Goal: Task Accomplishment & Management: Complete application form

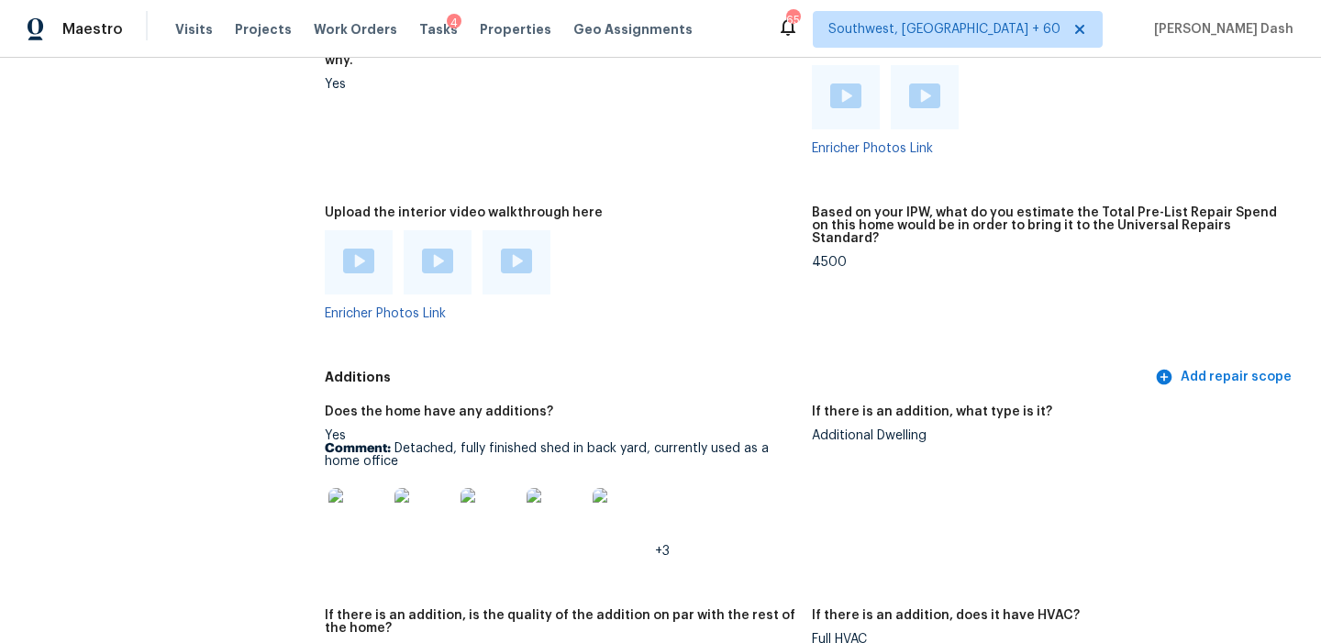
scroll to position [4256, 0]
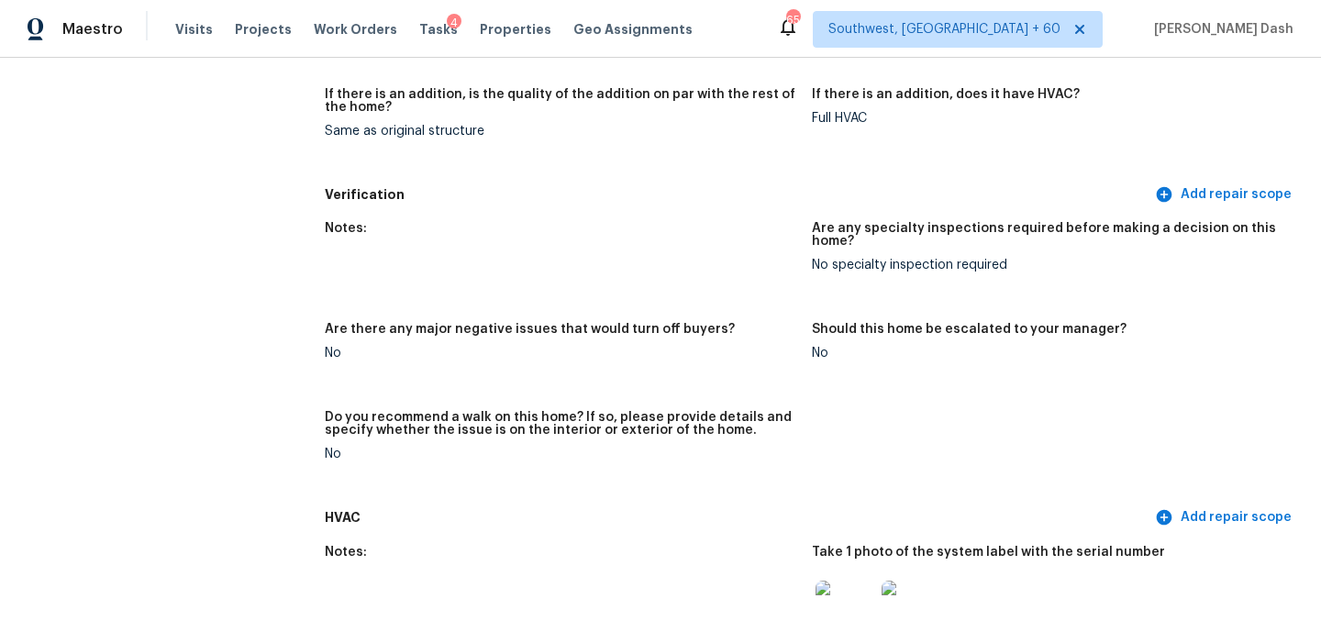
click at [693, 284] on div "Notes: Are any specialty inspections required before making a decision on this …" at bounding box center [812, 356] width 974 height 290
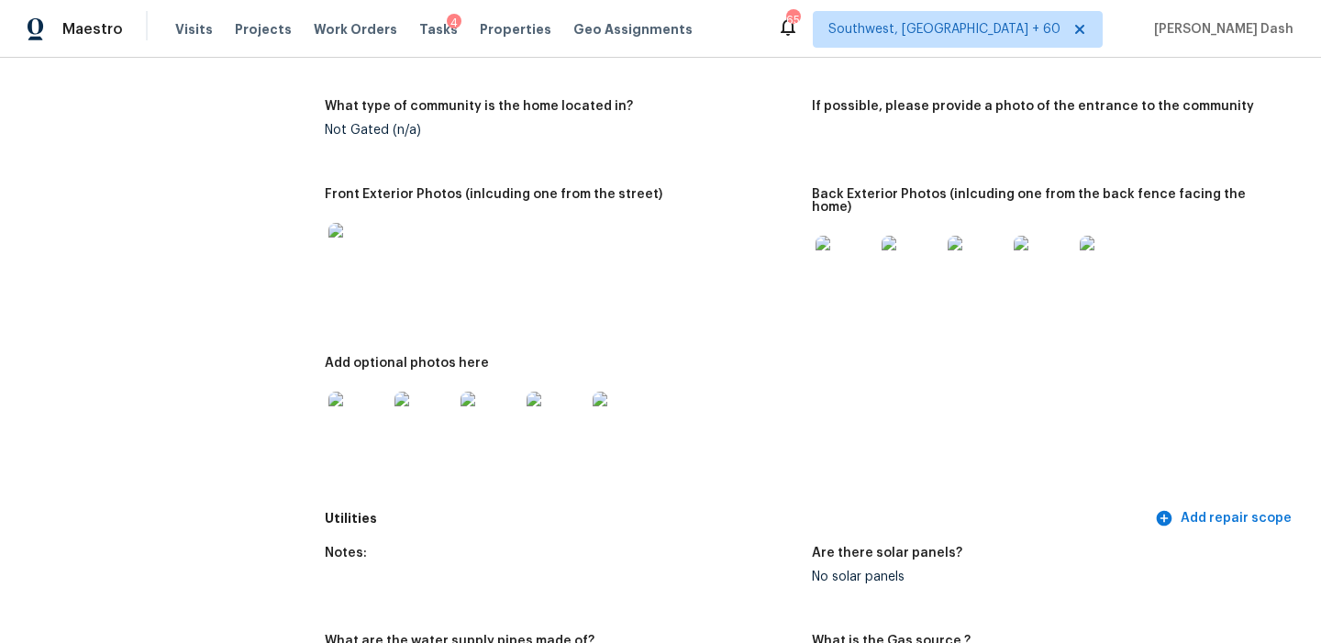
scroll to position [618, 0]
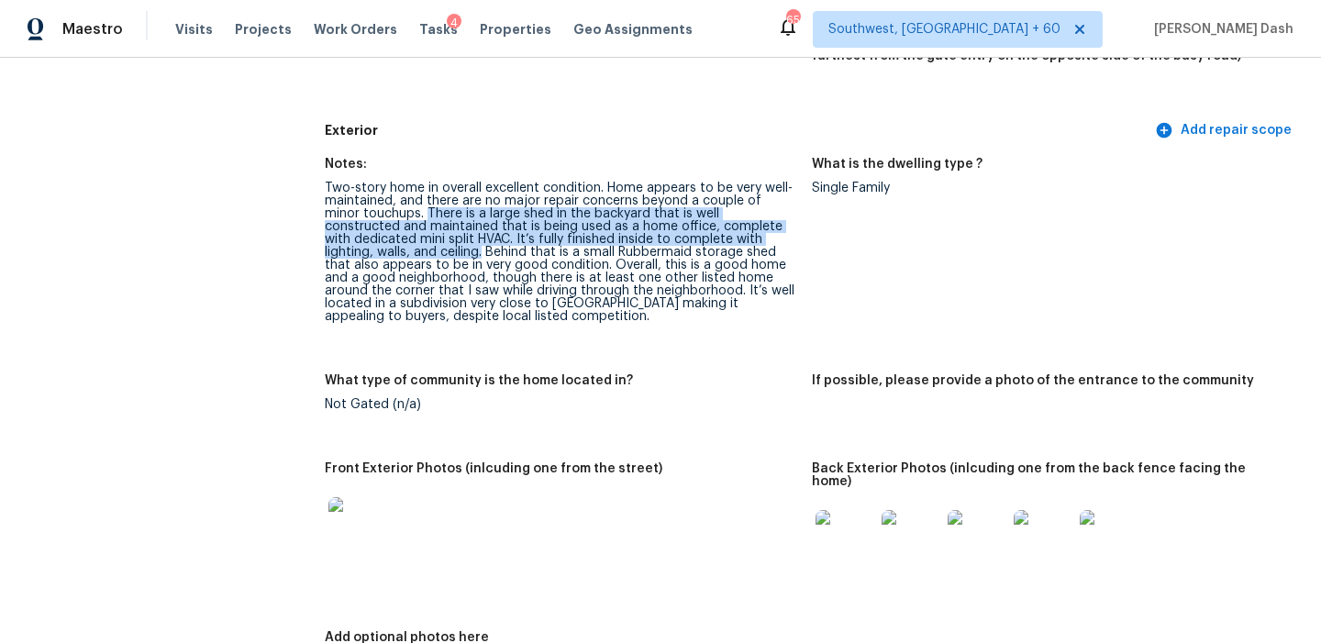
drag, startPoint x: 389, startPoint y: 213, endPoint x: 369, endPoint y: 252, distance: 44.3
click at [369, 252] on div "Two-story home in overall excellent condition. Home appears to be very well-mai…" at bounding box center [561, 252] width 472 height 141
copy div "There is a large shed in the backyard that is well constructed and maintained t…"
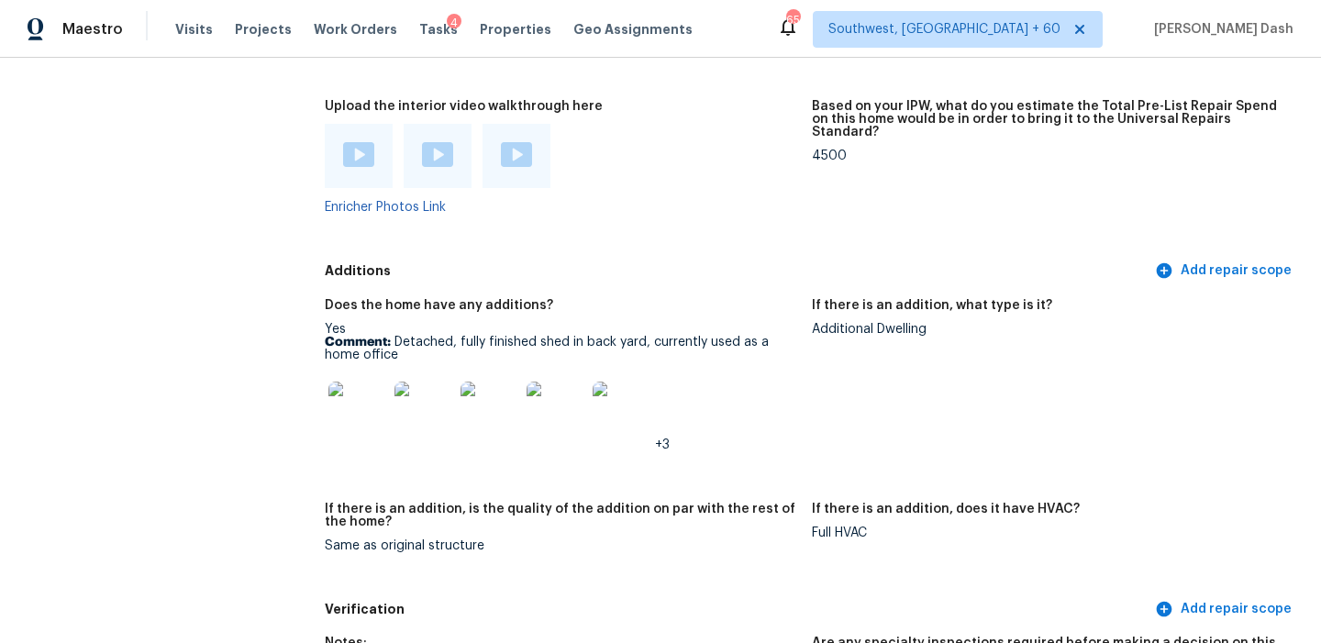
scroll to position [4074, 0]
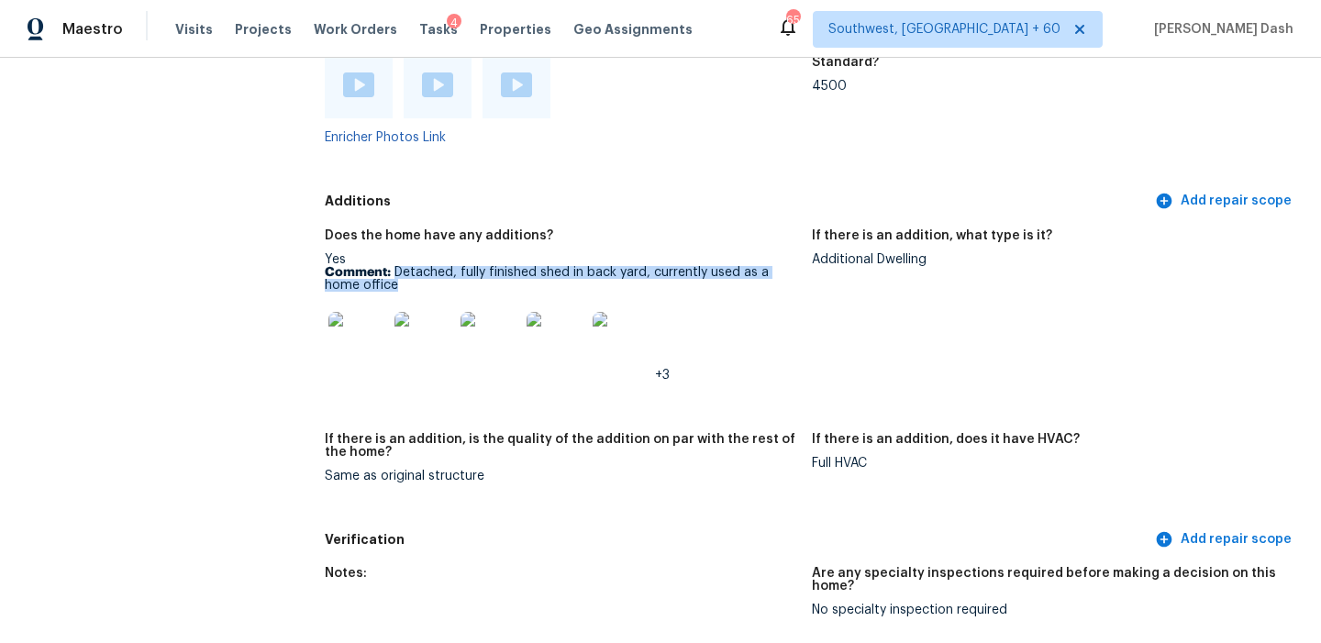
drag, startPoint x: 396, startPoint y: 246, endPoint x: 400, endPoint y: 259, distance: 13.4
click at [400, 266] on p "Comment: Detached, fully finished shed in back yard, currently used as a home o…" at bounding box center [561, 279] width 472 height 26
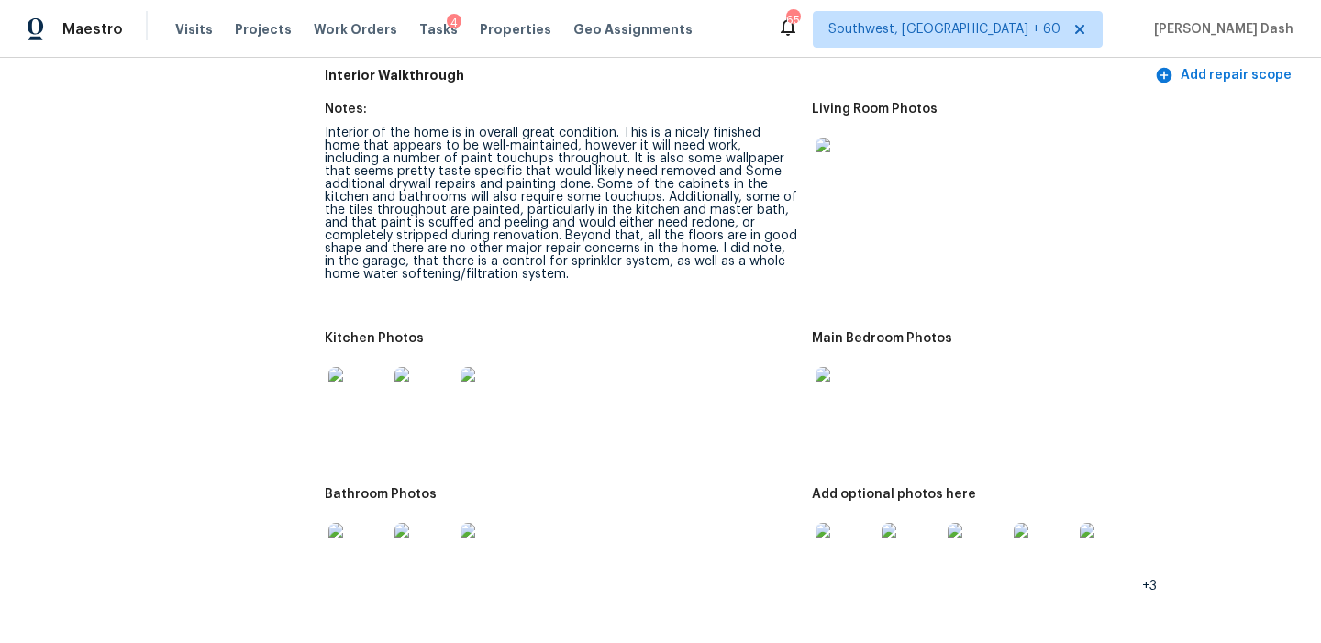
scroll to position [2357, 0]
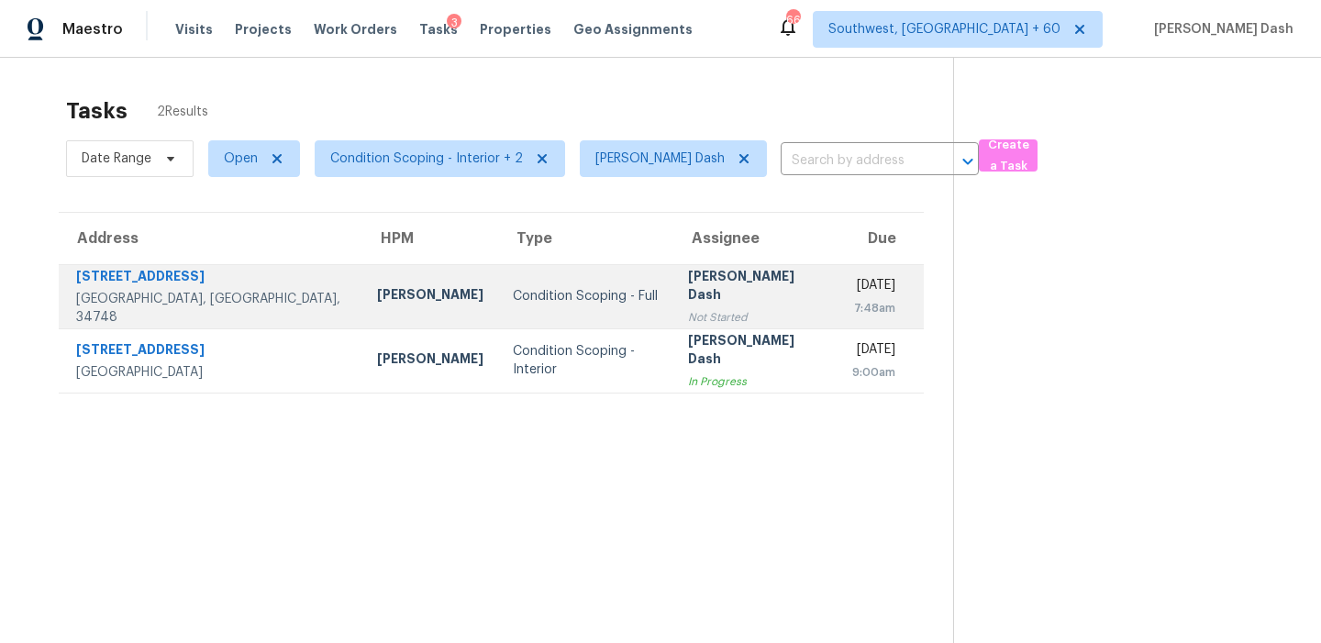
click at [513, 303] on div "Condition Scoping - Full" at bounding box center [586, 296] width 147 height 18
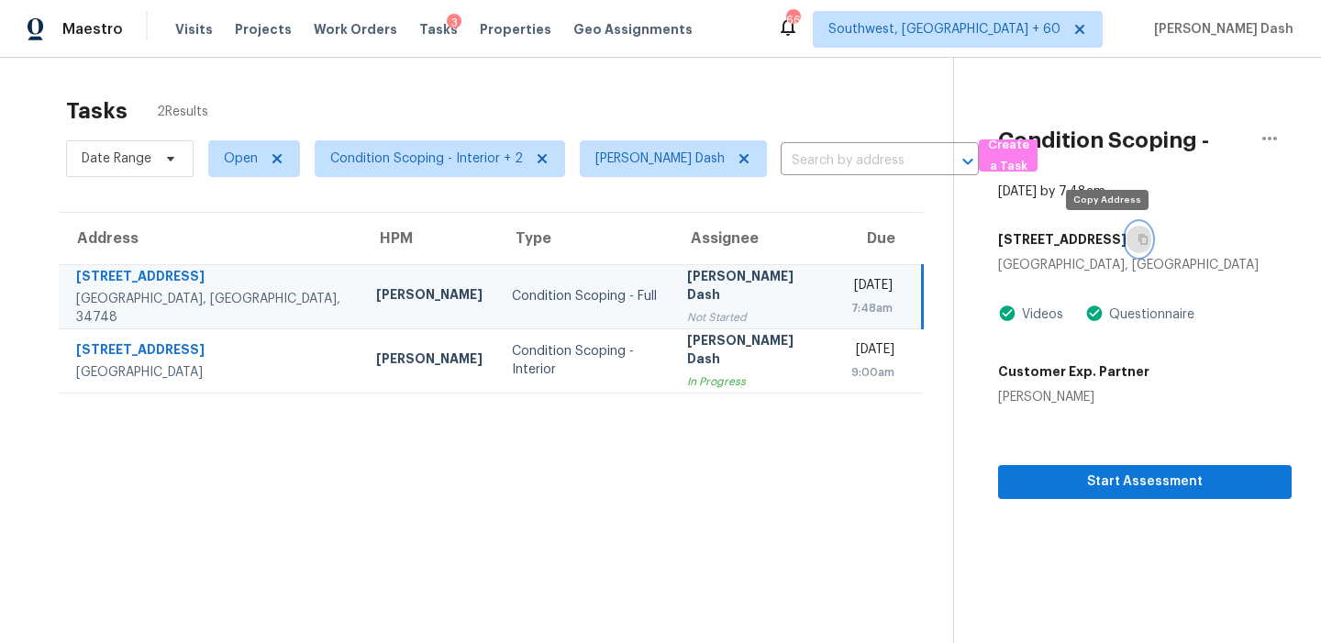
click at [1138, 234] on icon "button" at bounding box center [1143, 239] width 11 height 11
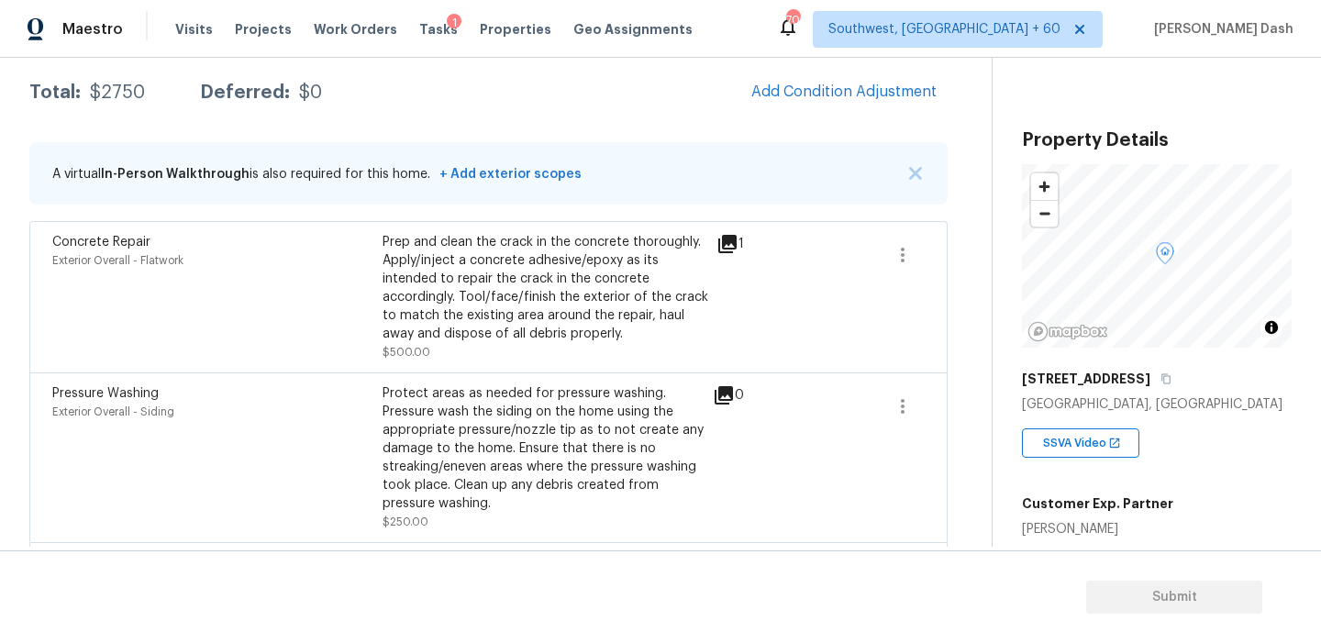
scroll to position [298, 0]
click at [798, 91] on span "Add Condition Adjustment" at bounding box center [843, 91] width 185 height 17
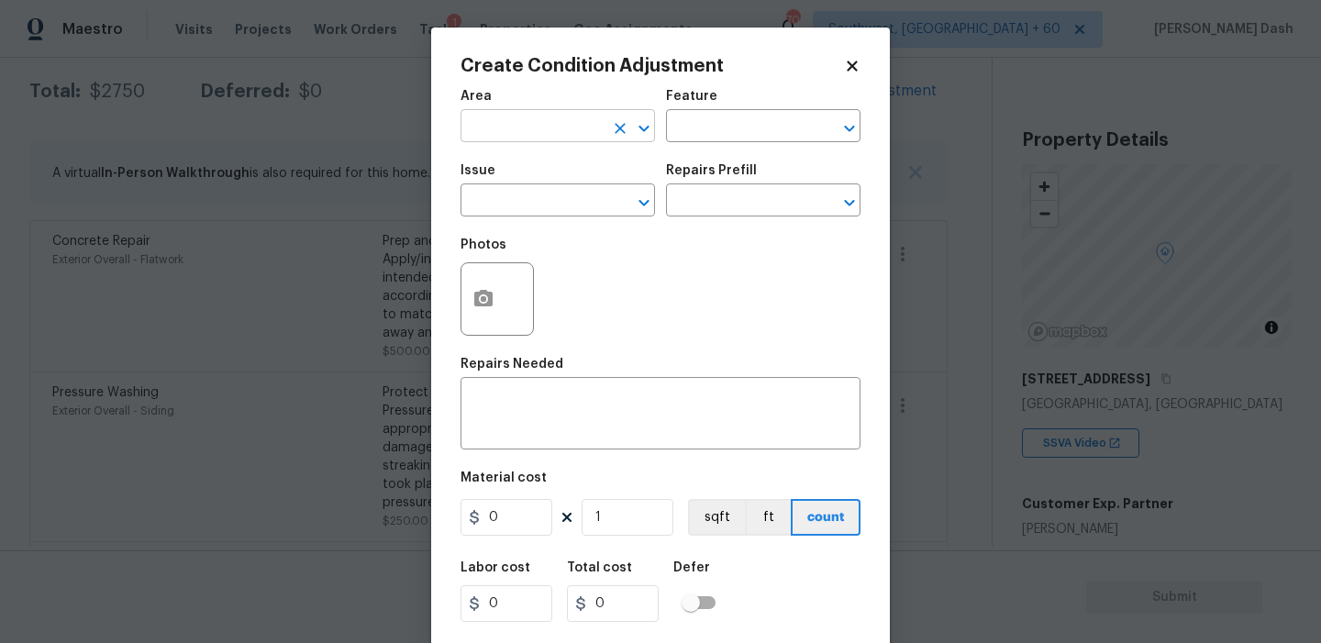
click at [500, 117] on input "text" at bounding box center [532, 128] width 143 height 28
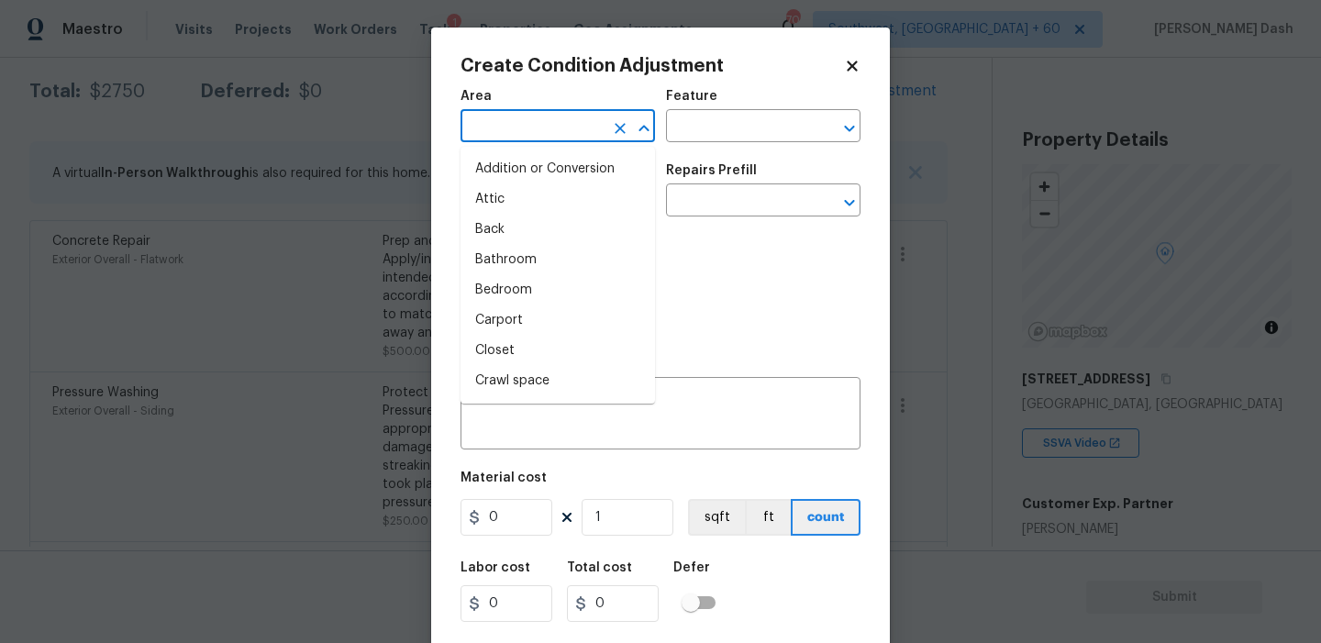
type input "e"
type input "x"
click at [550, 110] on div "Area" at bounding box center [558, 102] width 194 height 24
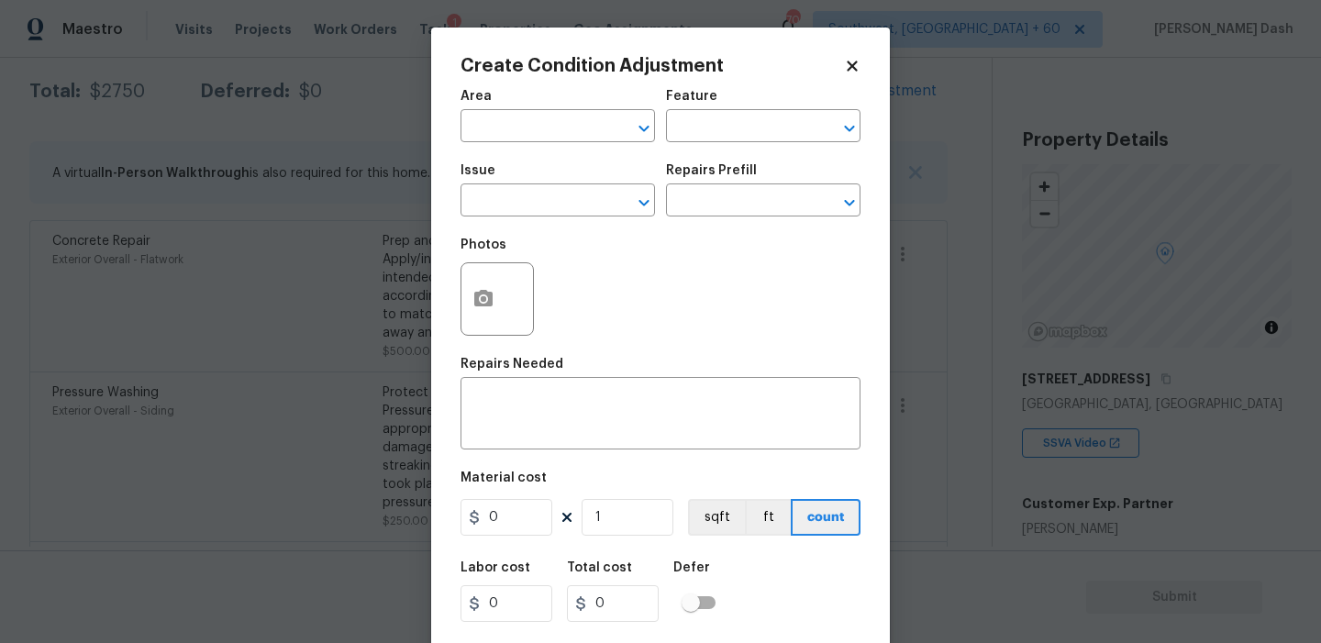
click at [511, 145] on span "Area ​" at bounding box center [558, 116] width 194 height 74
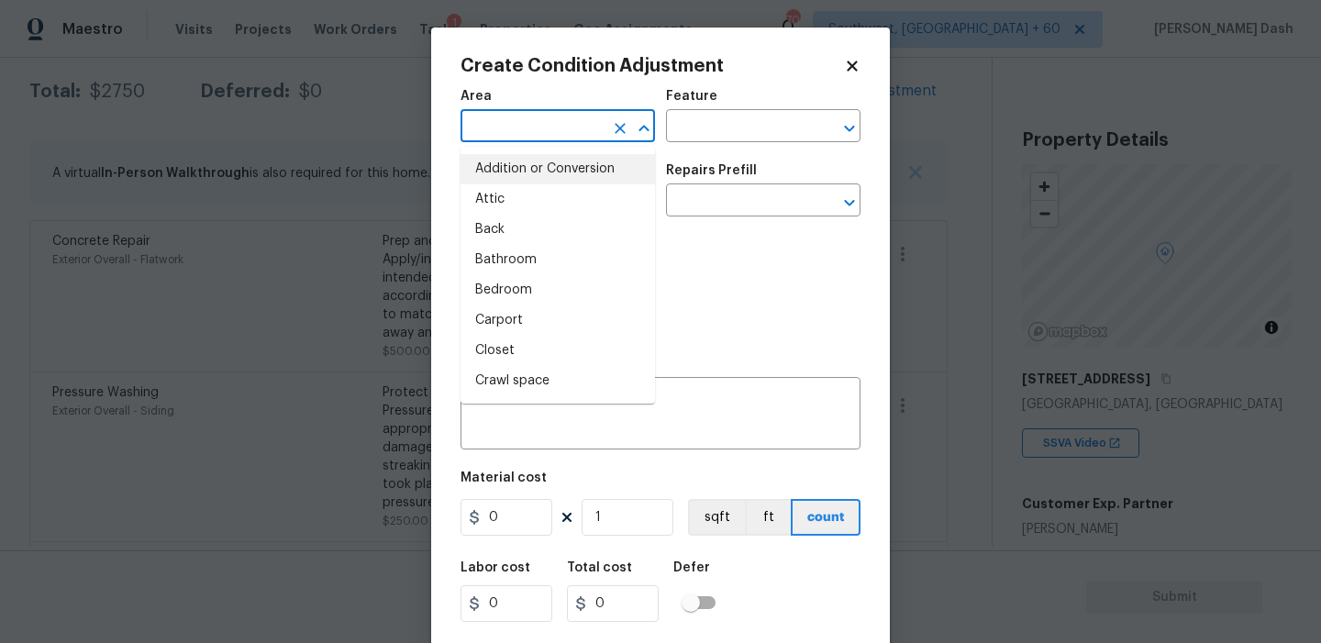
click at [511, 138] on input "text" at bounding box center [532, 128] width 143 height 28
click at [494, 191] on li "Exterior Overall" at bounding box center [558, 199] width 194 height 30
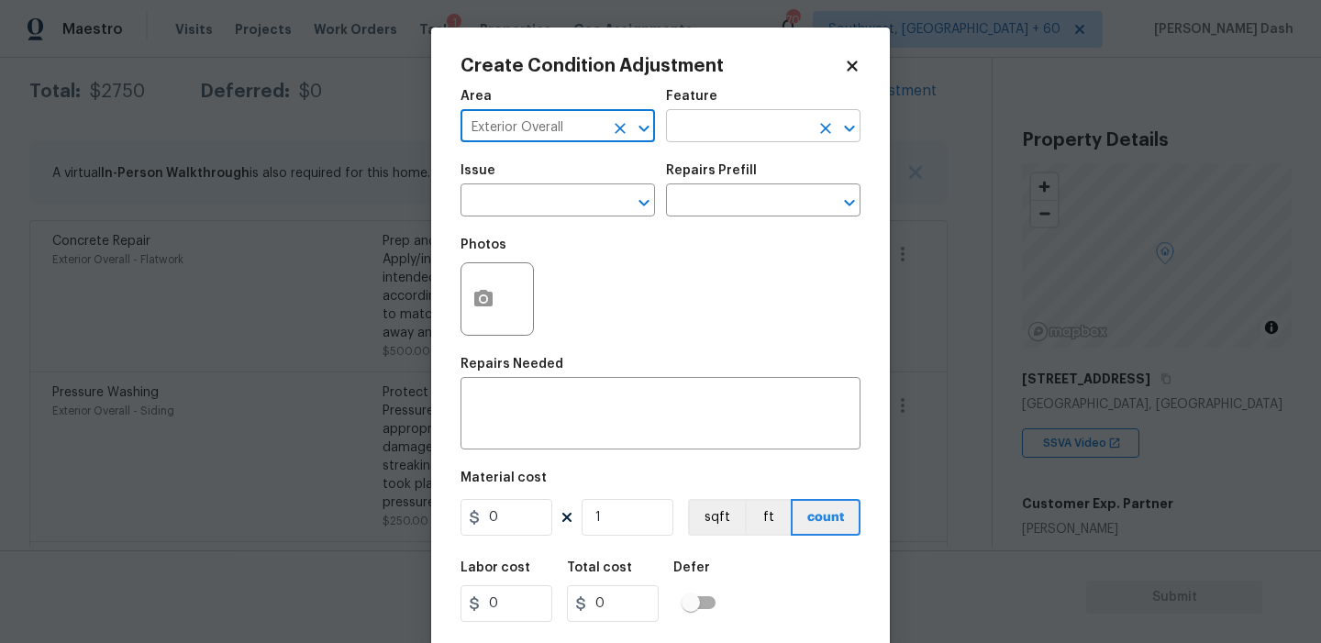
type input "Exterior Overall"
click at [715, 114] on input "text" at bounding box center [737, 128] width 143 height 28
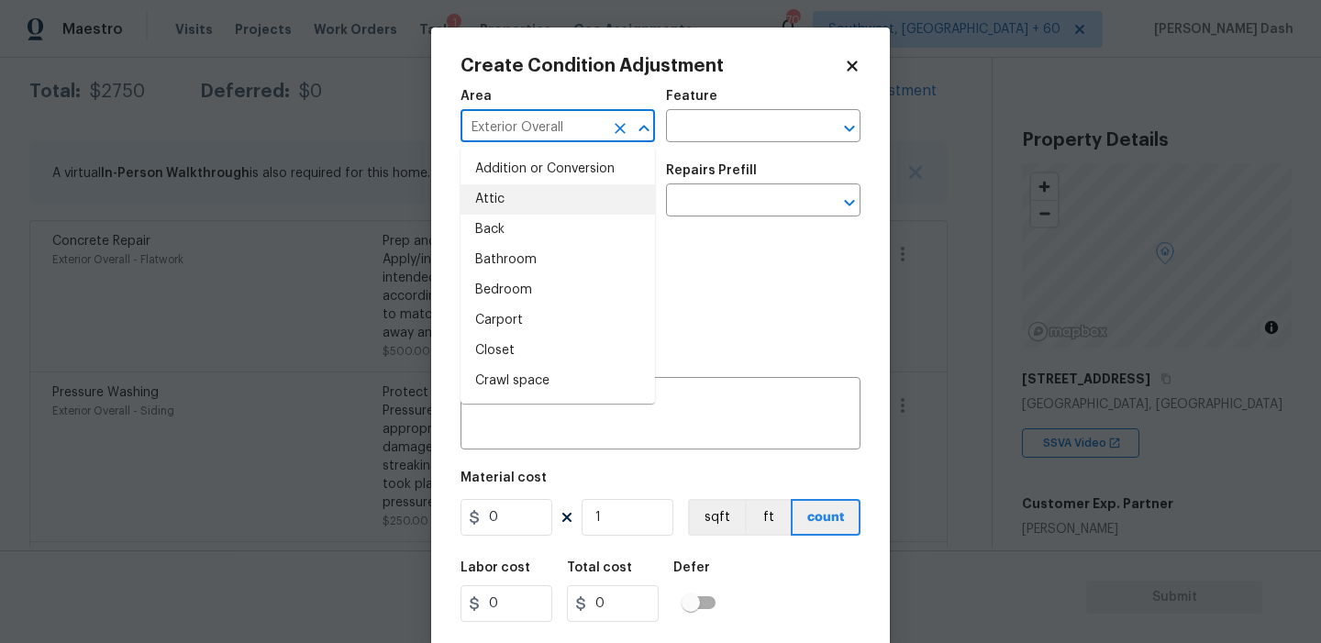
click at [566, 134] on input "Exterior Overall" at bounding box center [532, 128] width 143 height 28
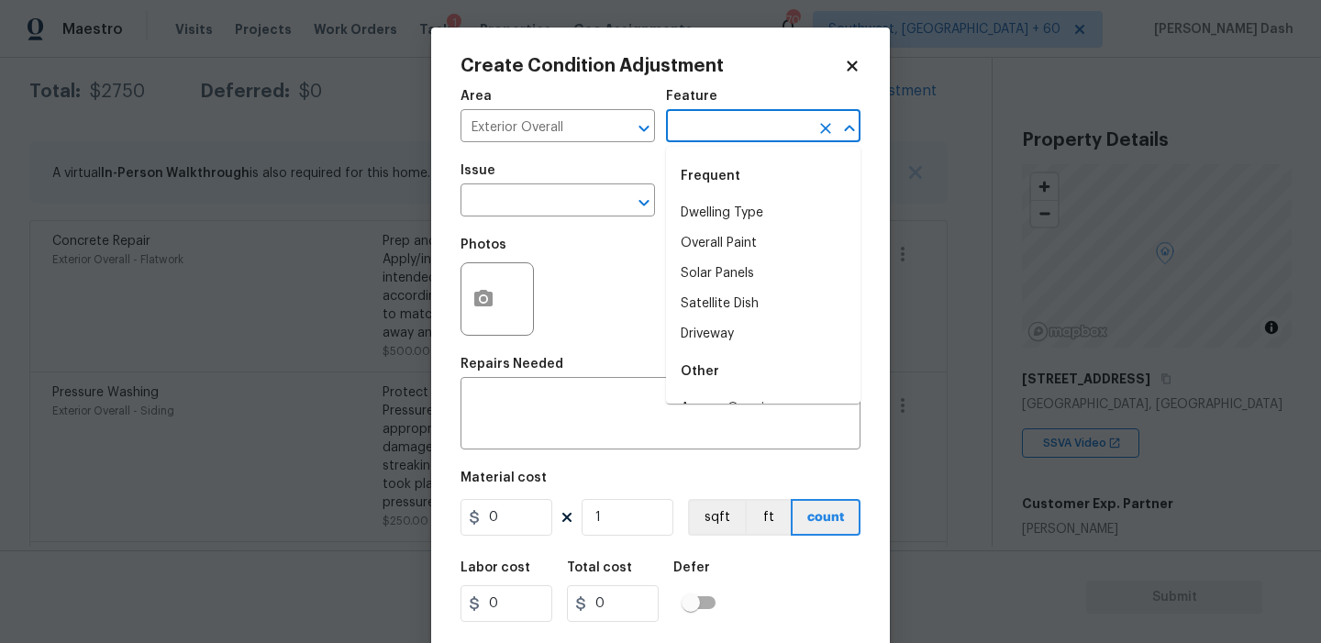
click at [705, 123] on input "text" at bounding box center [737, 128] width 143 height 28
click at [706, 216] on li "Overall Paint" at bounding box center [763, 213] width 194 height 30
type input "Overall Paint"
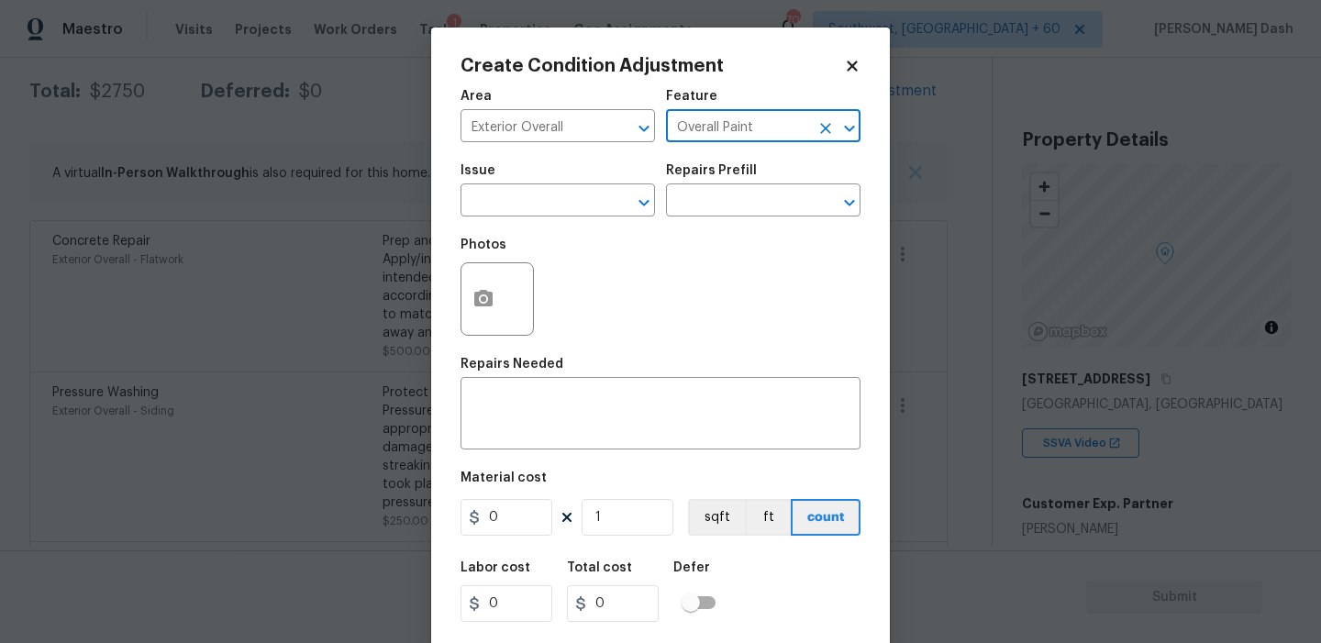
click at [816, 126] on icon "Clear" at bounding box center [825, 128] width 18 height 18
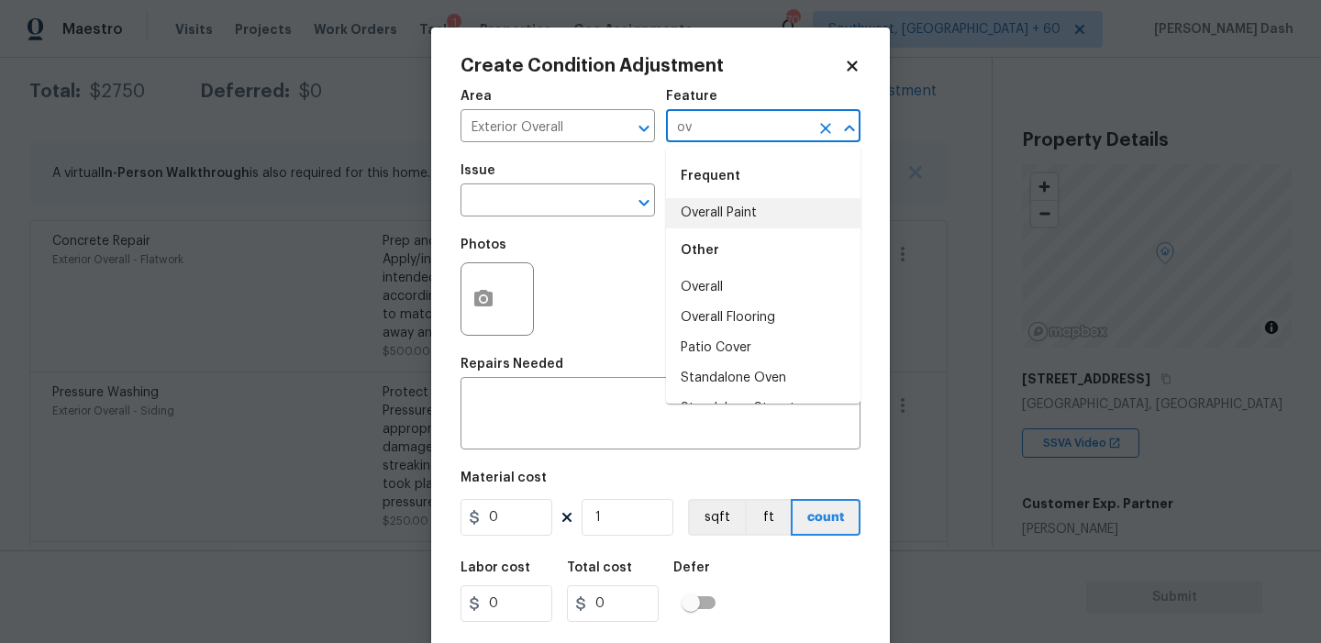
click at [740, 283] on li "Overall" at bounding box center [763, 287] width 194 height 30
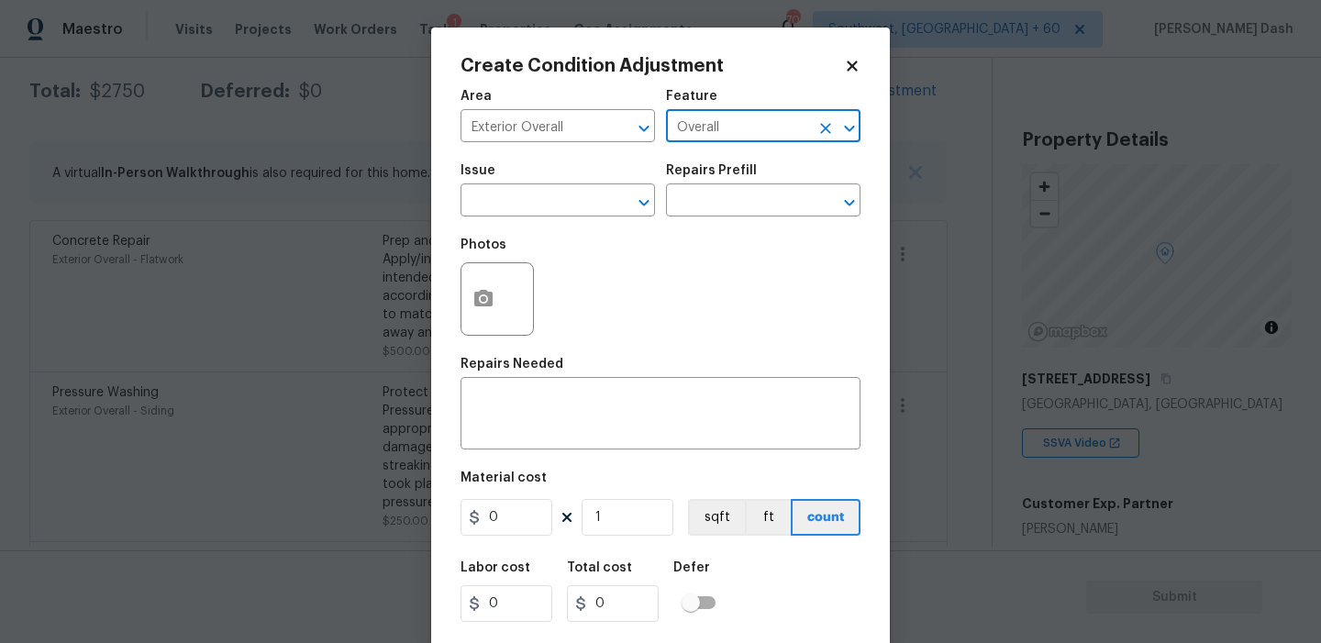
type input "Overall"
click at [493, 303] on icon "button" at bounding box center [483, 299] width 22 height 22
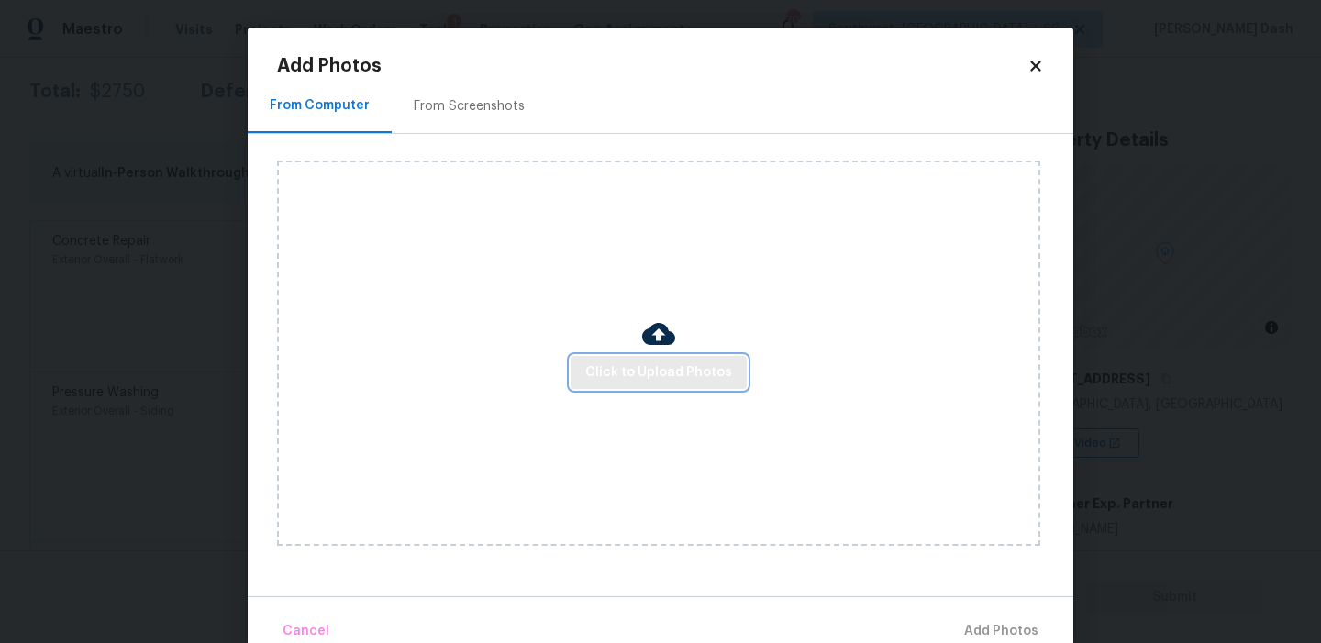
click at [658, 361] on span "Click to Upload Photos" at bounding box center [658, 372] width 147 height 23
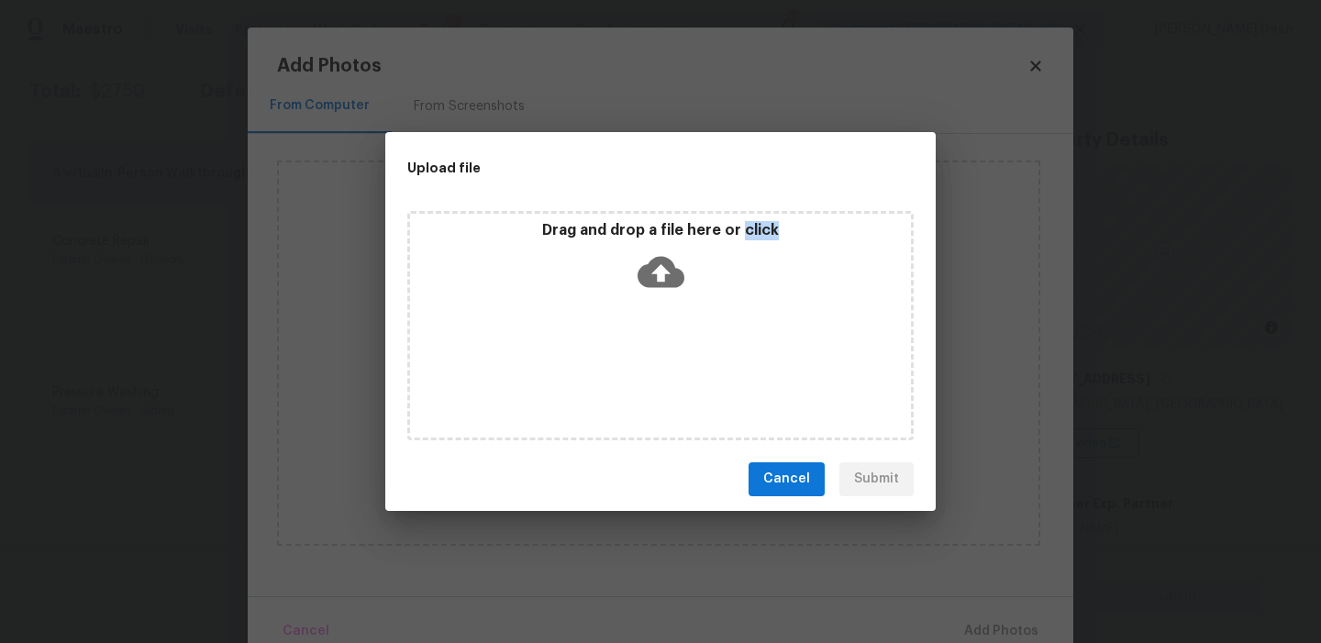
click at [658, 361] on div "Drag and drop a file here or click" at bounding box center [660, 325] width 506 height 229
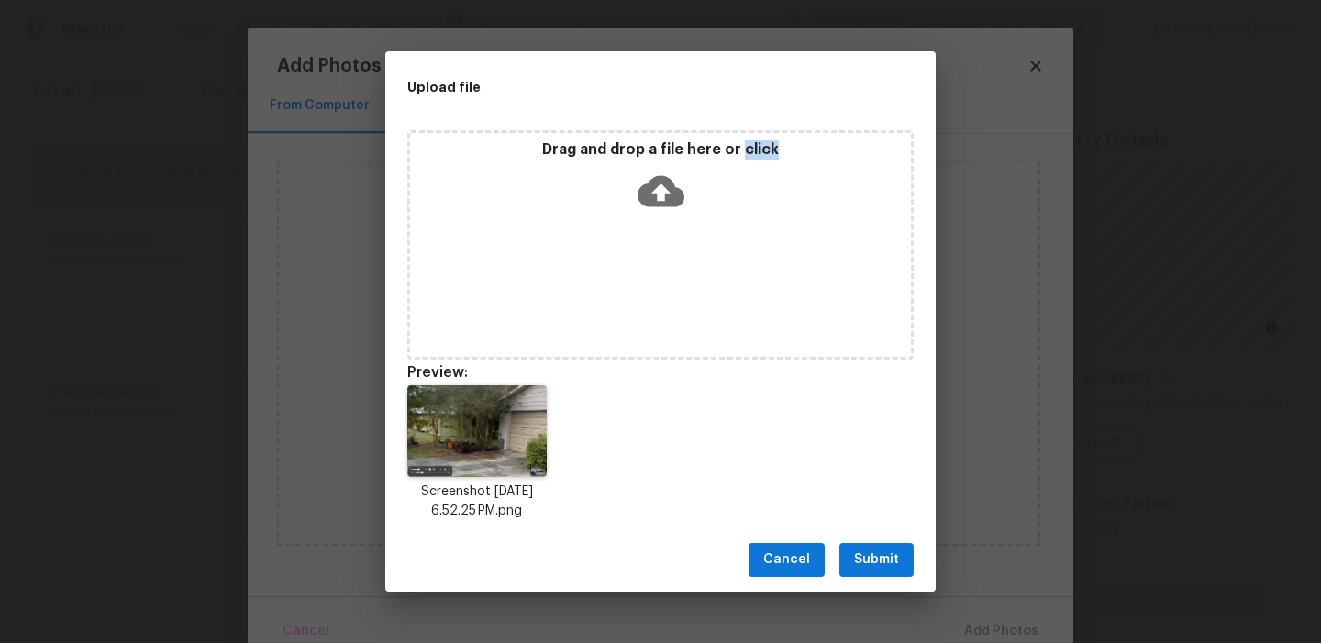
click at [639, 201] on icon at bounding box center [661, 190] width 47 height 31
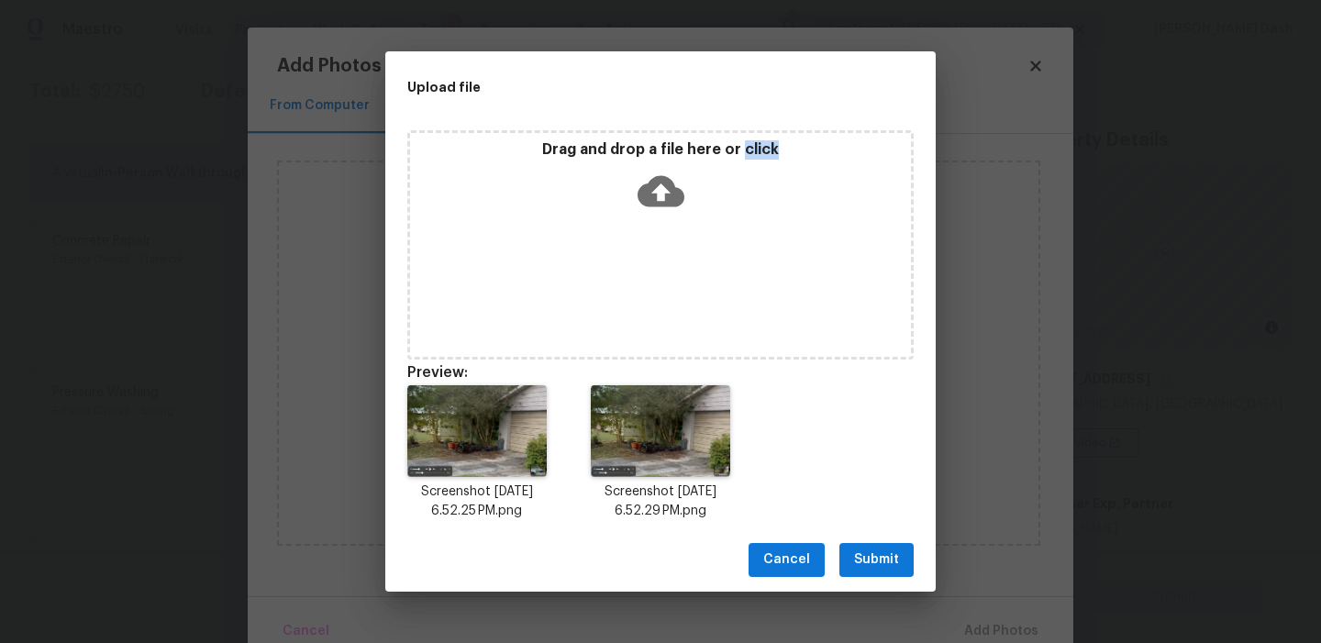
click at [886, 572] on button "Submit" at bounding box center [876, 560] width 74 height 34
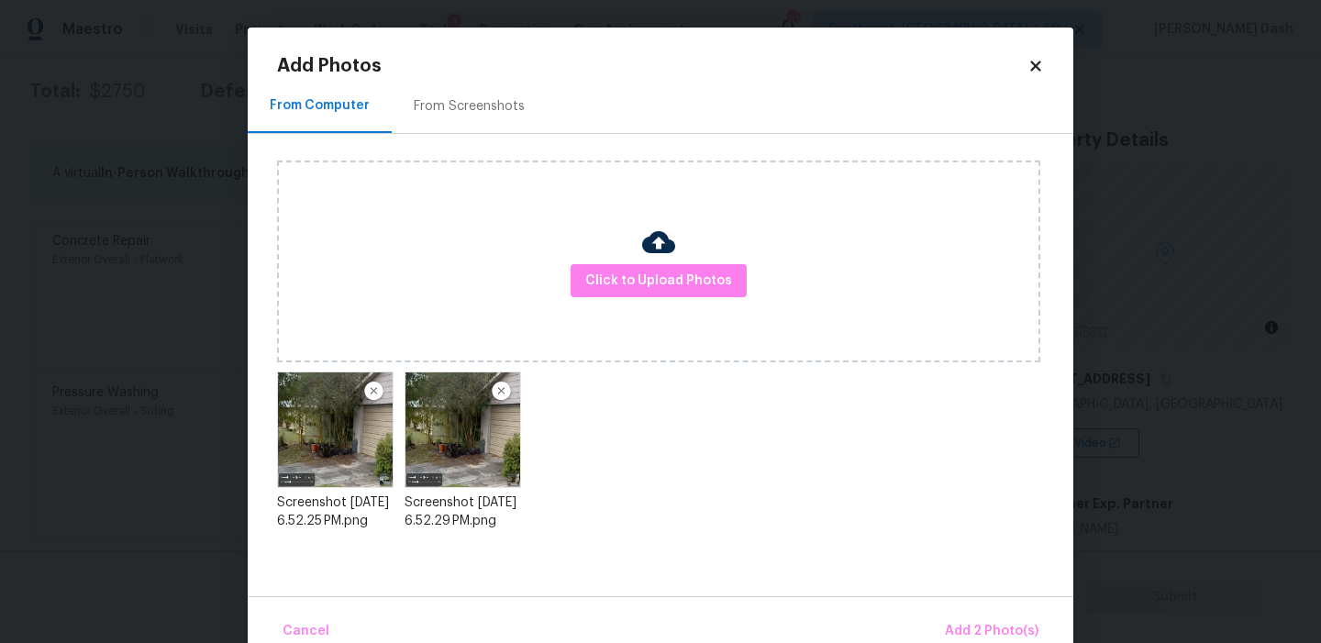
click at [502, 385] on img at bounding box center [501, 392] width 23 height 22
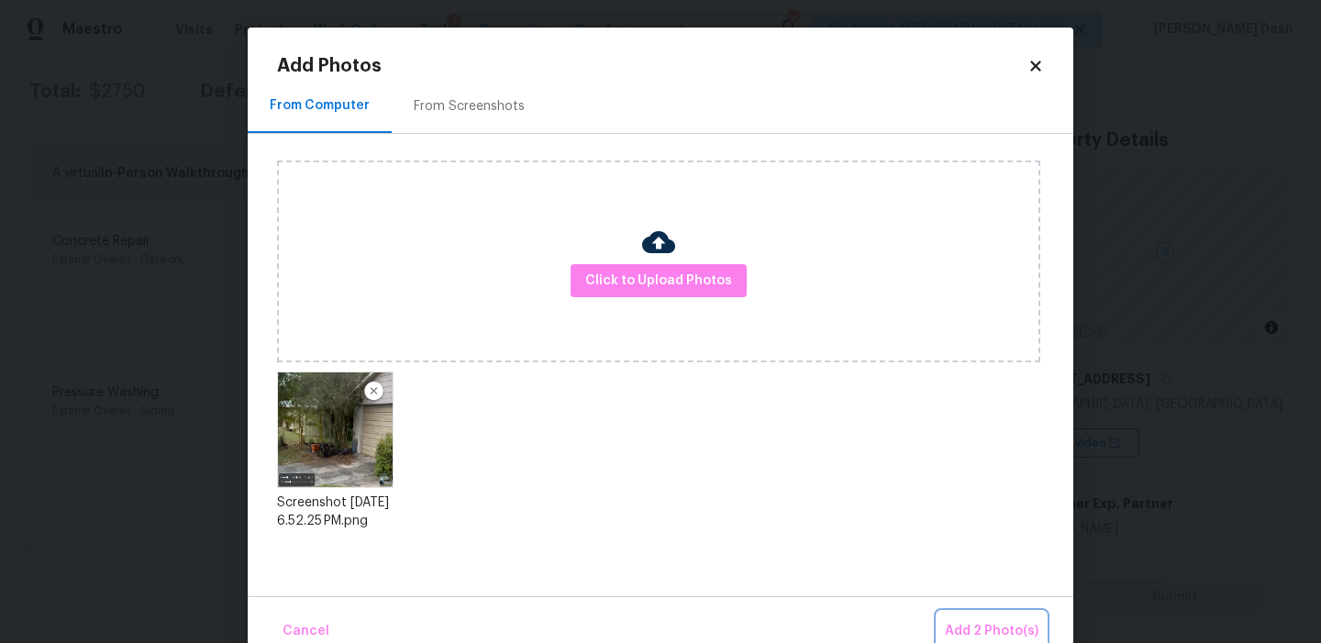
click at [984, 631] on span "Add 2 Photo(s)" at bounding box center [992, 631] width 94 height 23
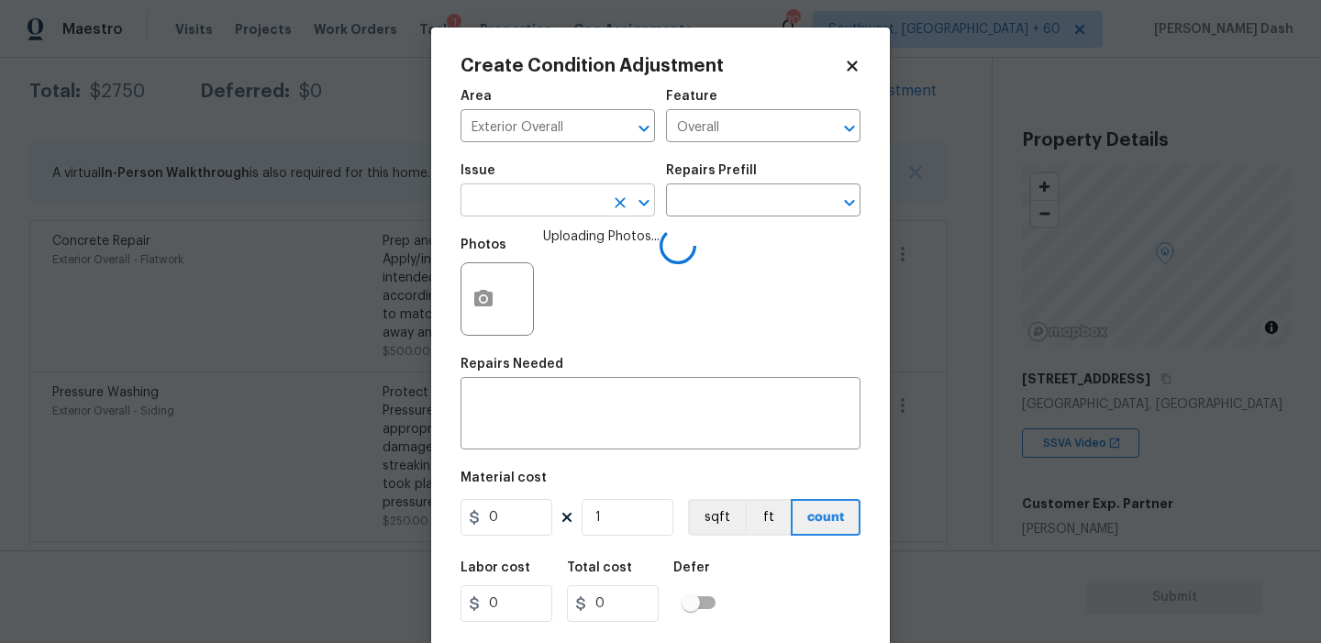
click at [587, 210] on input "text" at bounding box center [532, 202] width 143 height 28
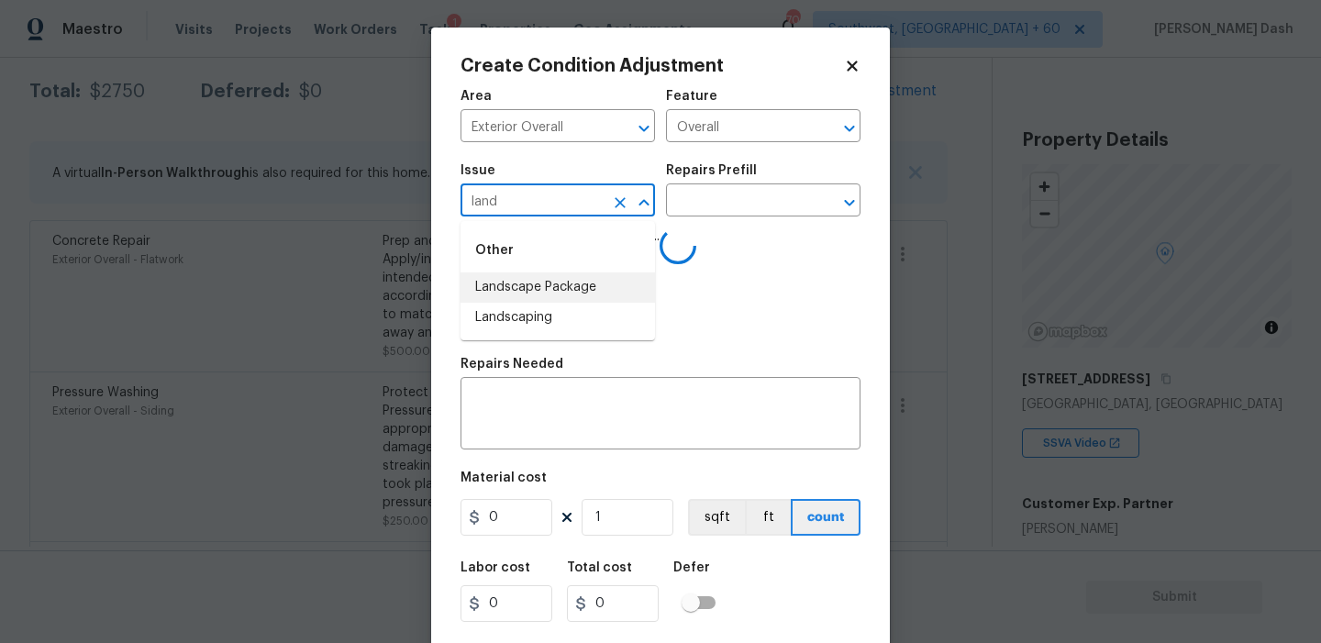
click at [556, 278] on li "Landscape Package" at bounding box center [558, 287] width 194 height 30
type input "Landscape Package"
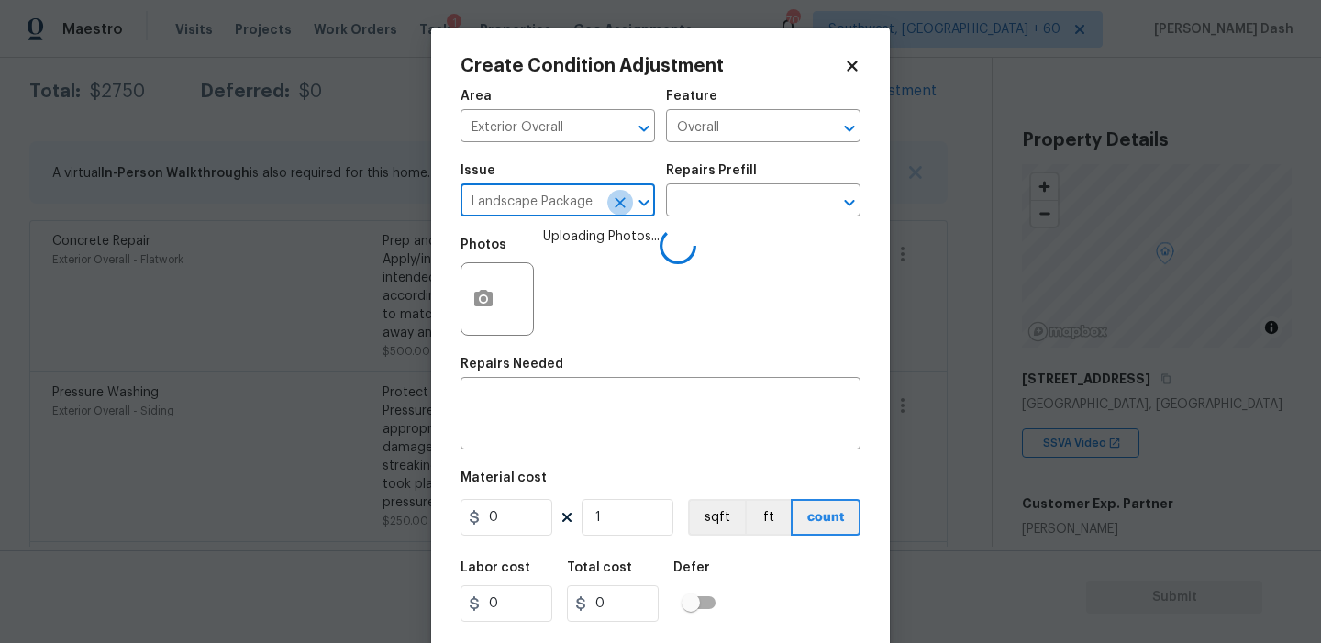
click at [617, 201] on icon "Clear" at bounding box center [620, 202] width 11 height 11
type input "l"
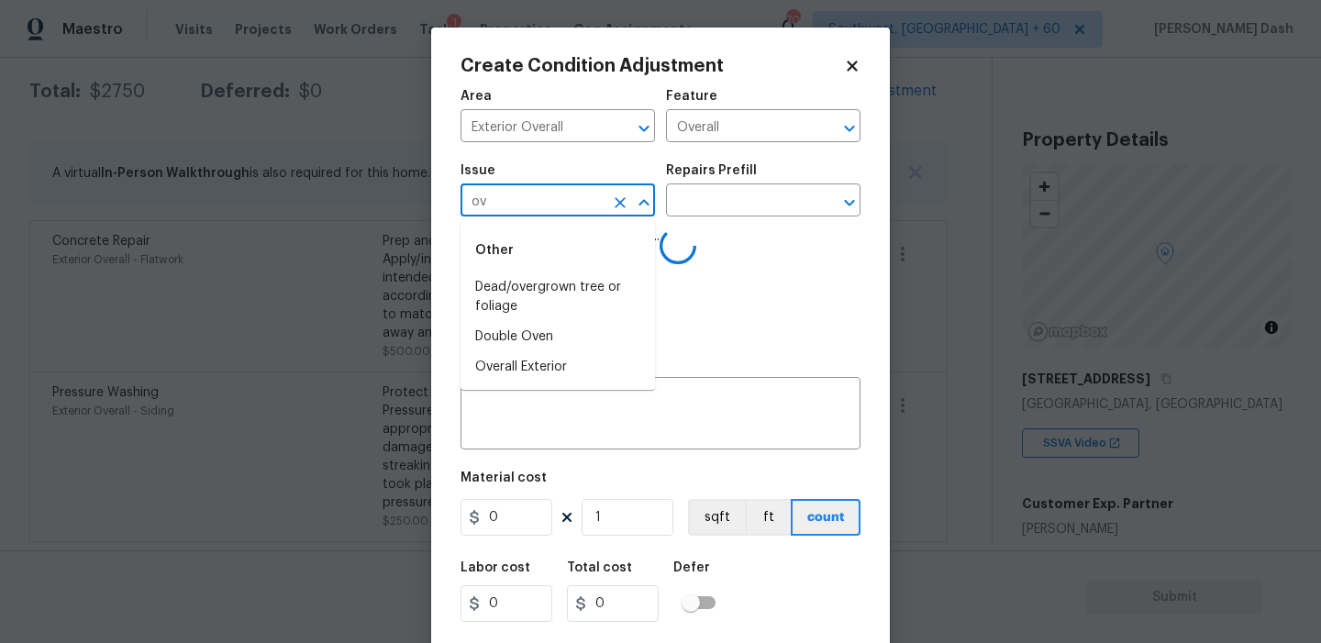
type input "ove"
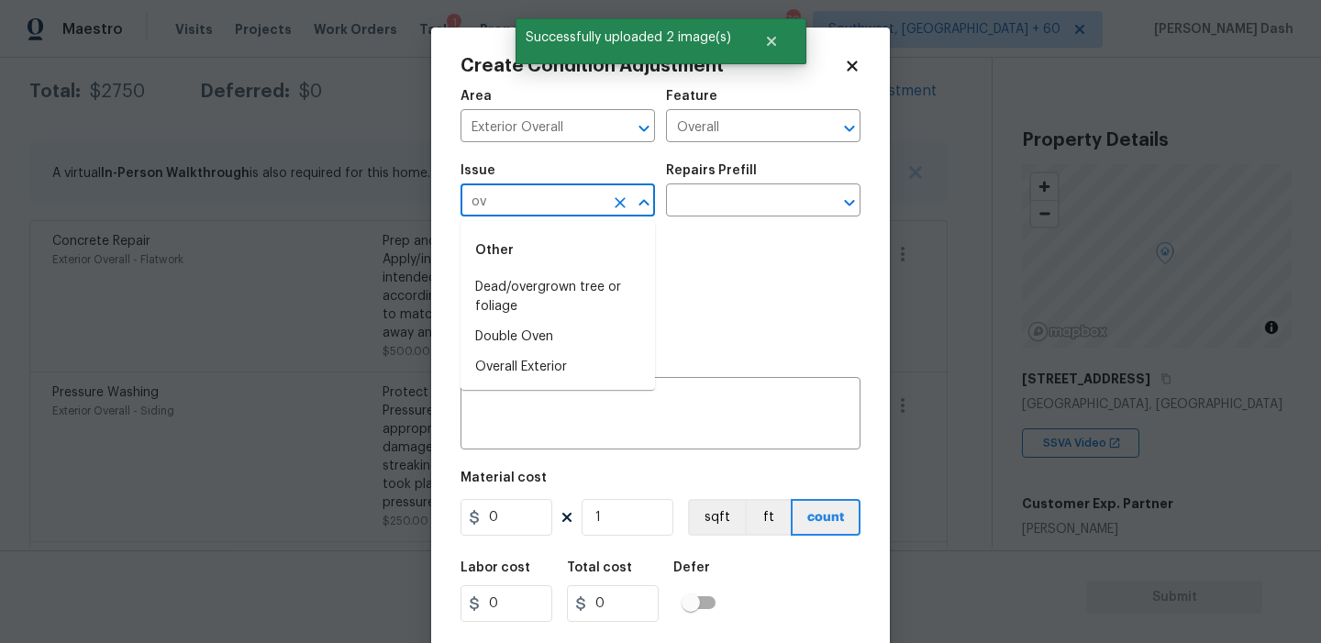
type input "ove"
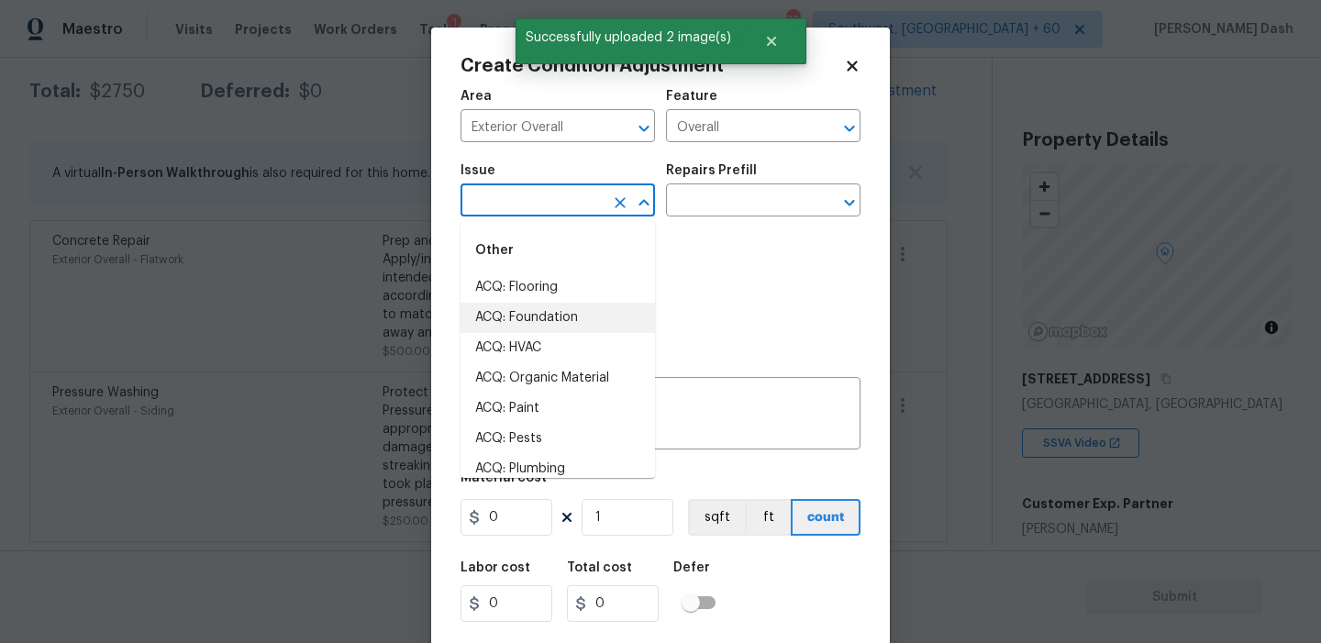
click at [504, 299] on li "ACQ: Flooring" at bounding box center [558, 287] width 194 height 30
type input "ACQ: Flooring"
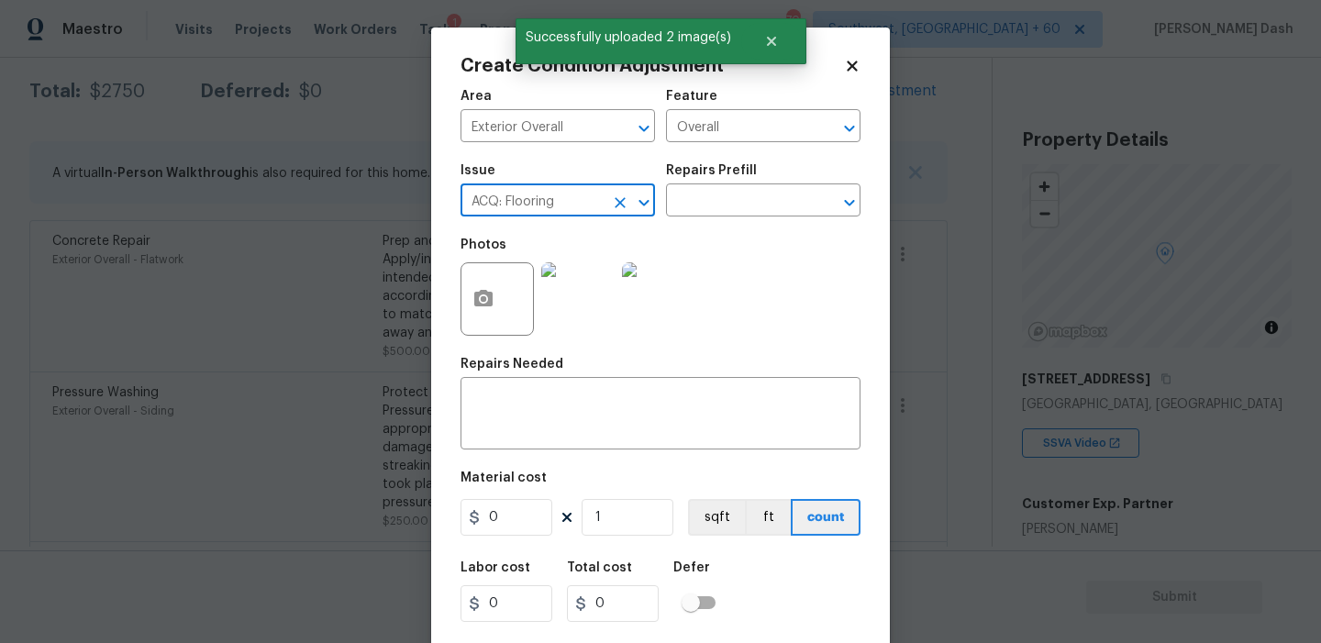
click at [615, 205] on icon "Clear" at bounding box center [620, 203] width 18 height 18
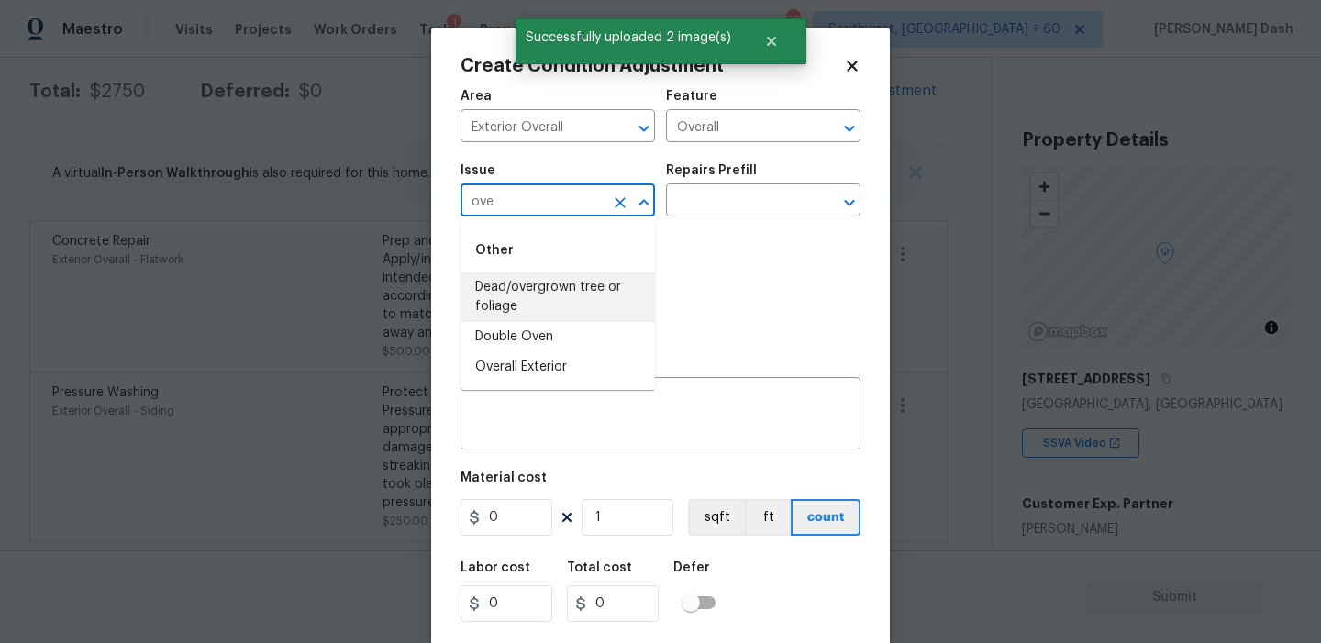
click at [600, 300] on li "Dead/overgrown tree or foliage" at bounding box center [558, 297] width 194 height 50
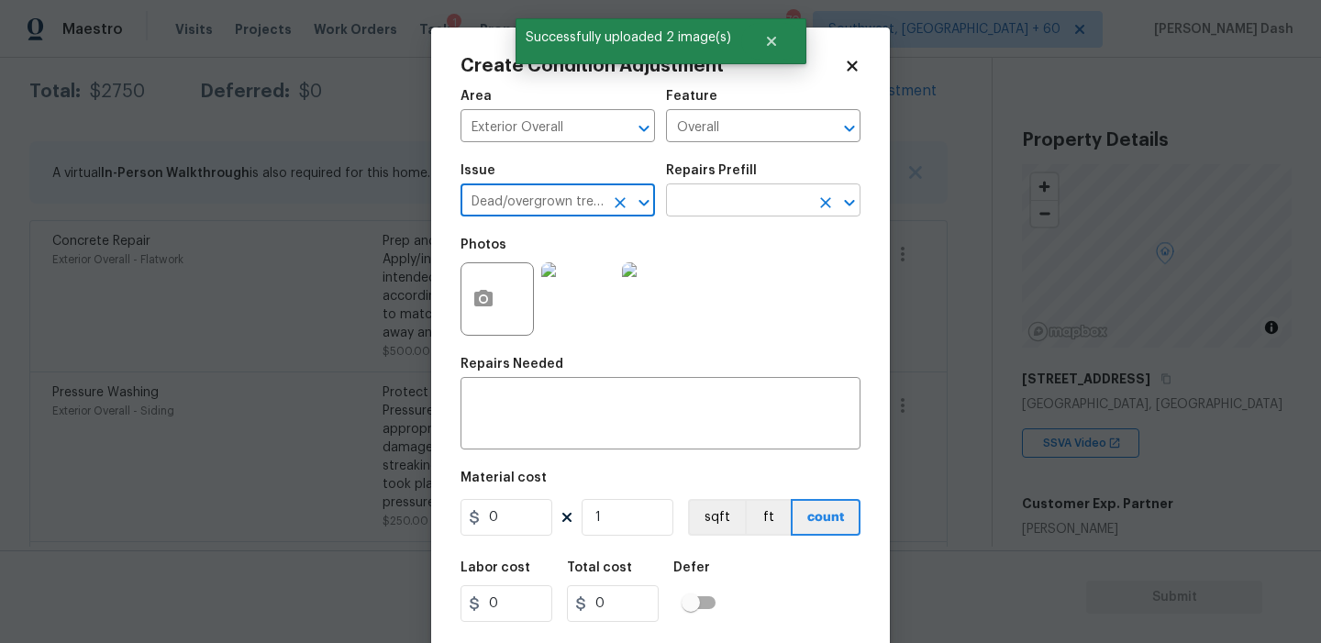
type input "Dead/overgrown tree or foliage"
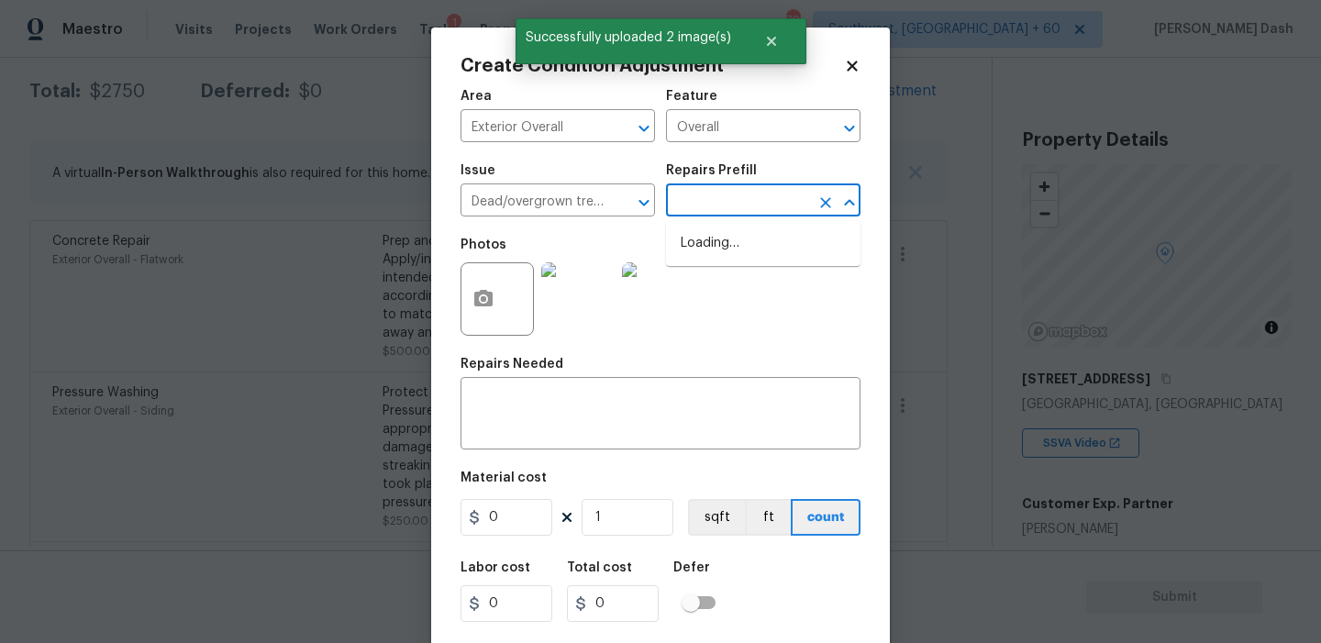
click at [744, 205] on input "text" at bounding box center [737, 202] width 143 height 28
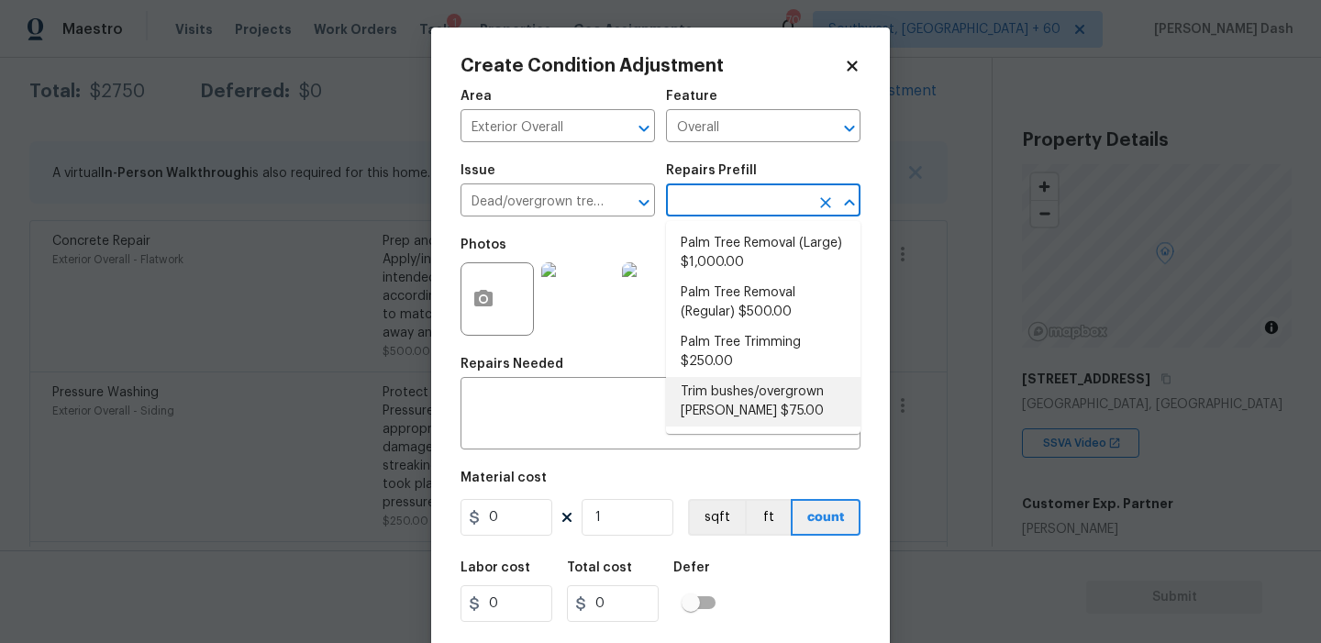
click at [731, 406] on li "Trim bushes/overgrown hedges $75.00" at bounding box center [763, 402] width 194 height 50
type textarea "Trim overgrown hegdes & bushes around perimeter of home giving 12" of clearance…"
type input "75"
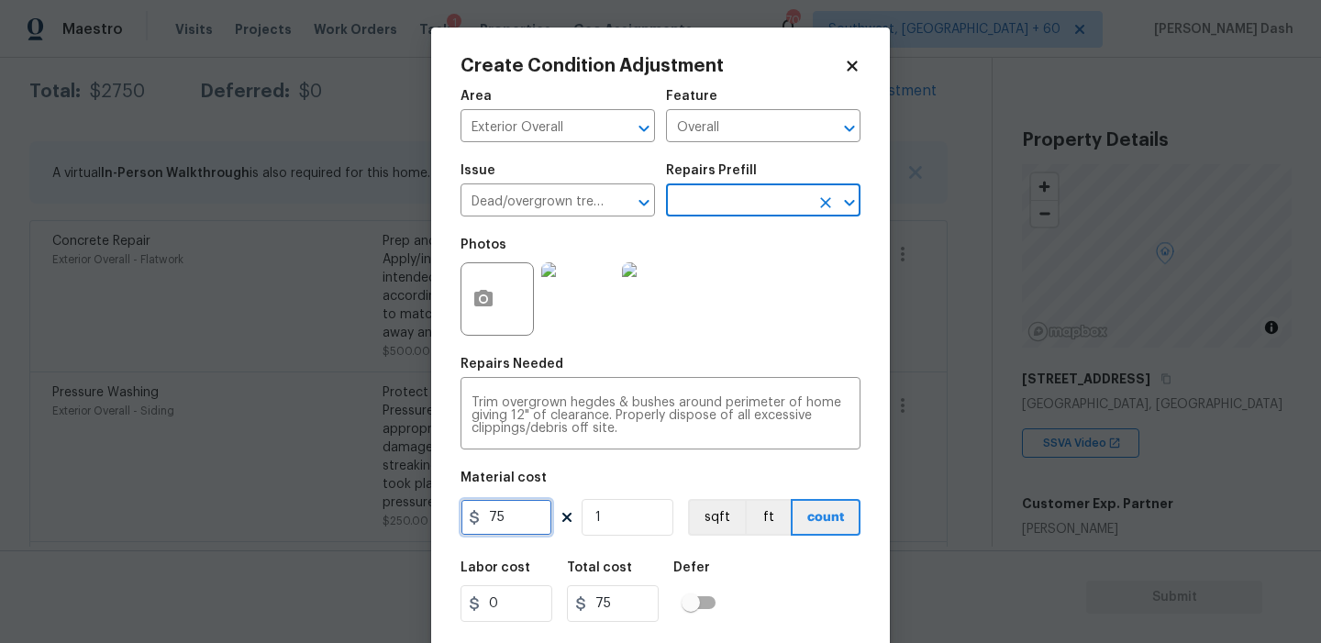
click at [527, 529] on input "75" at bounding box center [507, 517] width 92 height 37
type input "100"
click at [805, 590] on div "Labor cost 0 Total cost 100 Defer" at bounding box center [661, 591] width 400 height 83
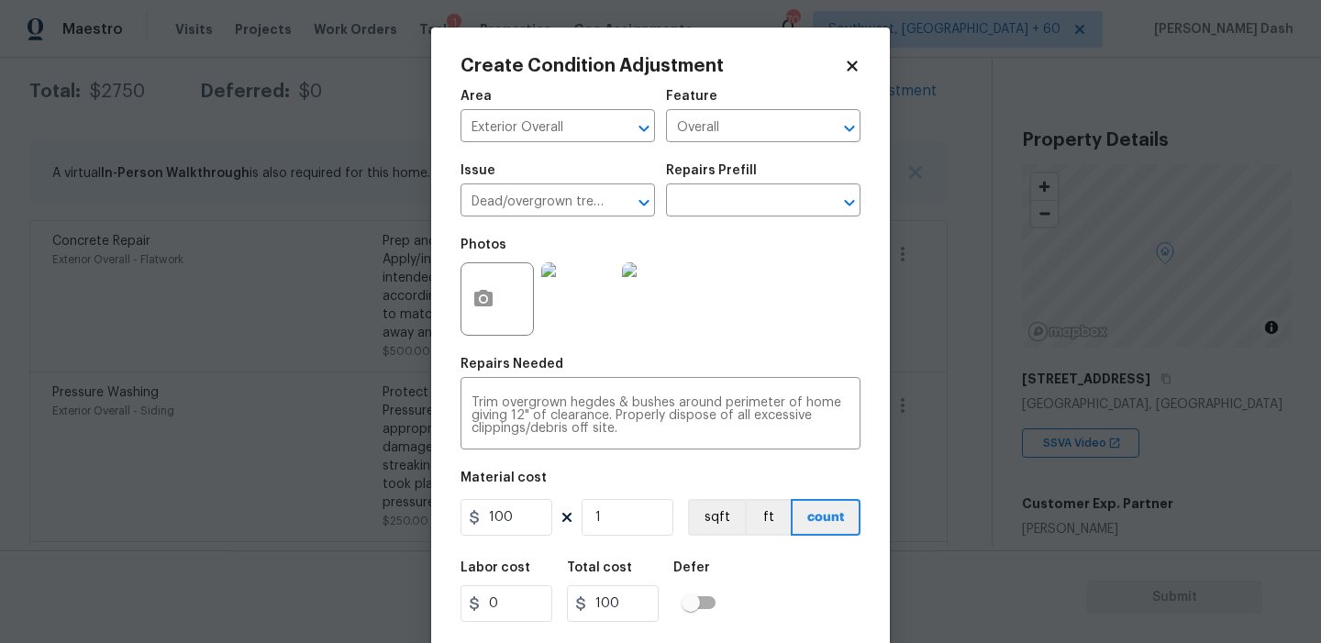
scroll to position [42, 0]
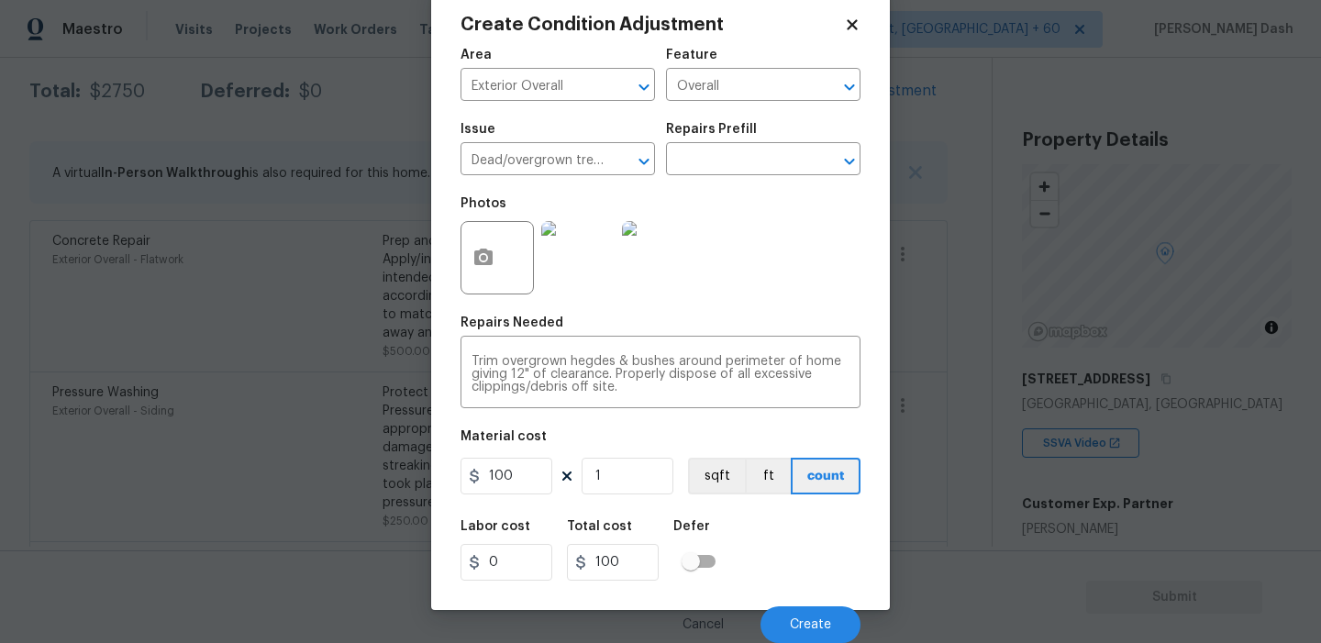
click at [687, 228] on img at bounding box center [658, 257] width 73 height 73
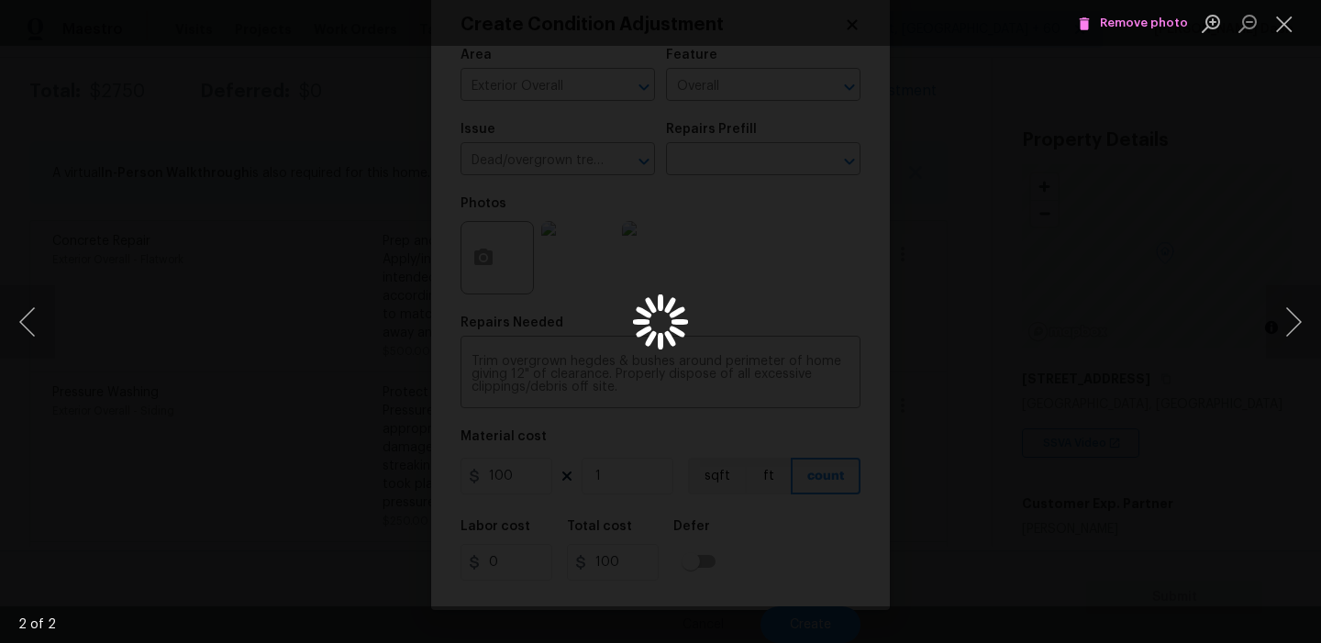
click at [1135, 28] on span "Remove photo" at bounding box center [1133, 23] width 110 height 21
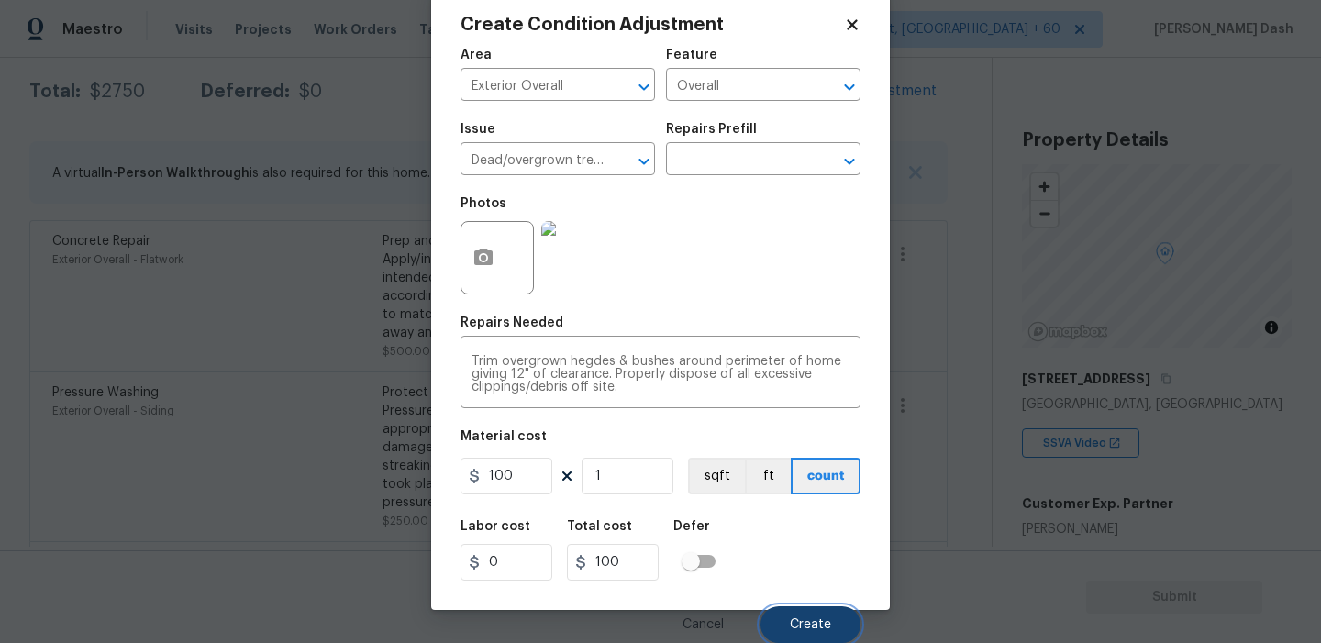
click at [809, 618] on span "Create" at bounding box center [810, 625] width 41 height 14
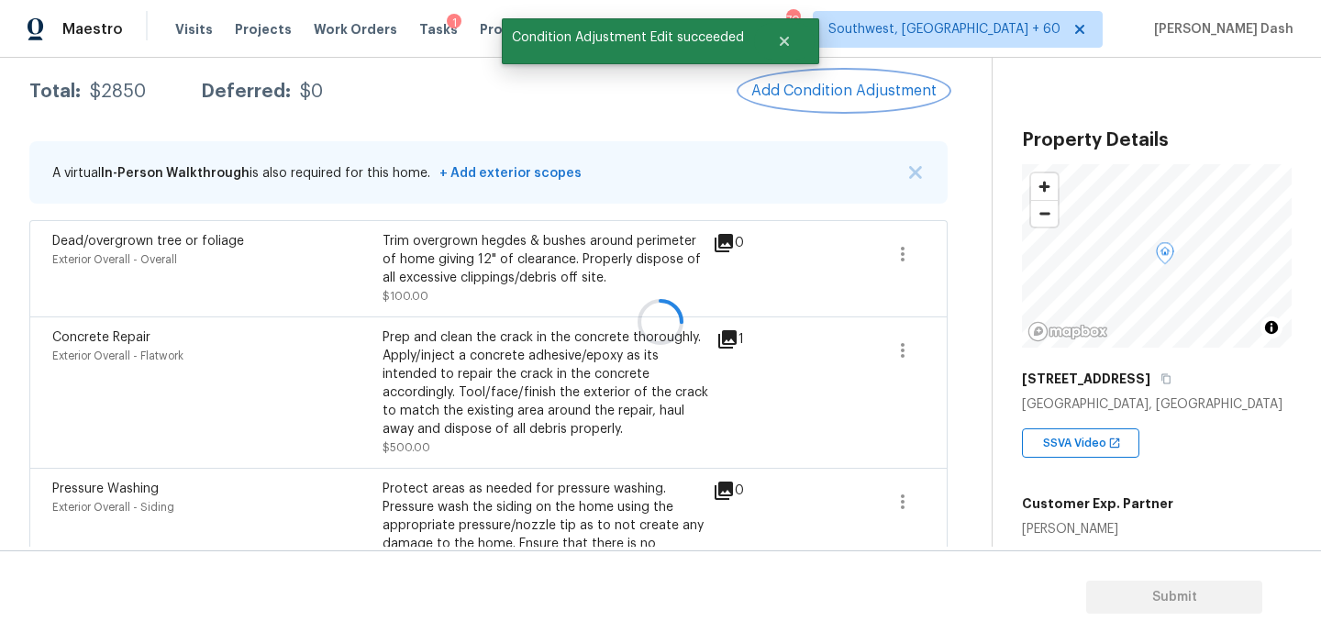
scroll to position [0, 0]
click at [820, 83] on span "Add Condition Adjustment" at bounding box center [843, 91] width 185 height 17
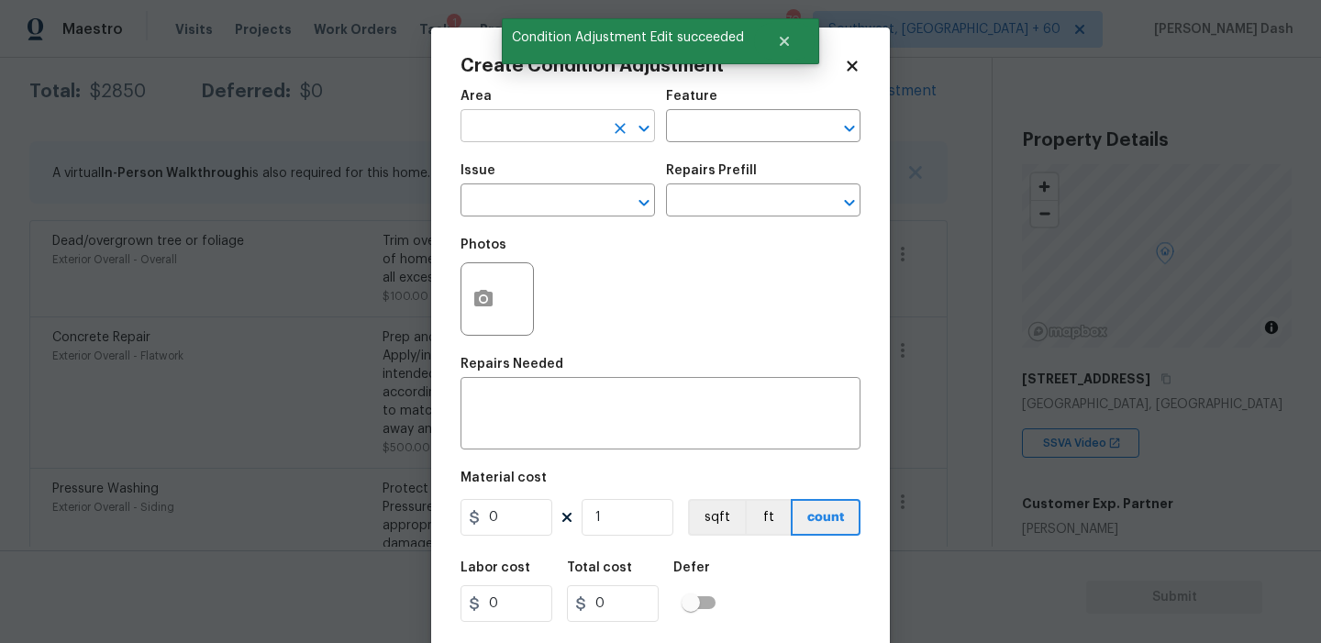
click at [484, 120] on input "text" at bounding box center [532, 128] width 143 height 28
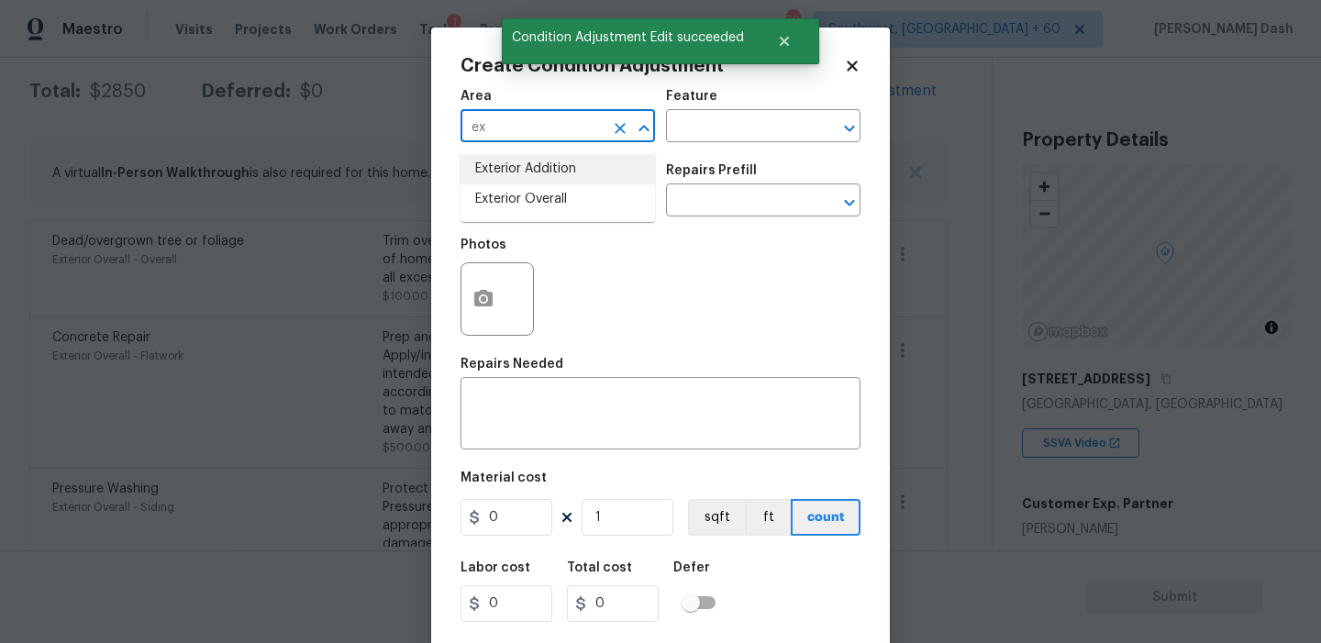
click at [496, 181] on li "Exterior Addition" at bounding box center [558, 169] width 194 height 30
type input "Exterior Addition"
click at [614, 129] on icon "Clear" at bounding box center [620, 128] width 18 height 18
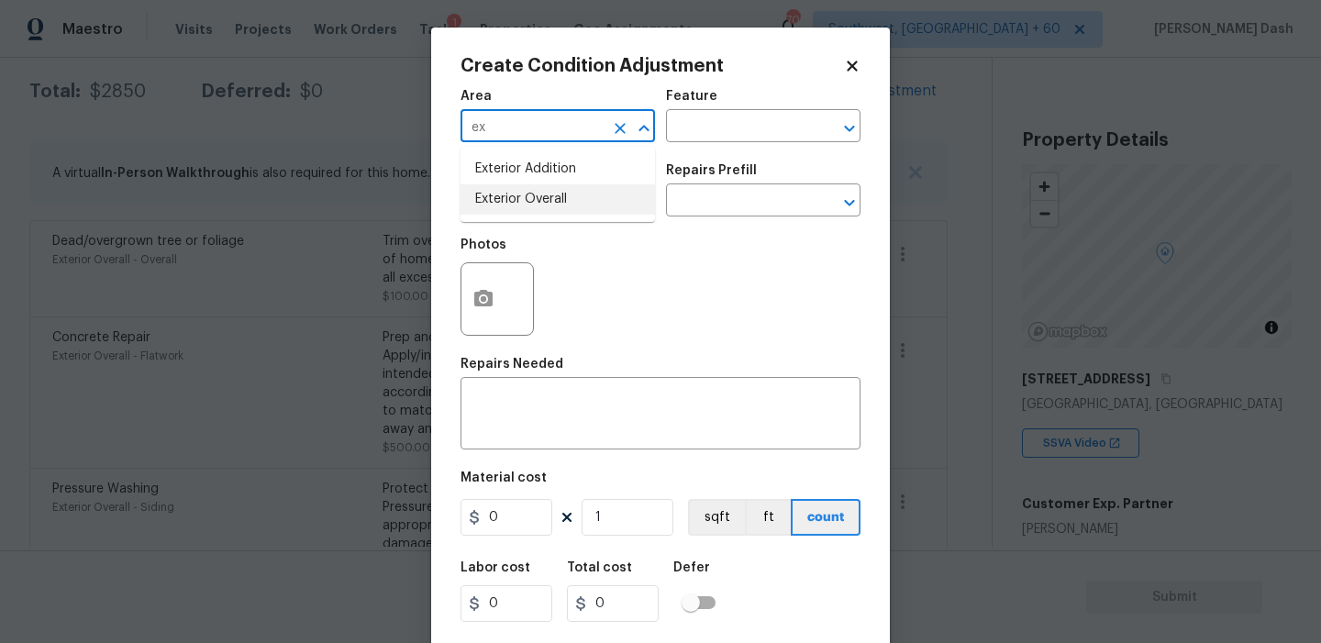
drag, startPoint x: 528, startPoint y: 207, endPoint x: 539, endPoint y: 200, distance: 13.2
click at [528, 207] on li "Exterior Overall" at bounding box center [558, 199] width 194 height 30
type input "Exterior Overall"
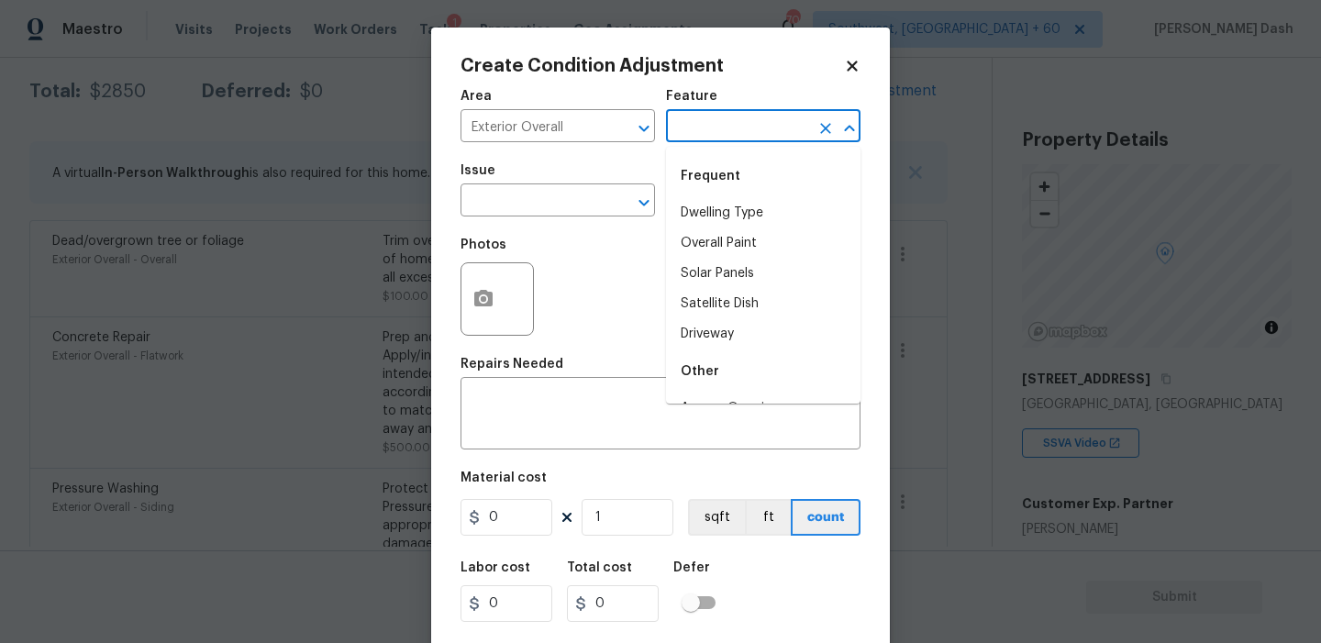
click at [706, 141] on input "text" at bounding box center [737, 128] width 143 height 28
click at [491, 303] on icon "button" at bounding box center [483, 298] width 18 height 17
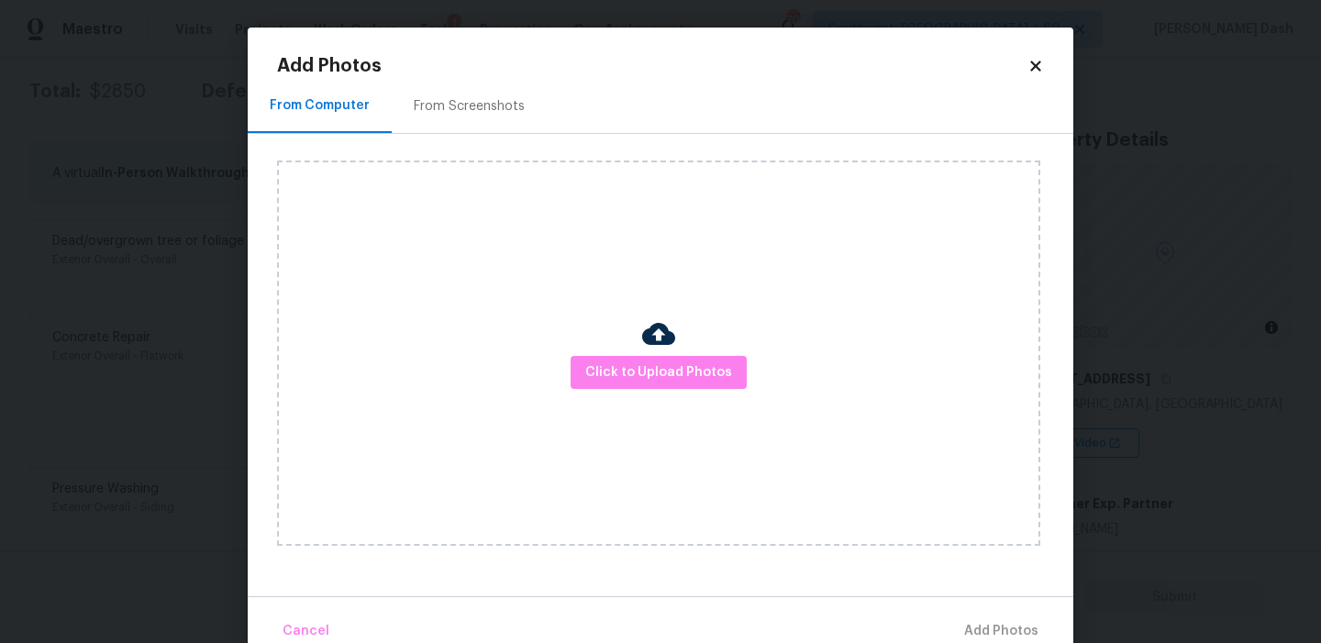
click at [573, 338] on div "Click to Upload Photos" at bounding box center [658, 353] width 763 height 385
click at [605, 363] on span "Click to Upload Photos" at bounding box center [658, 372] width 147 height 23
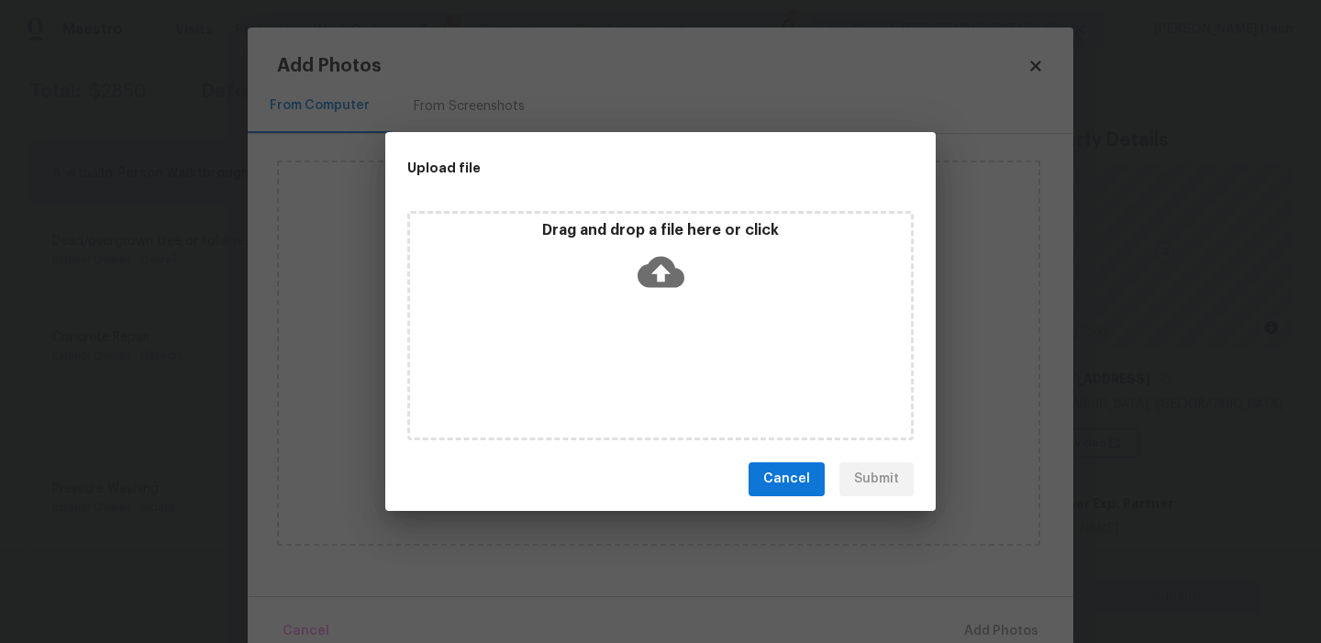
click at [605, 363] on div "Drag and drop a file here or click" at bounding box center [660, 325] width 506 height 229
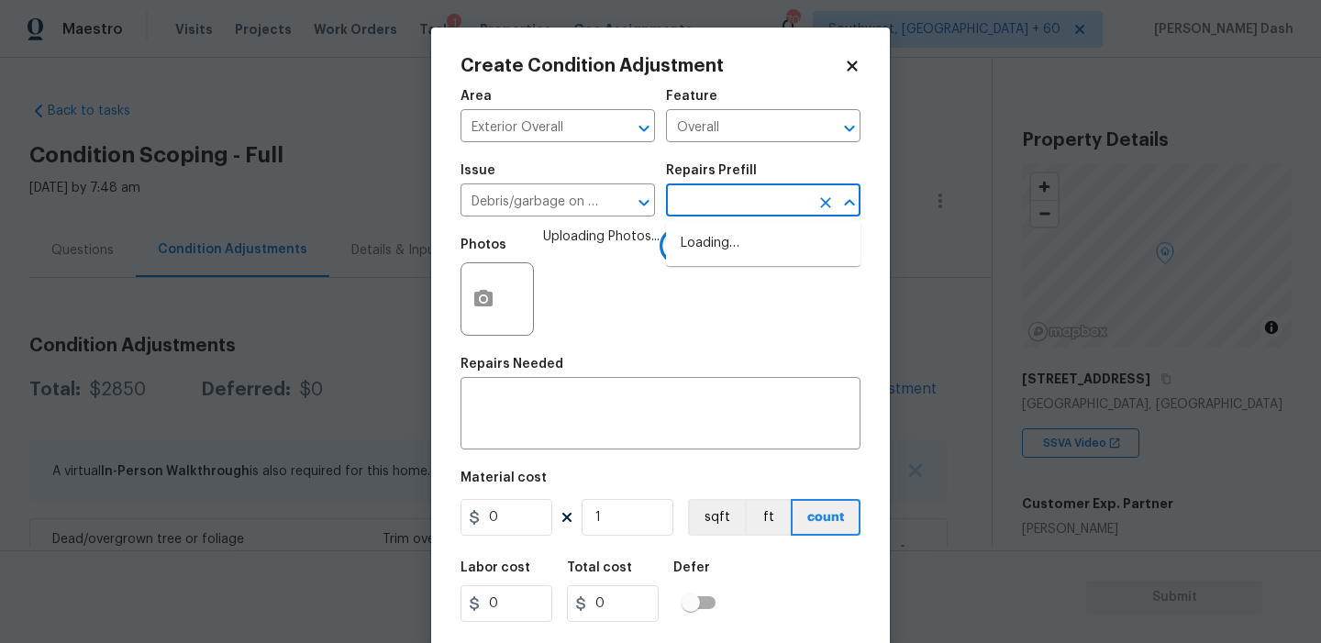
scroll to position [298, 0]
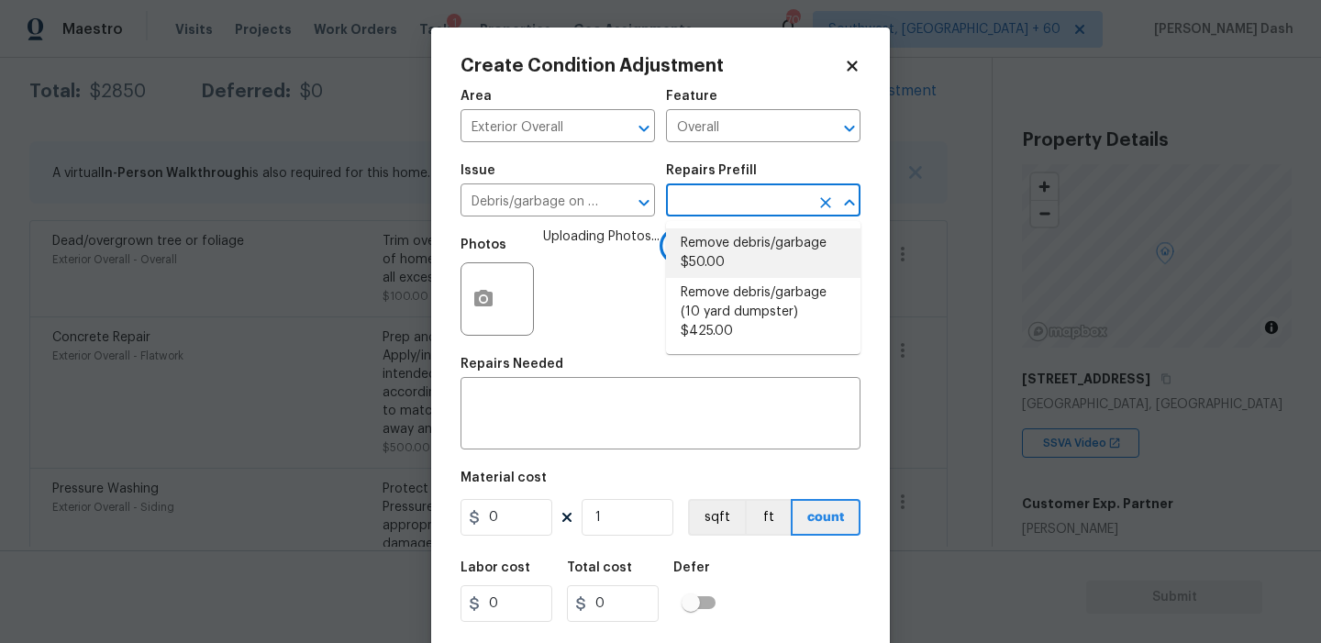
click at [712, 259] on li "Remove debris/garbage $50.00" at bounding box center [763, 253] width 194 height 50
type input "50"
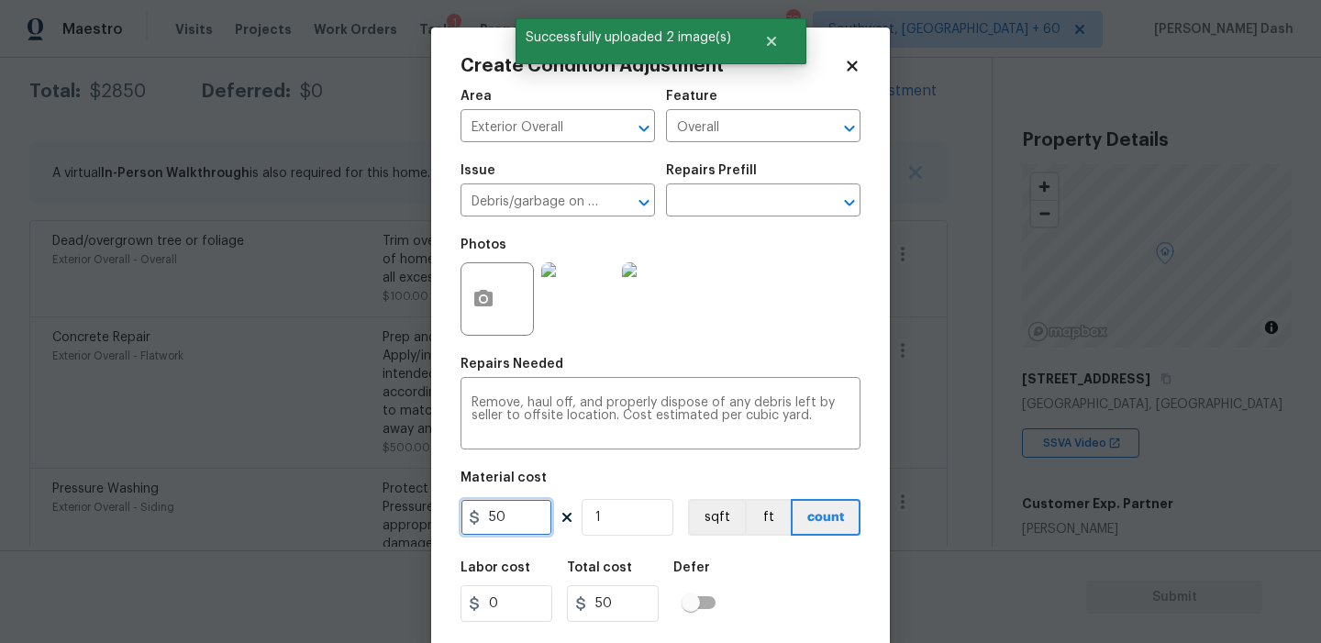
click at [536, 514] on input "50" at bounding box center [507, 517] width 92 height 37
type input "250"
click at [767, 565] on div "Labor cost 0 Total cost 250 Defer" at bounding box center [661, 591] width 400 height 83
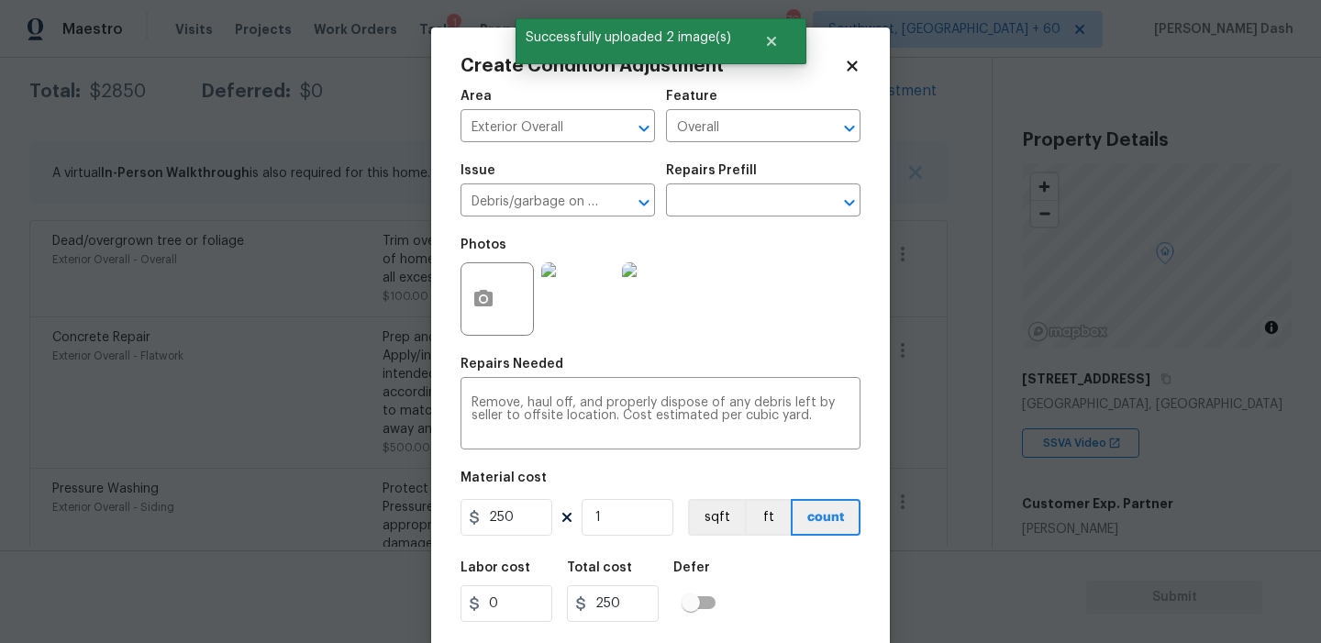
scroll to position [42, 0]
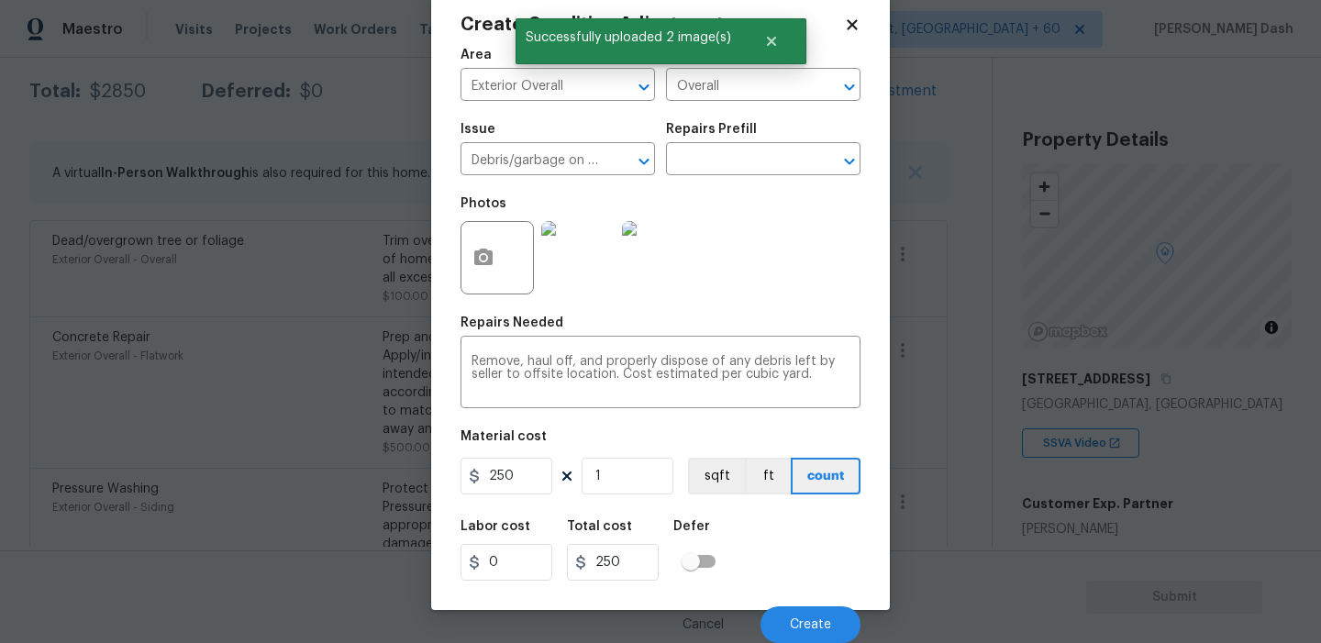
click at [804, 586] on div "Labor cost 0 Total cost 250 Defer" at bounding box center [661, 550] width 400 height 83
click at [804, 598] on div "Cancel Create" at bounding box center [661, 617] width 400 height 51
click at [805, 623] on span "Create" at bounding box center [810, 625] width 41 height 14
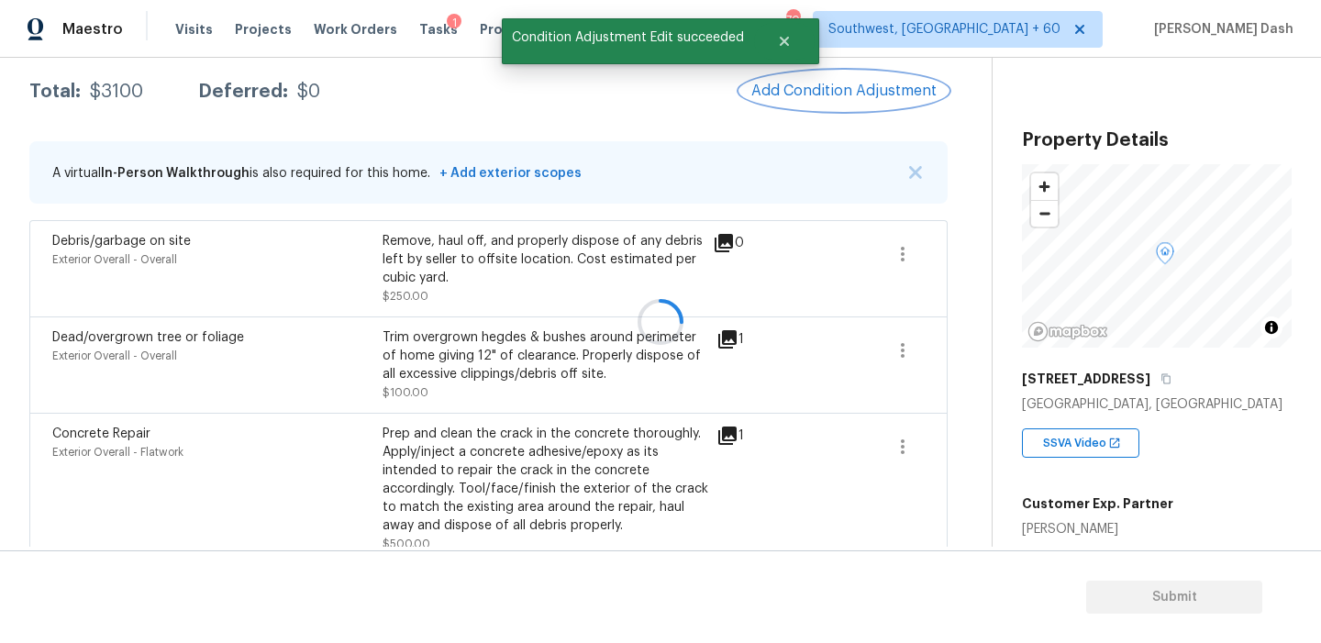
scroll to position [0, 0]
click at [850, 100] on button "Add Condition Adjustment" at bounding box center [843, 91] width 207 height 39
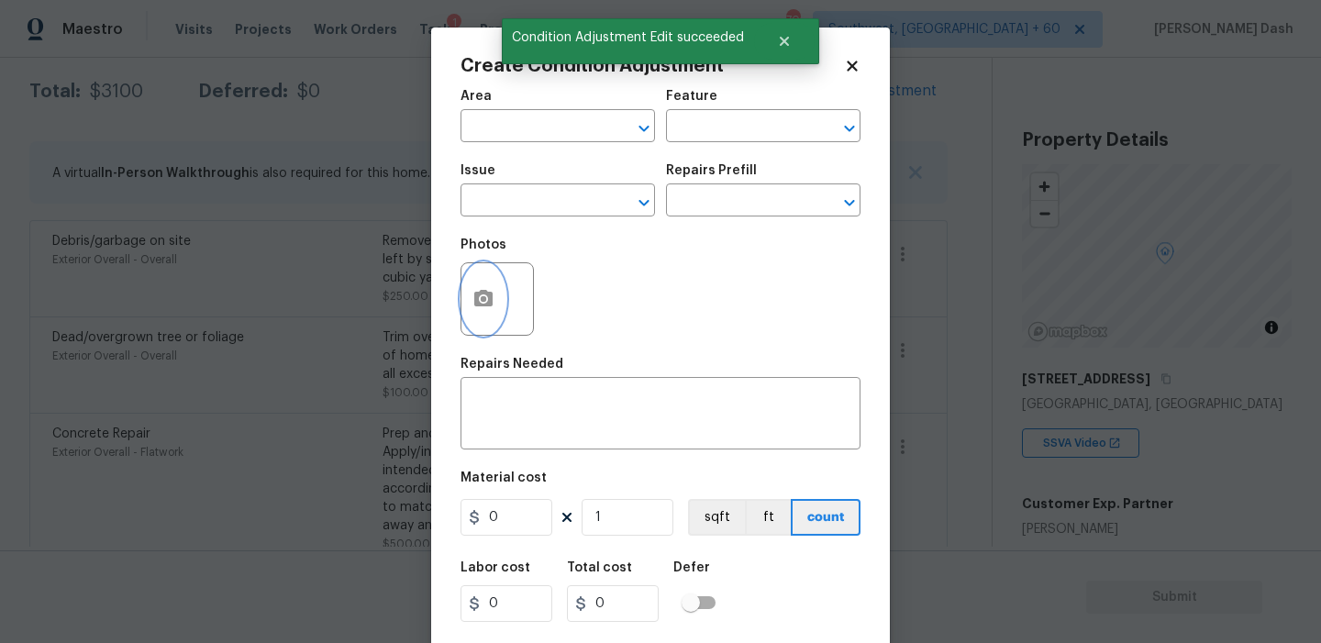
click at [485, 317] on button "button" at bounding box center [483, 299] width 44 height 72
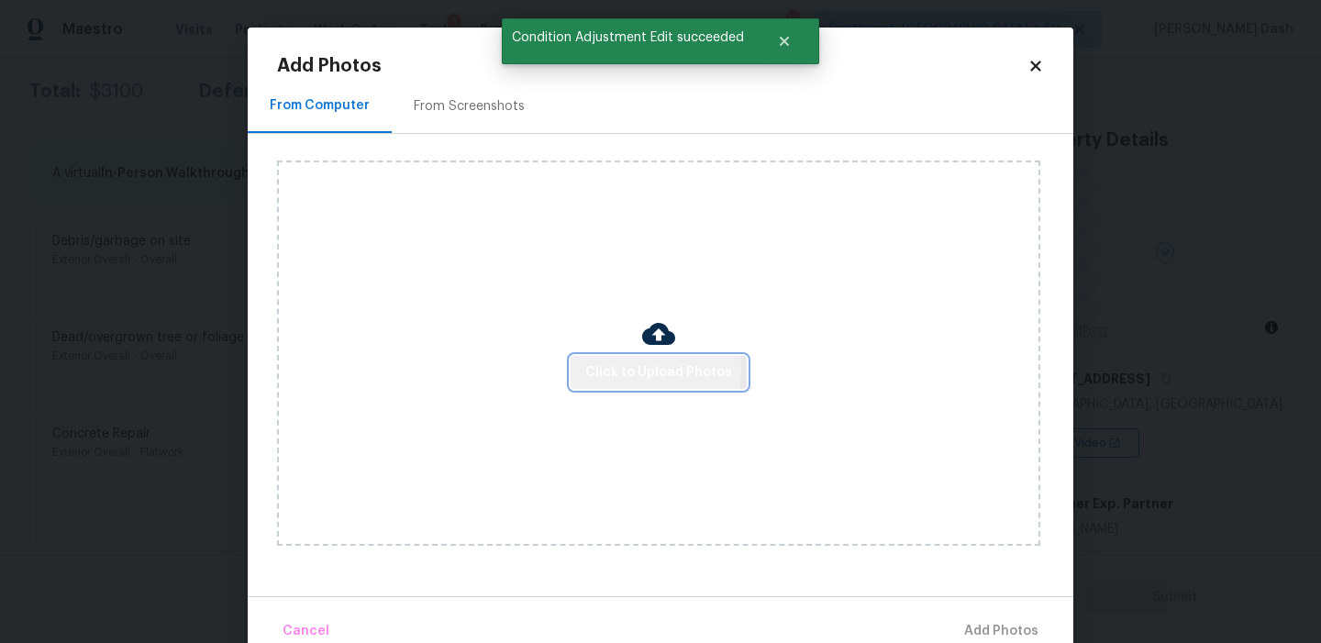
click at [640, 370] on span "Click to Upload Photos" at bounding box center [658, 372] width 147 height 23
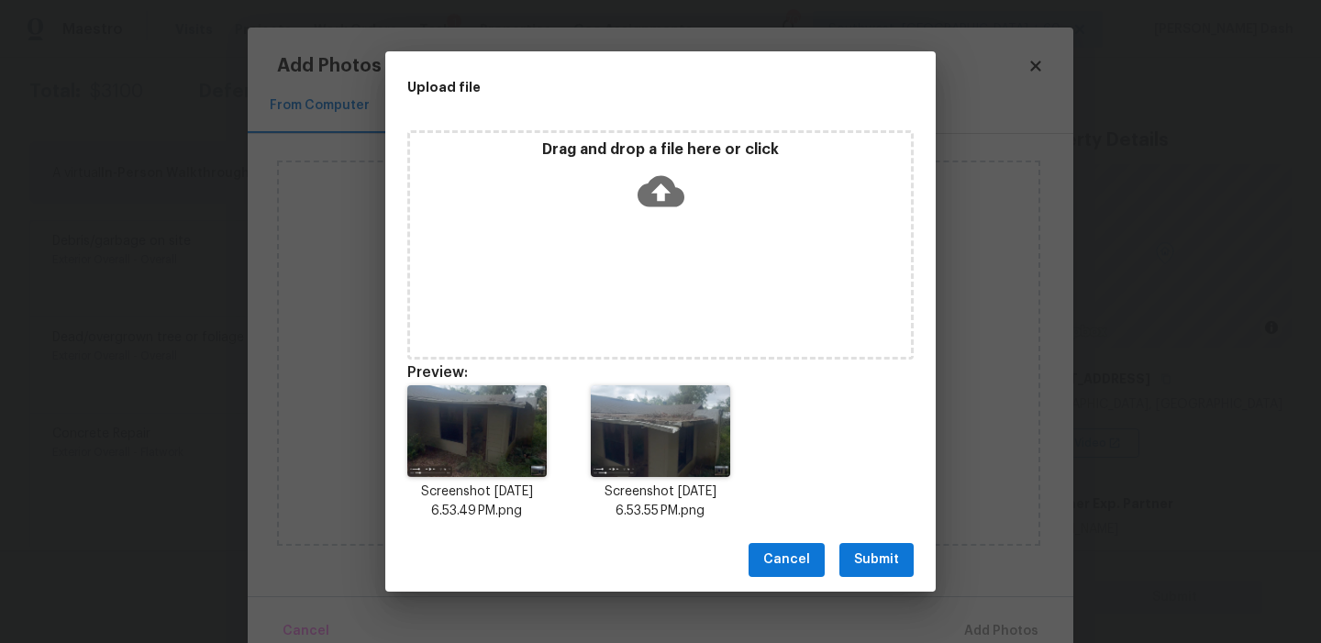
click at [897, 574] on button "Submit" at bounding box center [876, 560] width 74 height 34
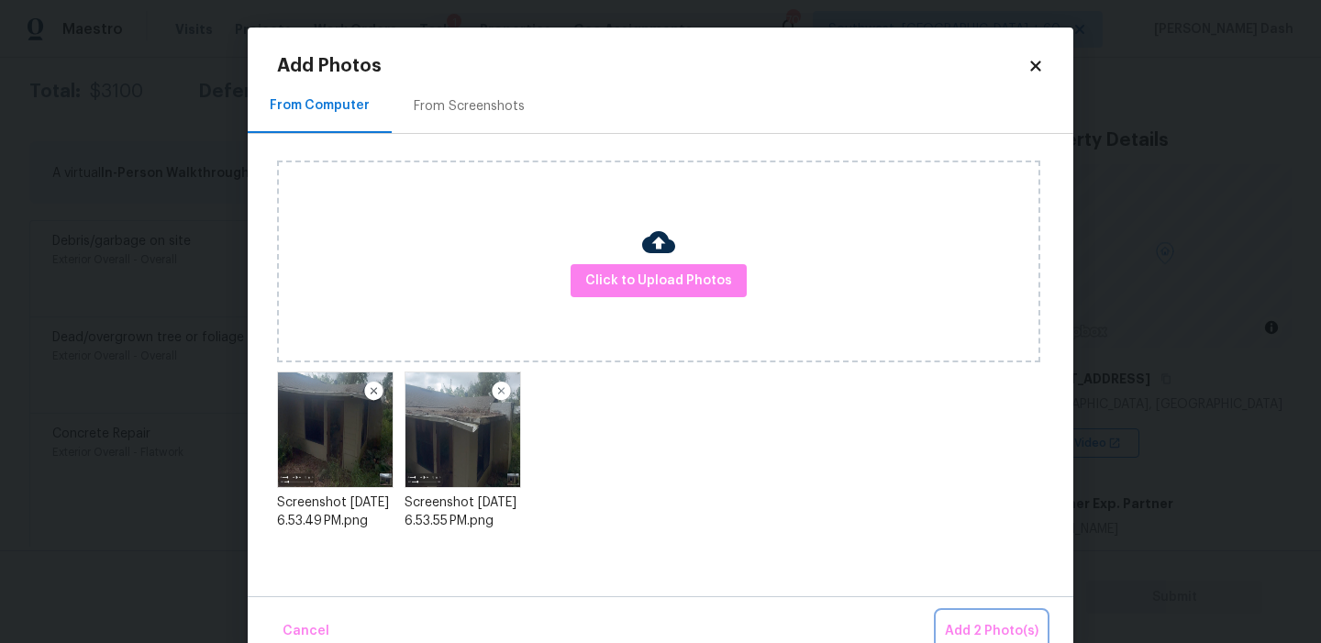
click at [1010, 633] on span "Add 2 Photo(s)" at bounding box center [992, 631] width 94 height 23
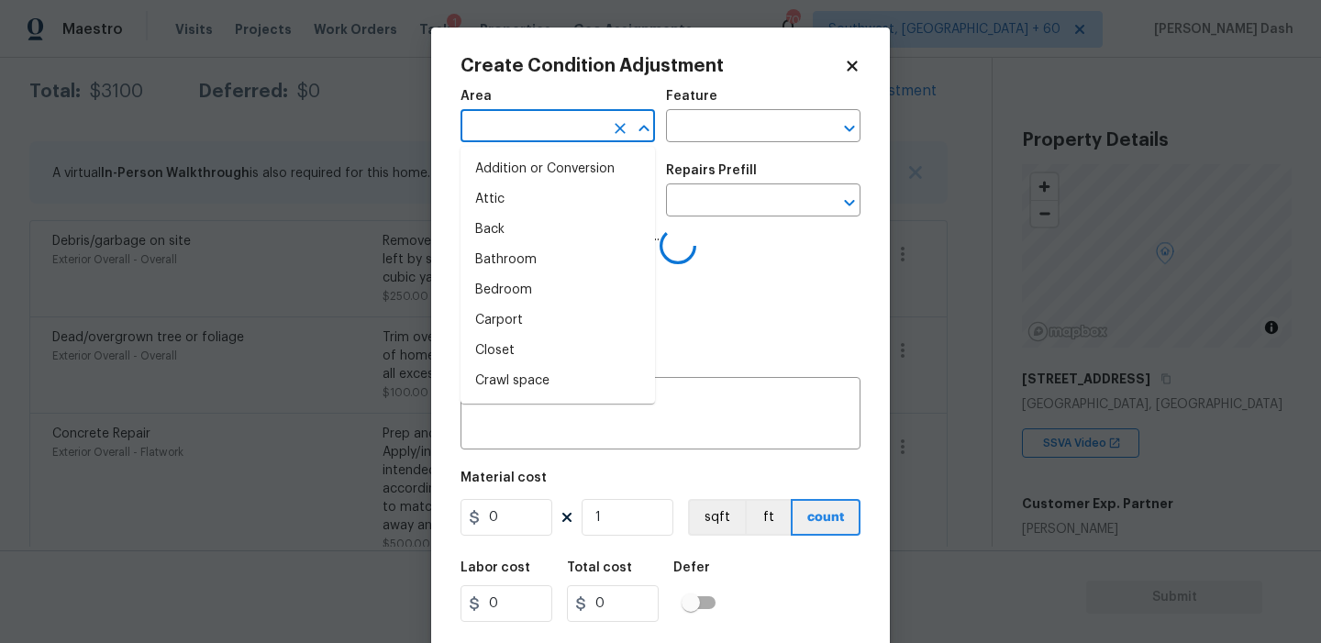
click at [593, 127] on input "text" at bounding box center [532, 128] width 143 height 28
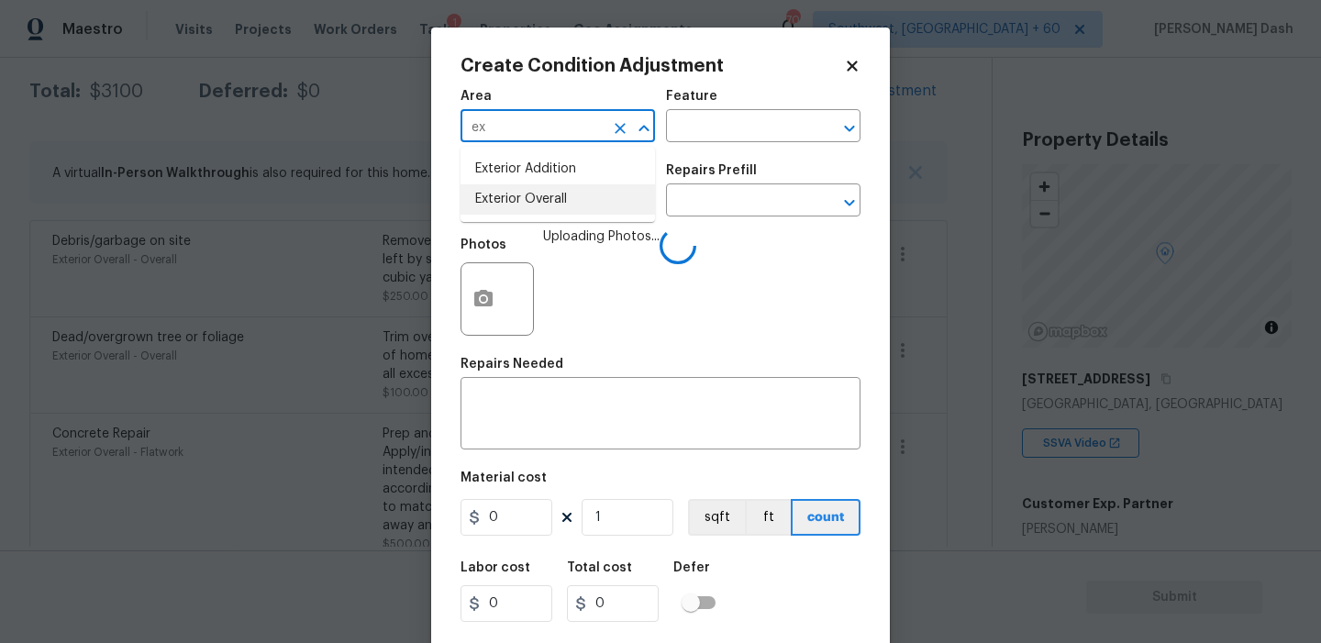
type input "ex"
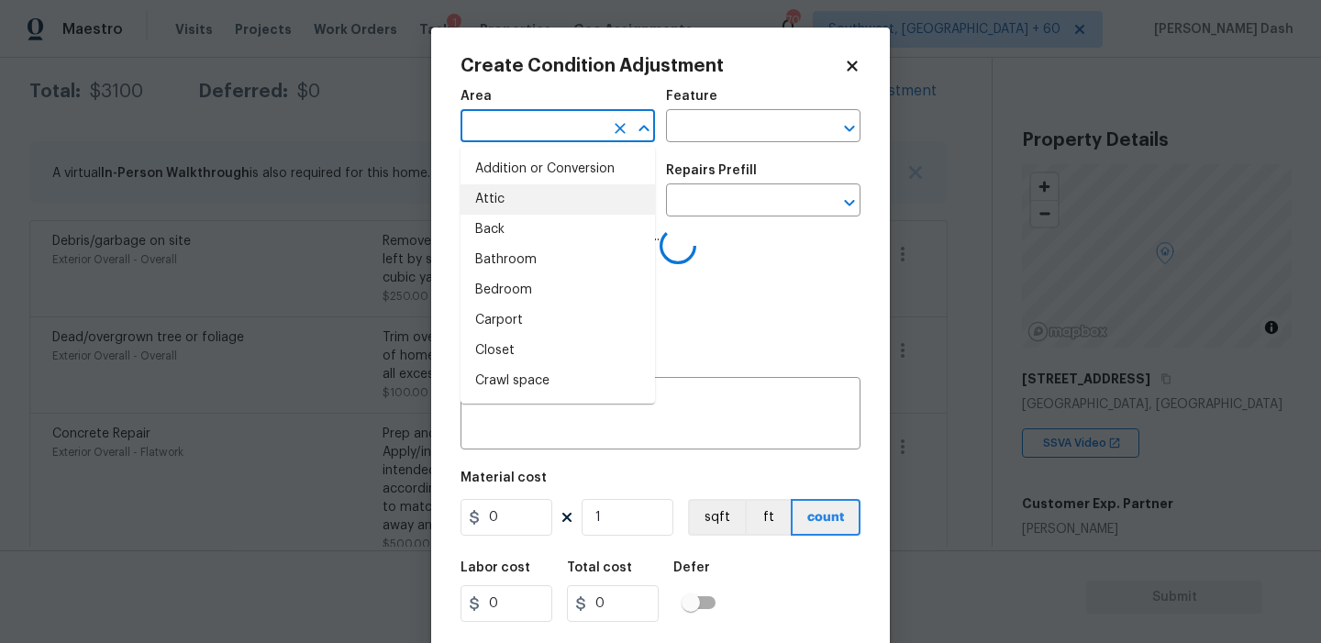
click at [588, 125] on input "text" at bounding box center [532, 128] width 143 height 28
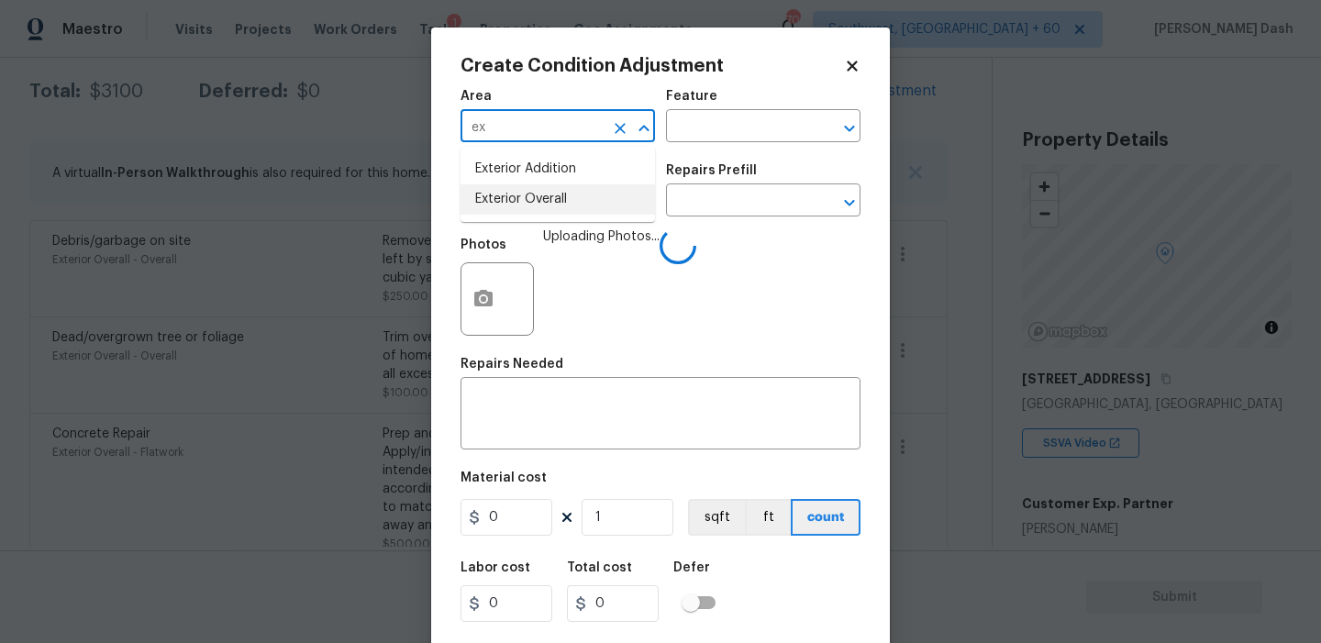
click at [549, 193] on li "Exterior Overall" at bounding box center [558, 199] width 194 height 30
type input "Exterior Overall"
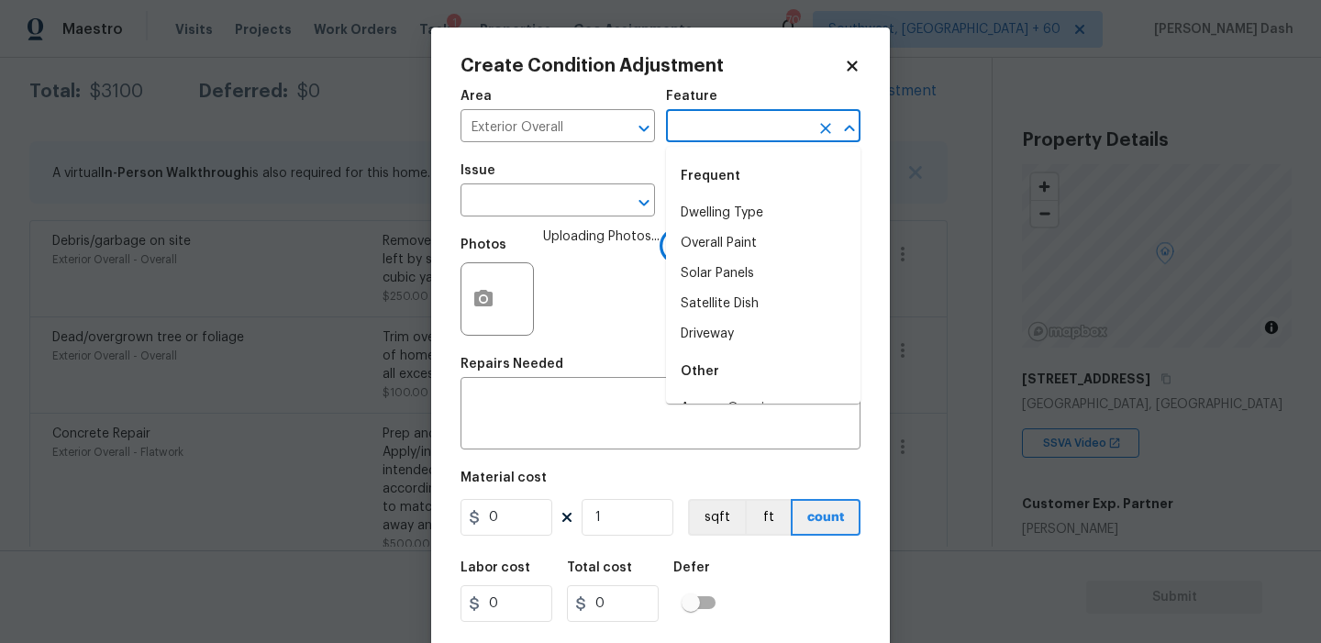
click at [712, 126] on input "text" at bounding box center [737, 128] width 143 height 28
type input "roof"
click at [700, 200] on li "Dwelling Type" at bounding box center [763, 213] width 194 height 30
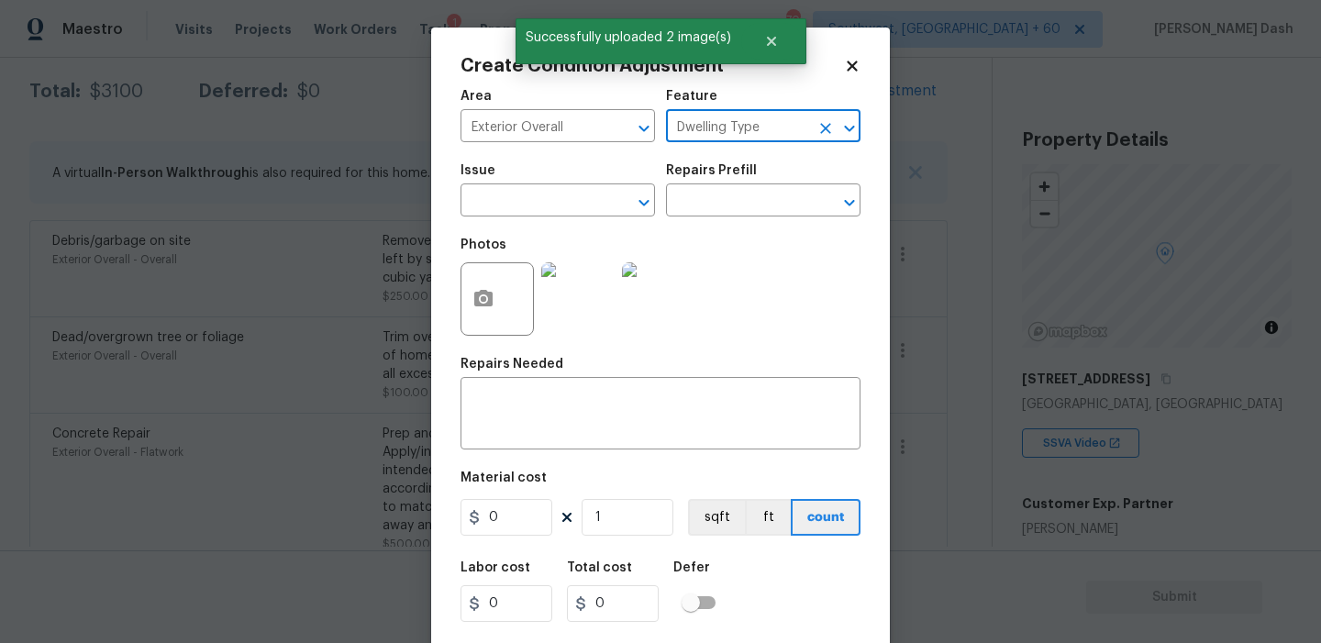
click at [790, 124] on input "Dwelling Type" at bounding box center [737, 128] width 143 height 28
click at [766, 133] on input "Dwelling Typer" at bounding box center [737, 128] width 143 height 28
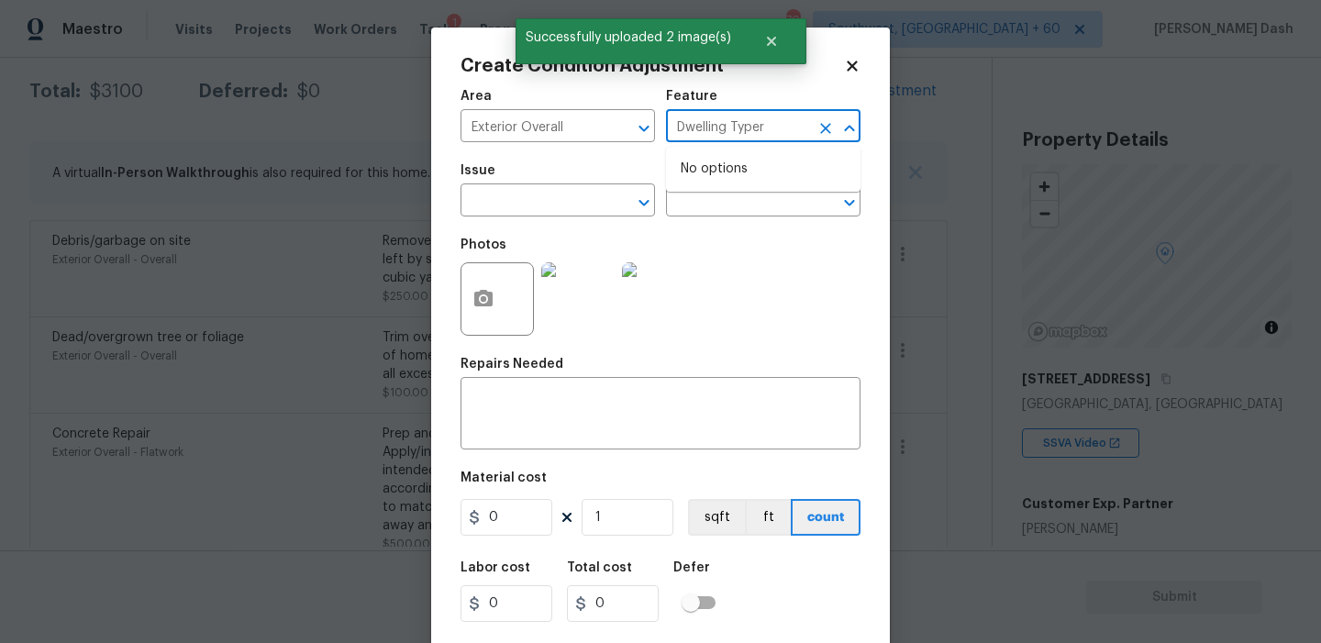
click at [766, 133] on input "Dwelling Typer" at bounding box center [737, 128] width 143 height 28
click at [716, 209] on li "Patio Roof" at bounding box center [763, 213] width 194 height 30
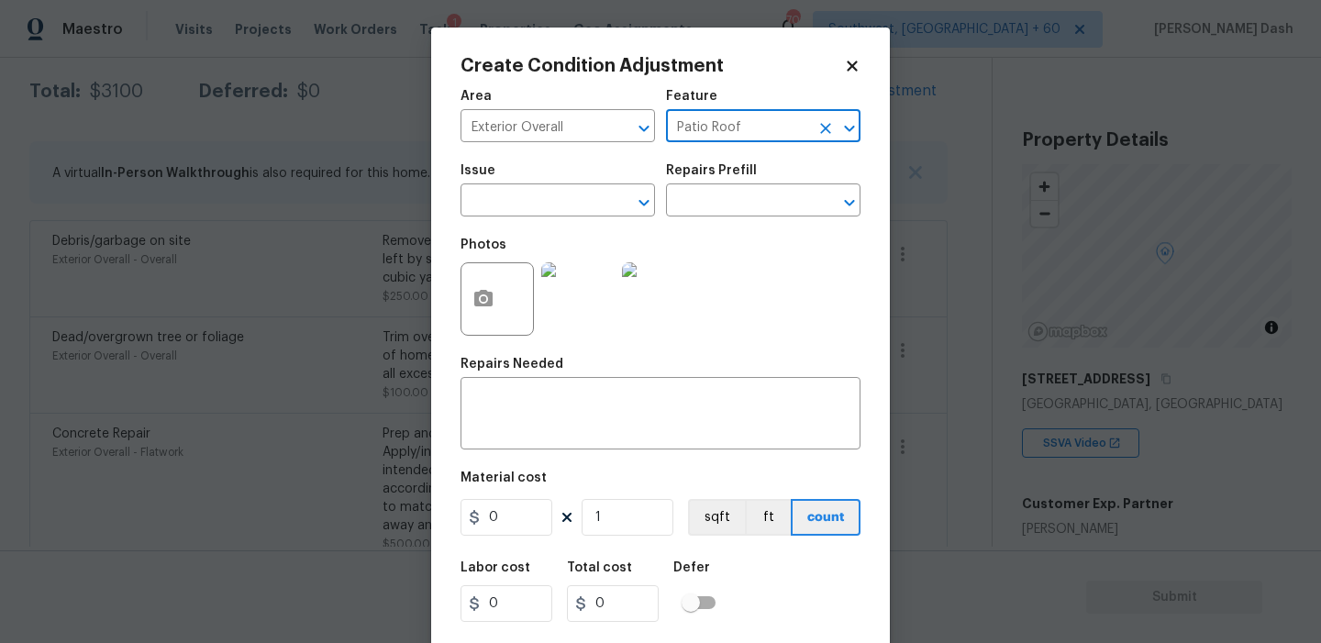
type input "Patio Roof"
click at [544, 228] on div "Photos" at bounding box center [580, 287] width 239 height 119
click at [544, 202] on input "text" at bounding box center [532, 202] width 143 height 28
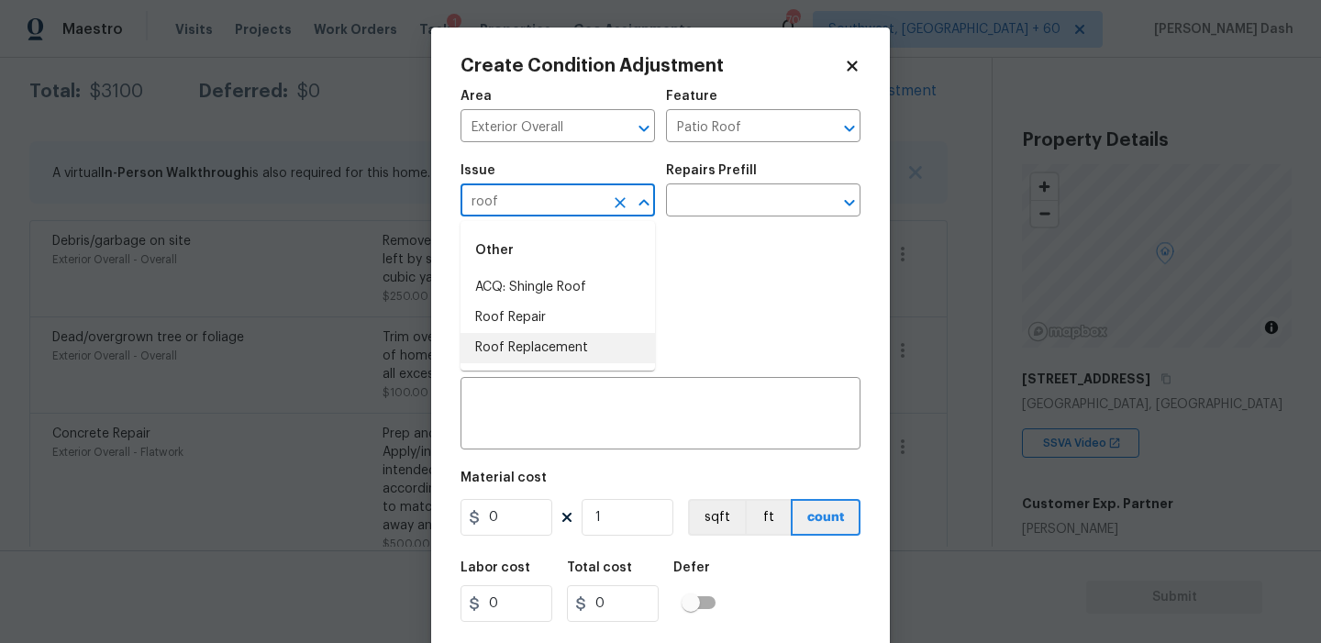
click at [522, 337] on li "Roof Replacement" at bounding box center [558, 348] width 194 height 30
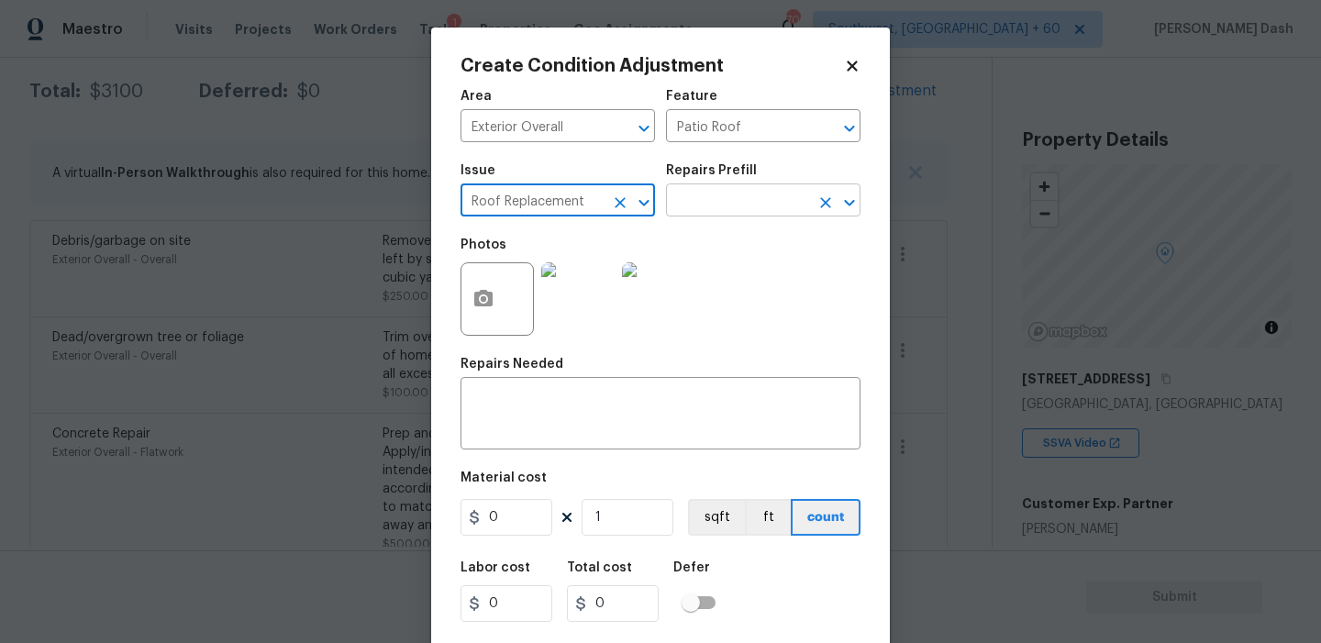
type input "Roof Replacement"
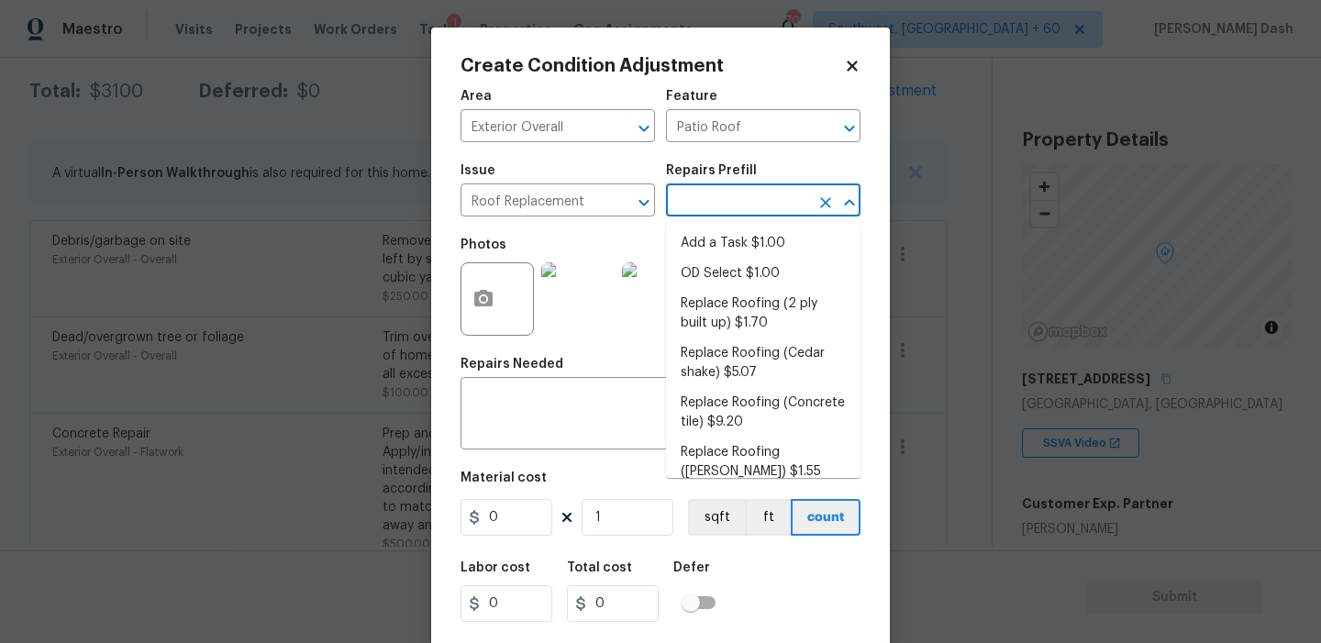
click at [696, 202] on input "text" at bounding box center [737, 202] width 143 height 28
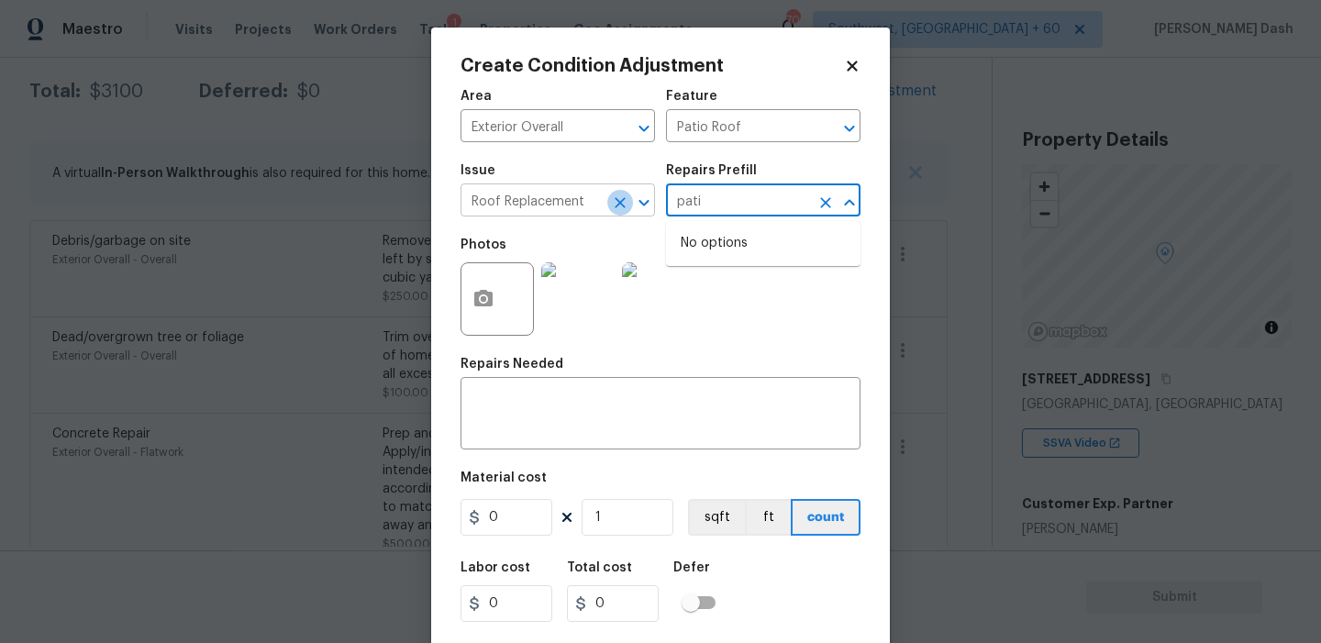
click at [619, 201] on icon "Clear" at bounding box center [620, 202] width 11 height 11
type input "pati"
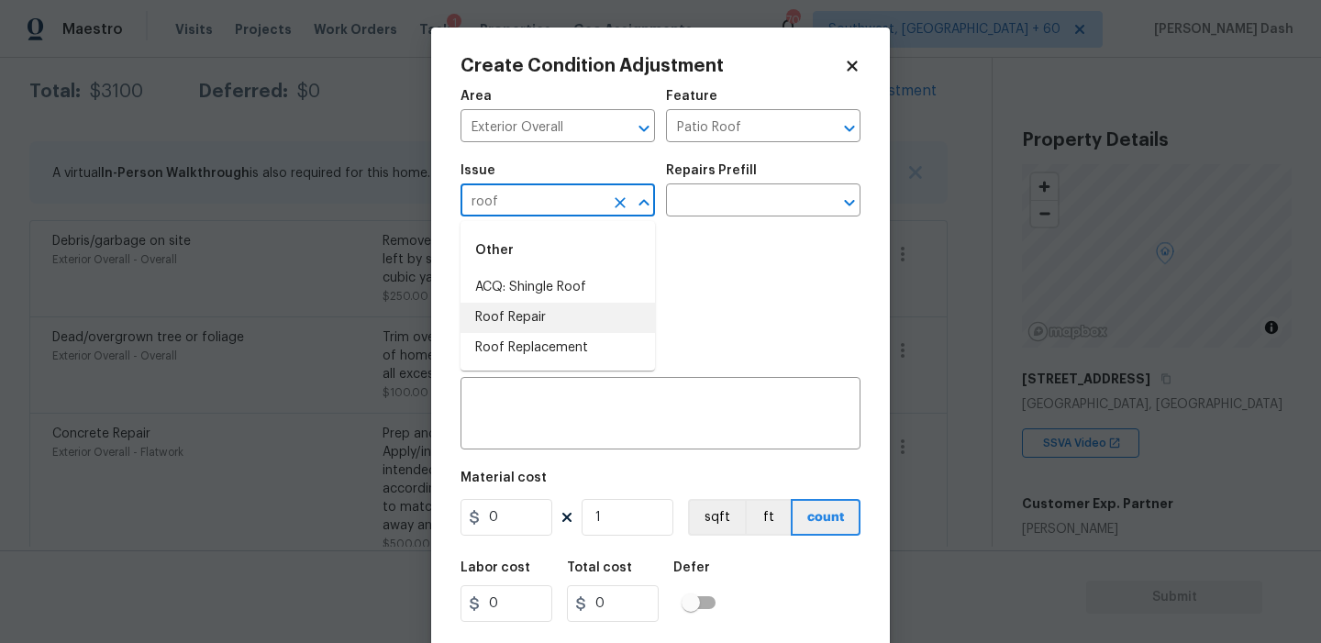
click at [544, 318] on li "Roof Repair" at bounding box center [558, 318] width 194 height 30
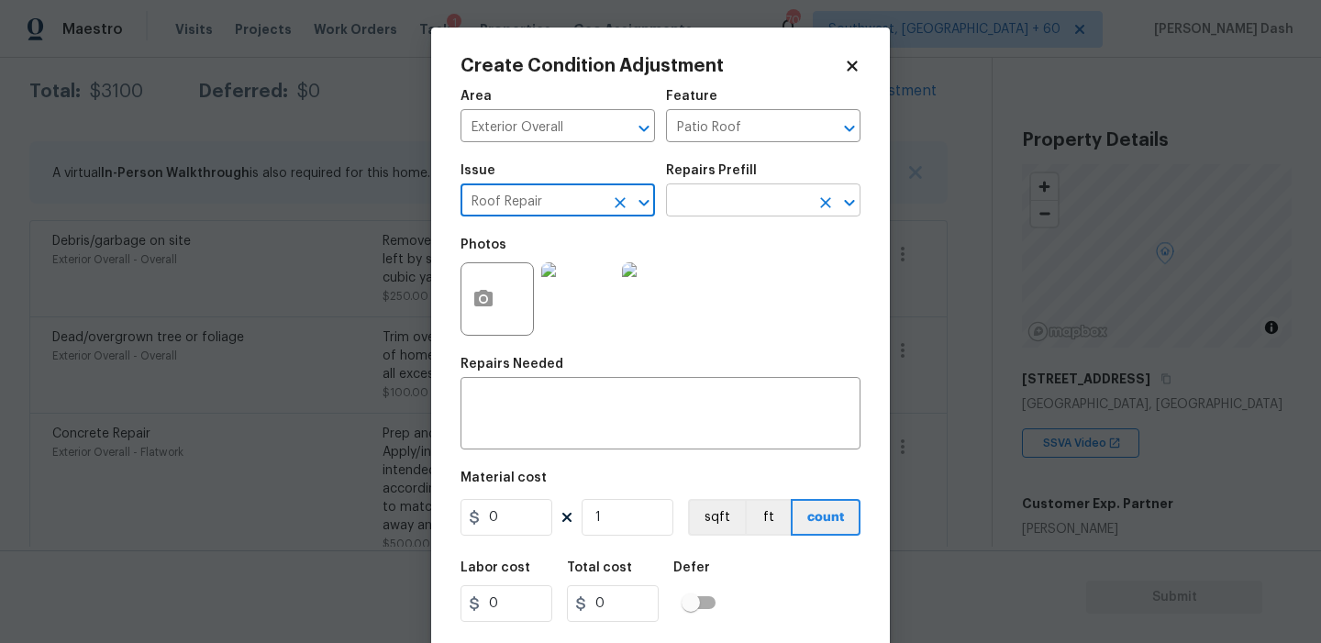
type input "Roof Repair"
click at [724, 195] on input "text" at bounding box center [737, 202] width 143 height 28
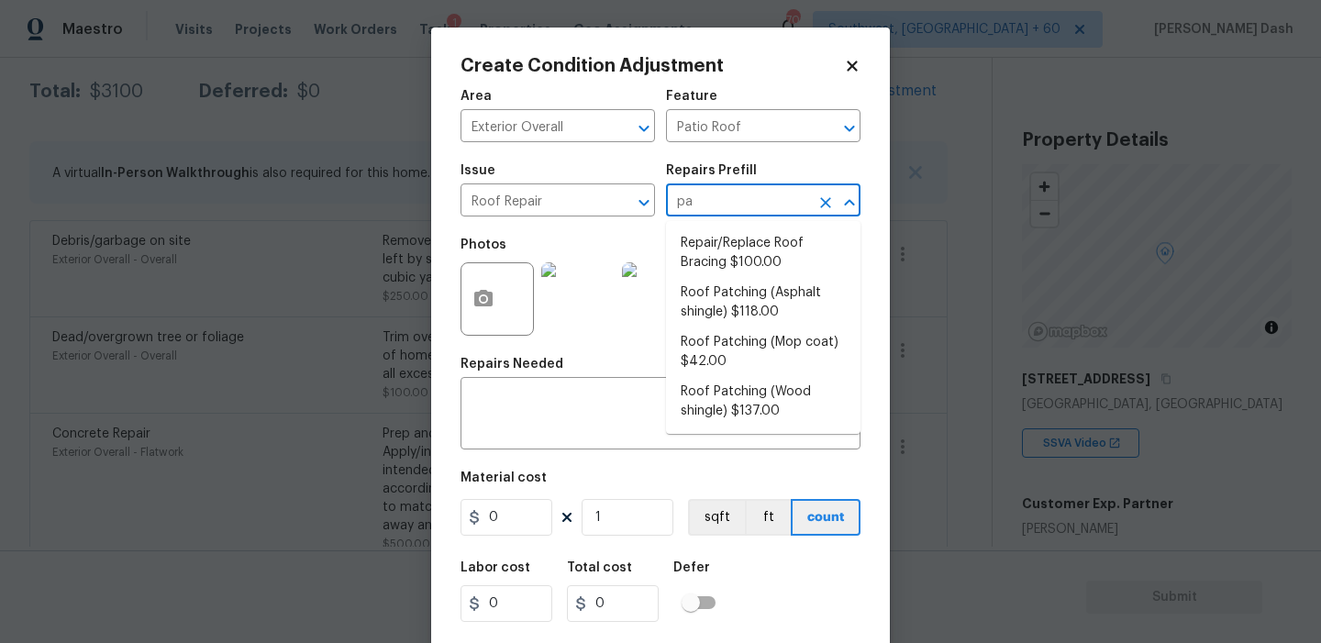
type input "p"
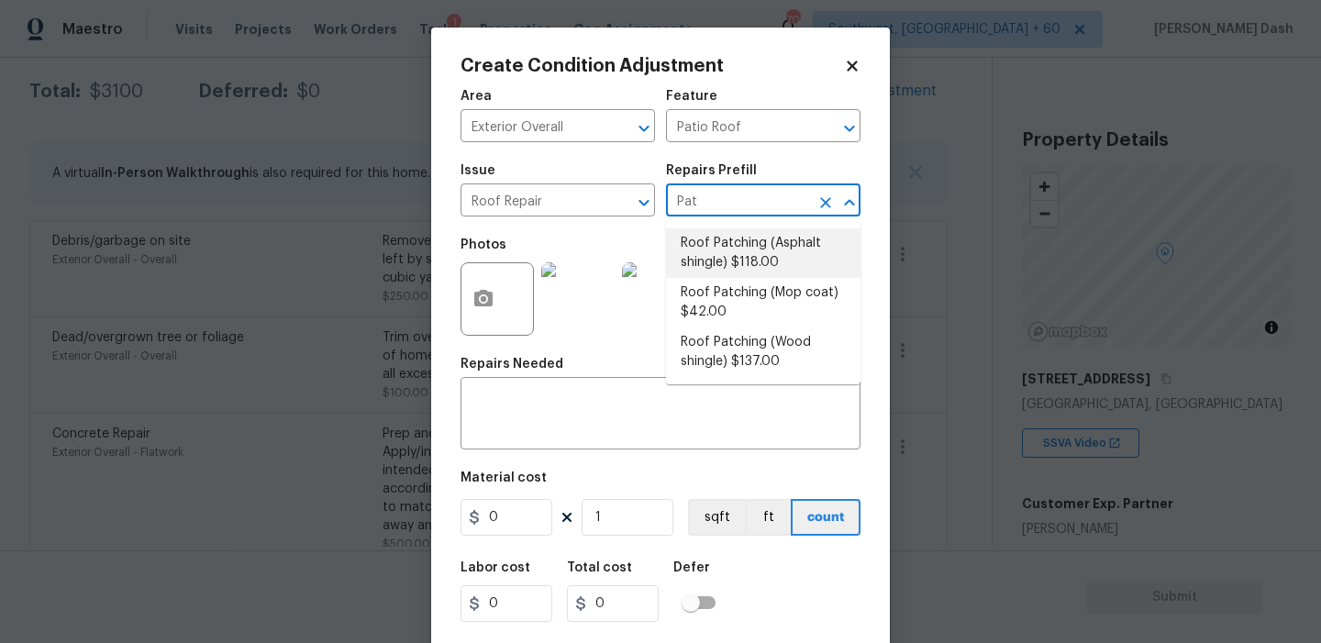
click at [763, 202] on input "Pat" at bounding box center [737, 202] width 143 height 28
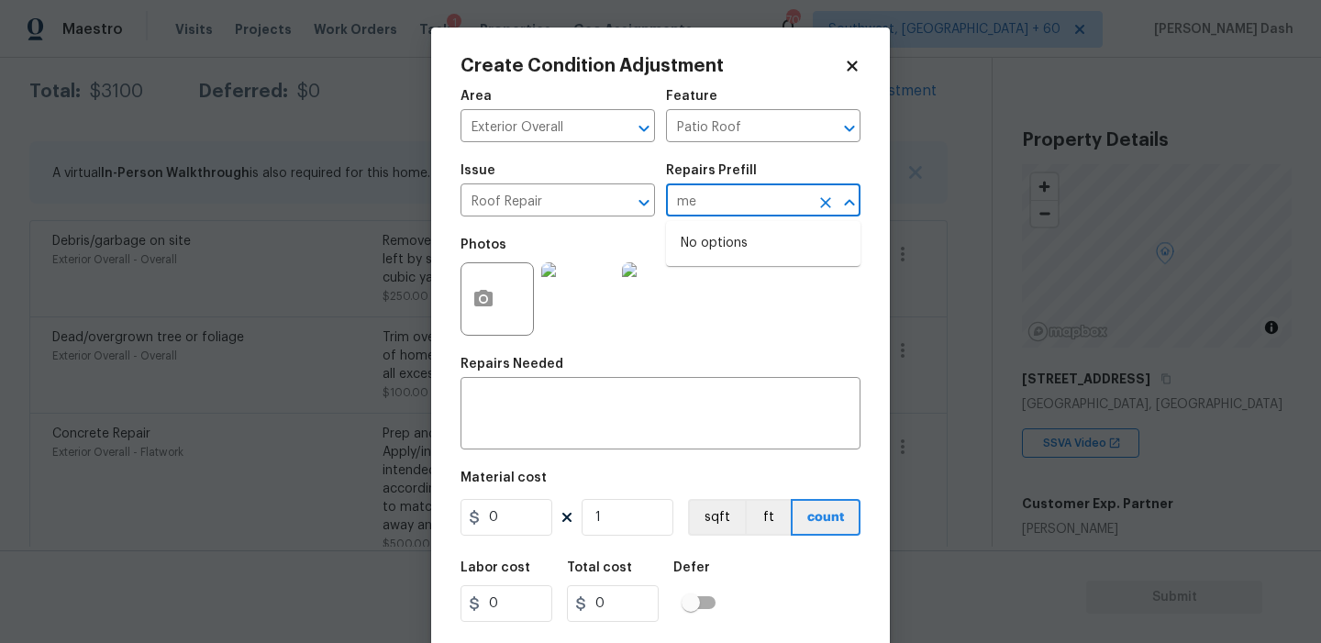
type input "m"
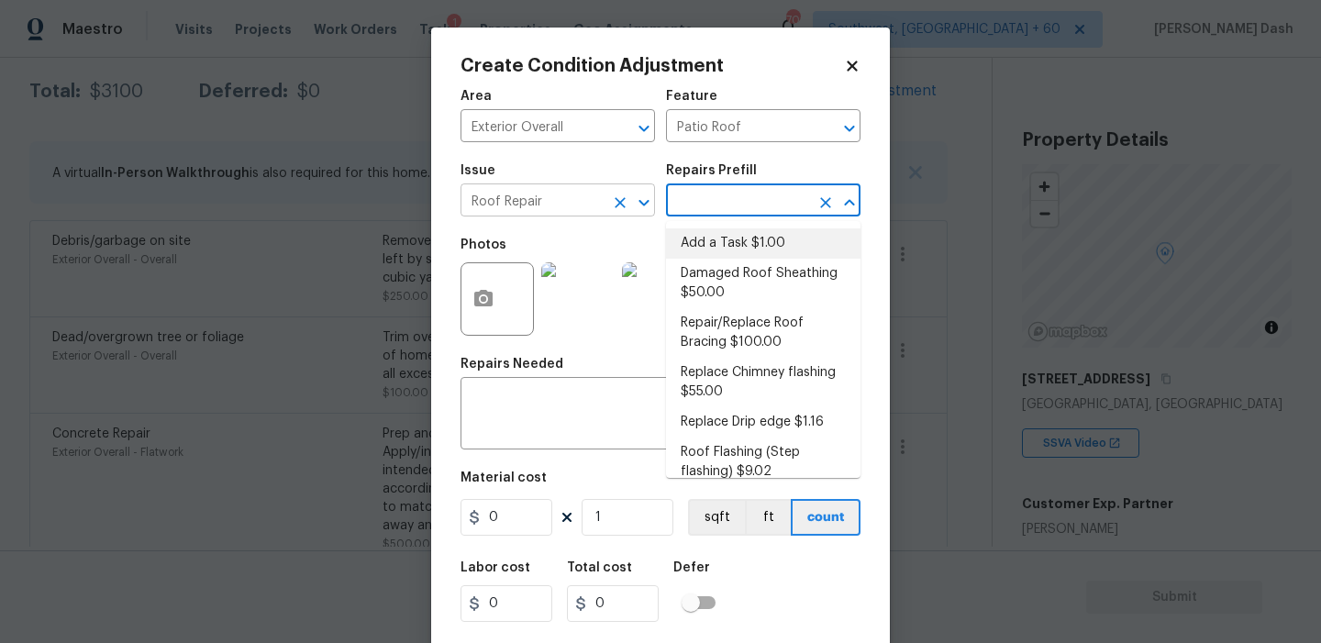
click at [595, 204] on input "Roof Repair" at bounding box center [532, 202] width 143 height 28
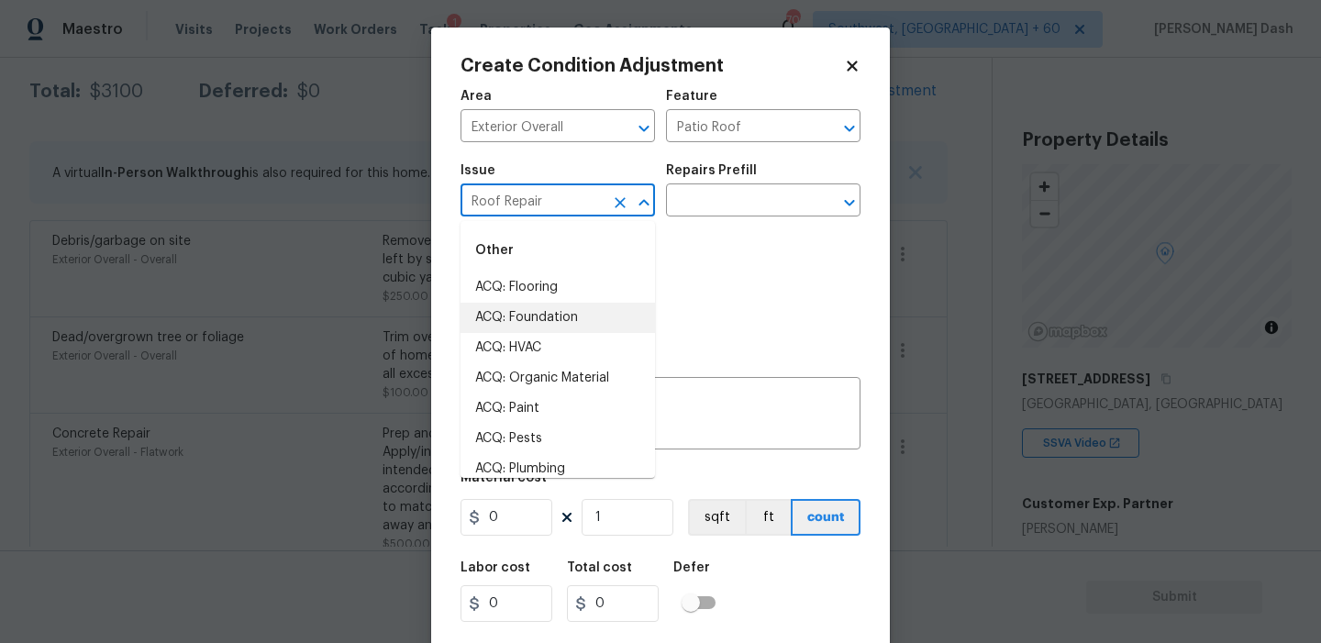
click at [595, 204] on input "Roof Repair" at bounding box center [532, 202] width 143 height 28
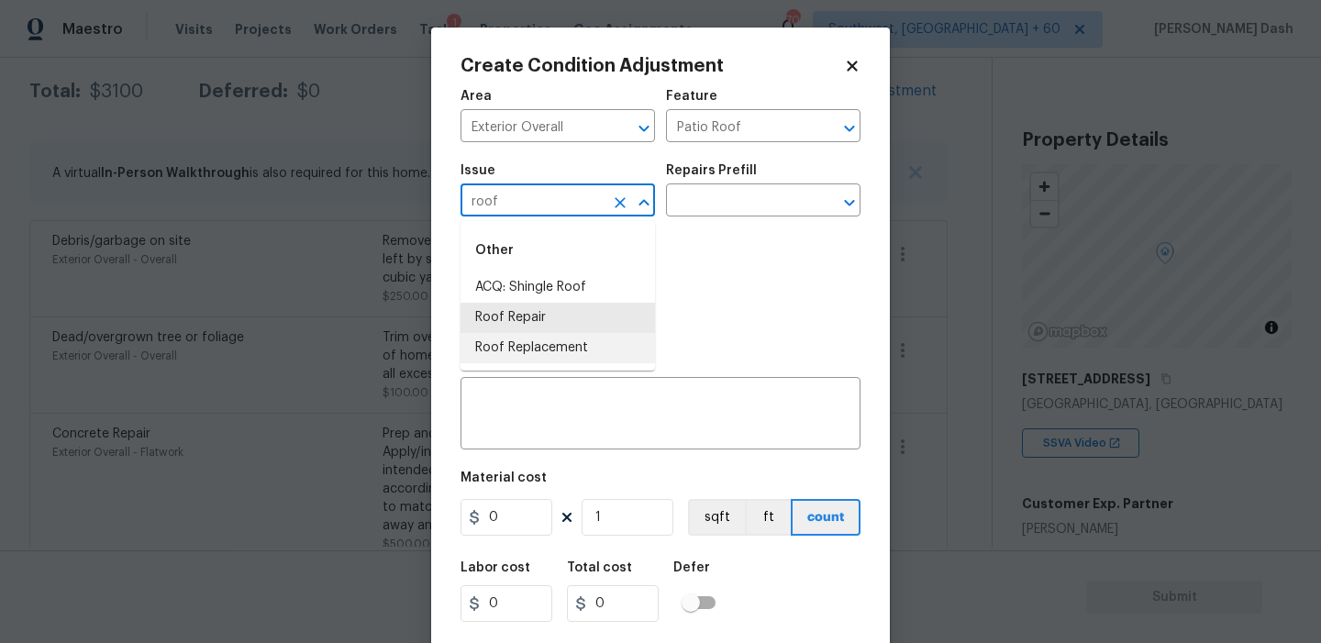
click at [547, 345] on li "Roof Replacement" at bounding box center [558, 348] width 194 height 30
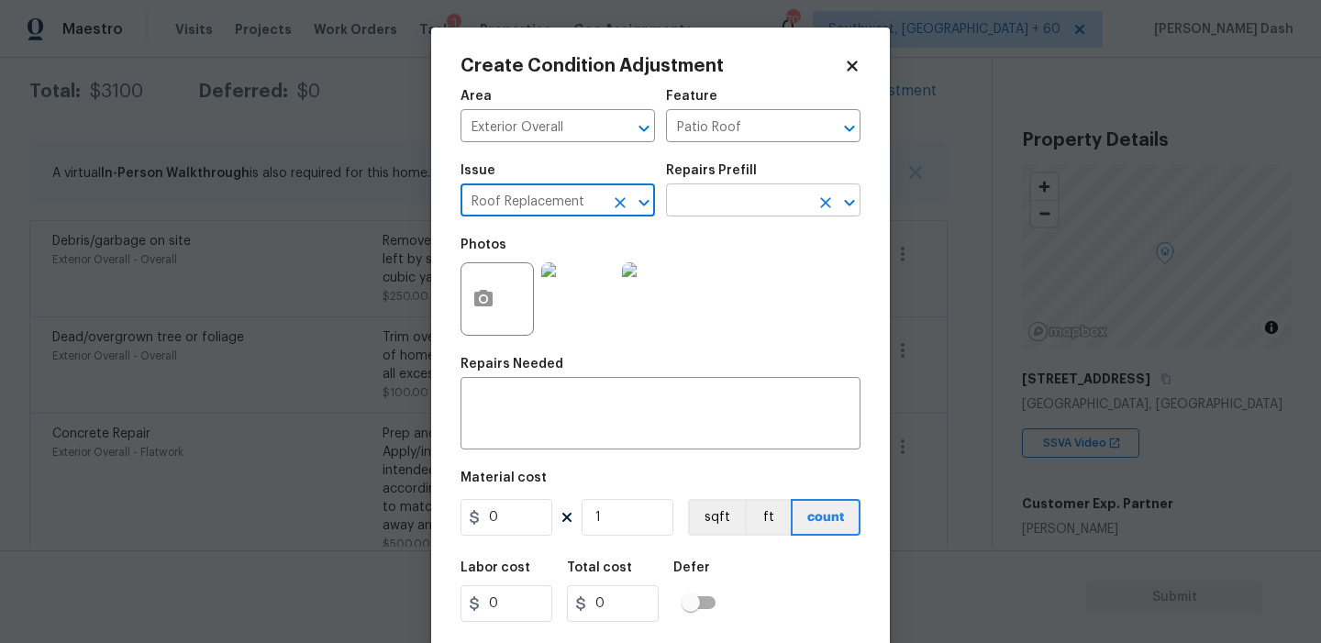
type input "Roof Replacement"
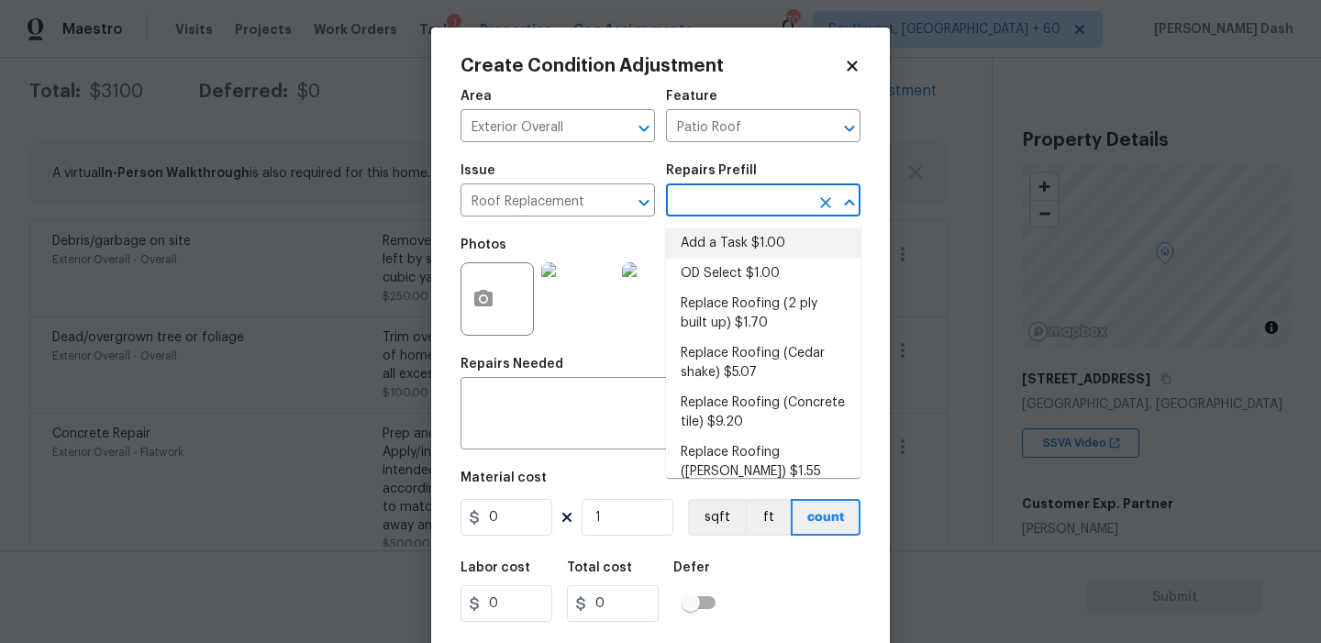
click at [705, 201] on input "text" at bounding box center [737, 202] width 143 height 28
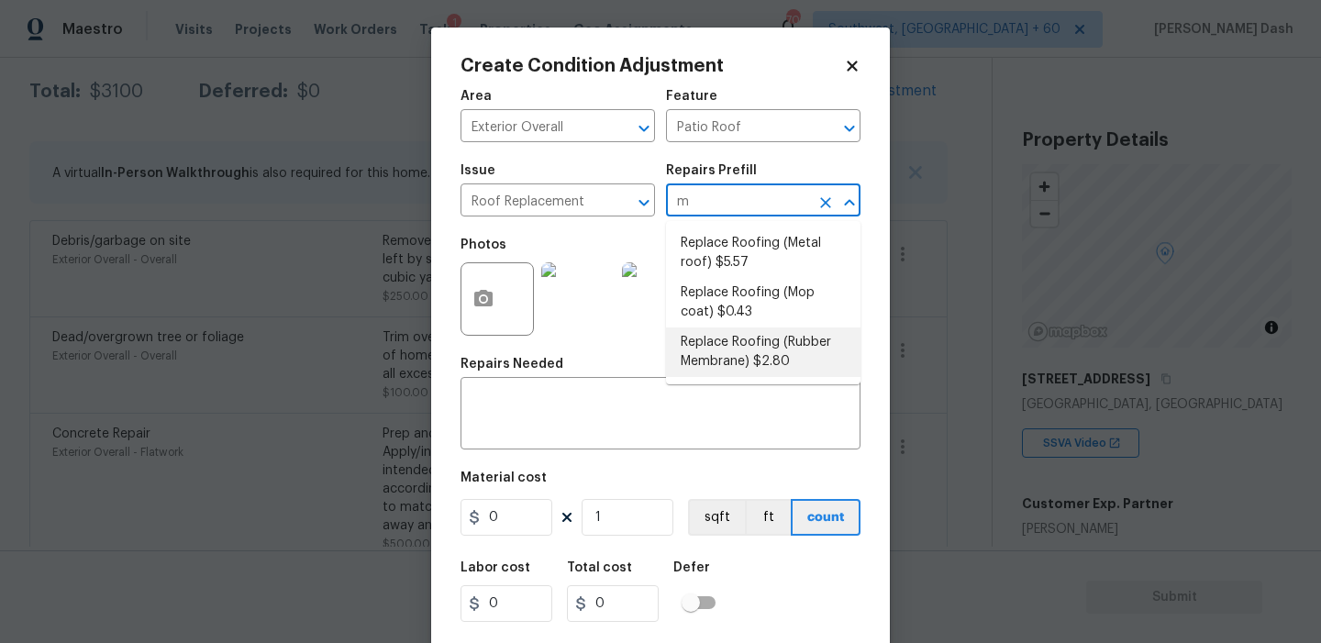
type input "me"
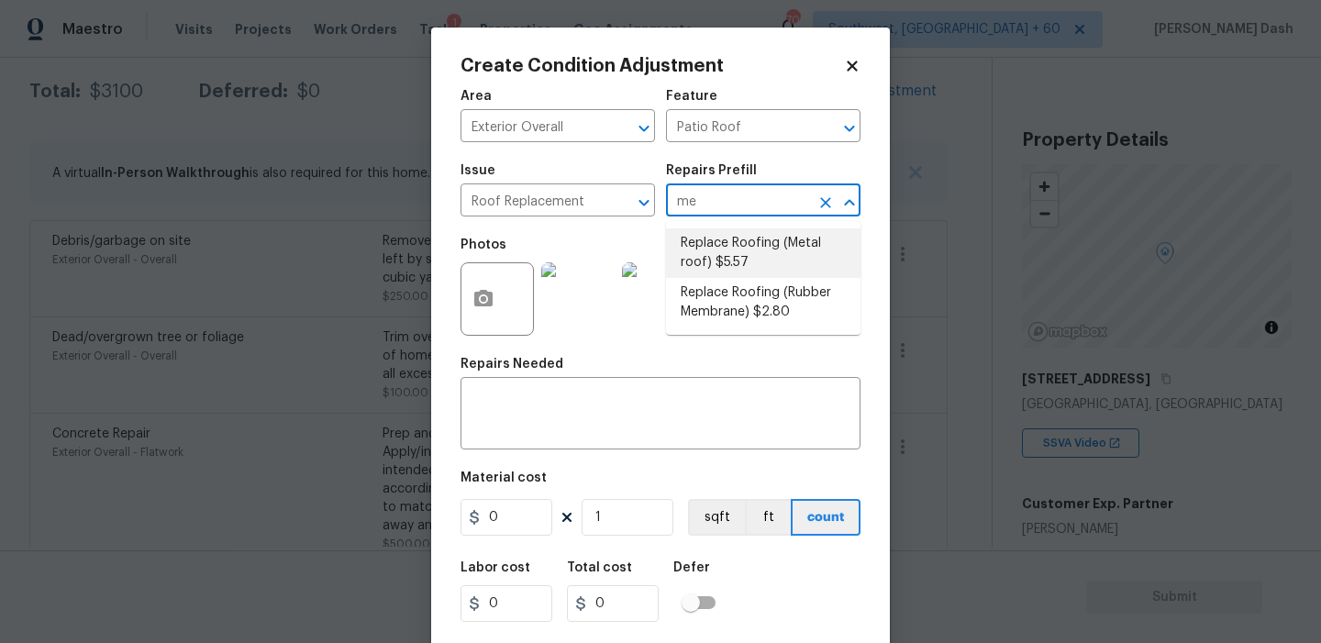
click at [750, 247] on li "Replace Roofing (Metal roof) $5.57" at bounding box center [763, 253] width 194 height 50
type input "Eaves and Trim"
type textarea "Galvanized Steel Roof: Remove the existing roof covering, prep the substrate an…"
type input "5.57"
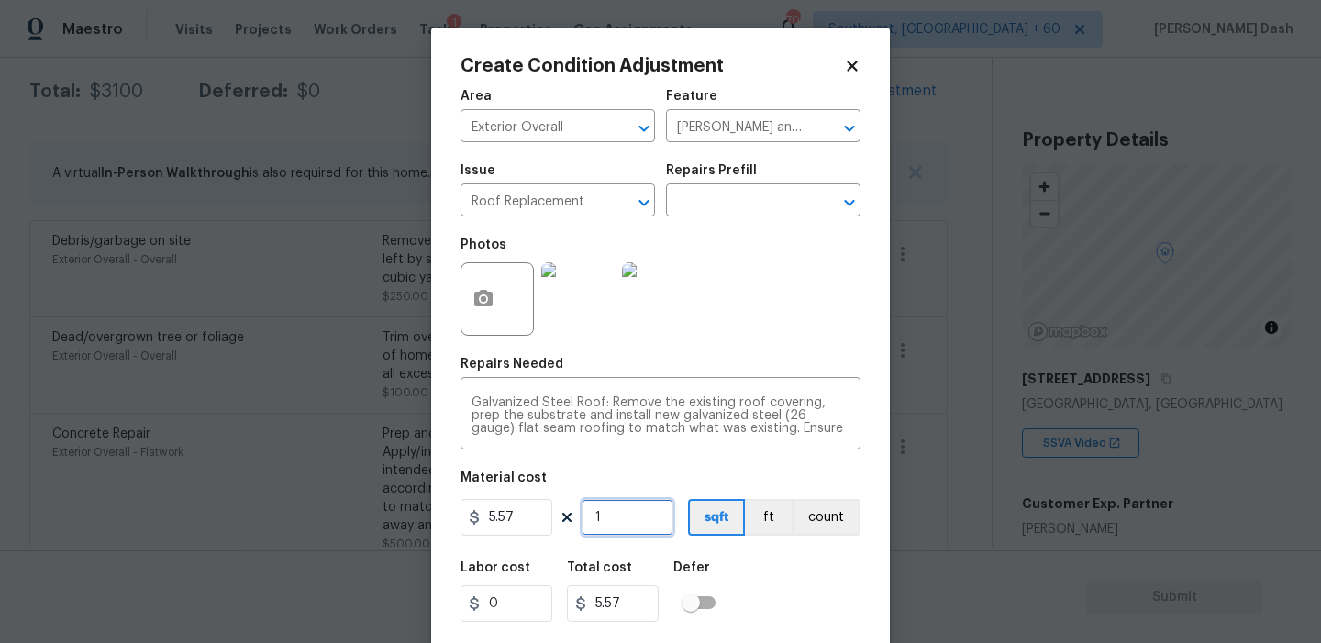
click at [632, 524] on input "1" at bounding box center [628, 517] width 92 height 37
type input "0"
type input "5"
type input "27.85"
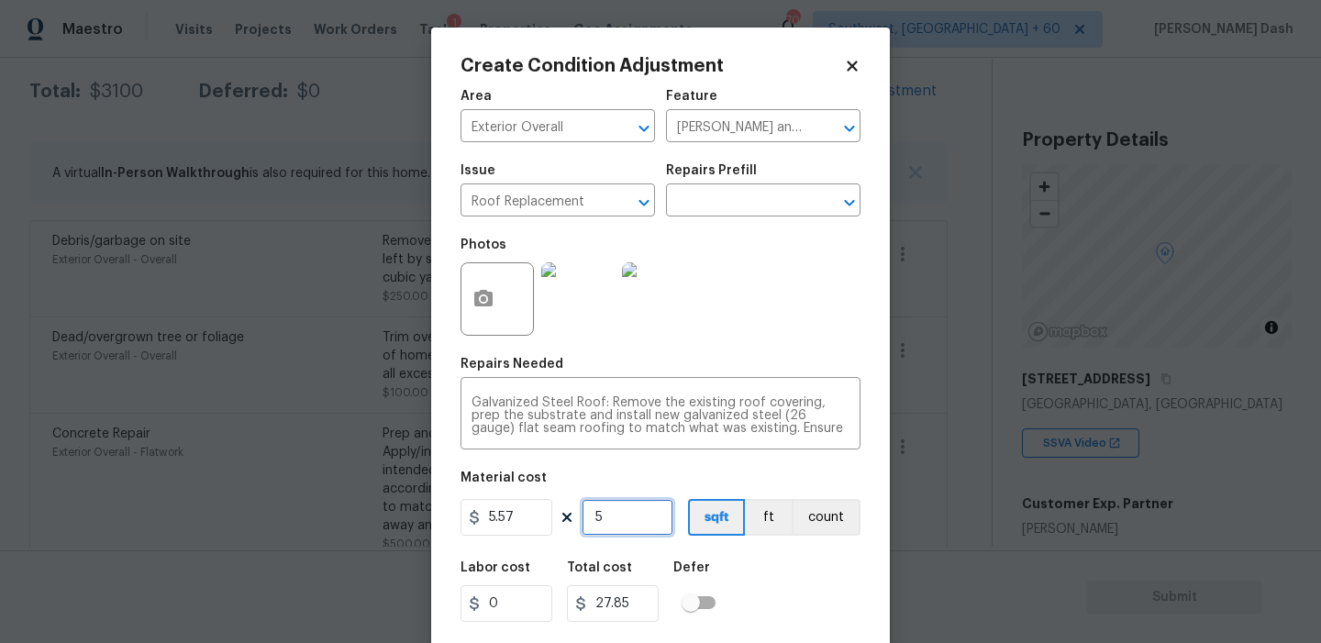
type input "50"
type input "278.5"
type input "500"
type input "2785"
click at [643, 519] on input "500" at bounding box center [628, 517] width 92 height 37
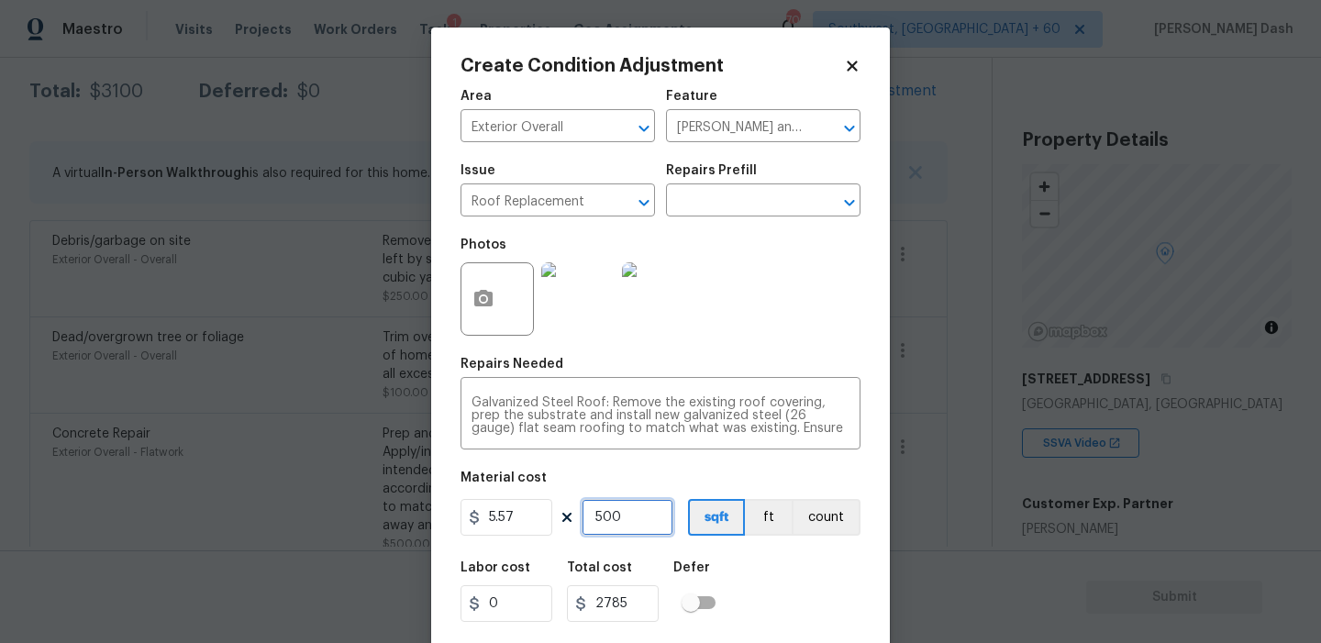
click at [643, 519] on input "500" at bounding box center [628, 517] width 92 height 37
type input "6"
type input "33.42"
type input "60"
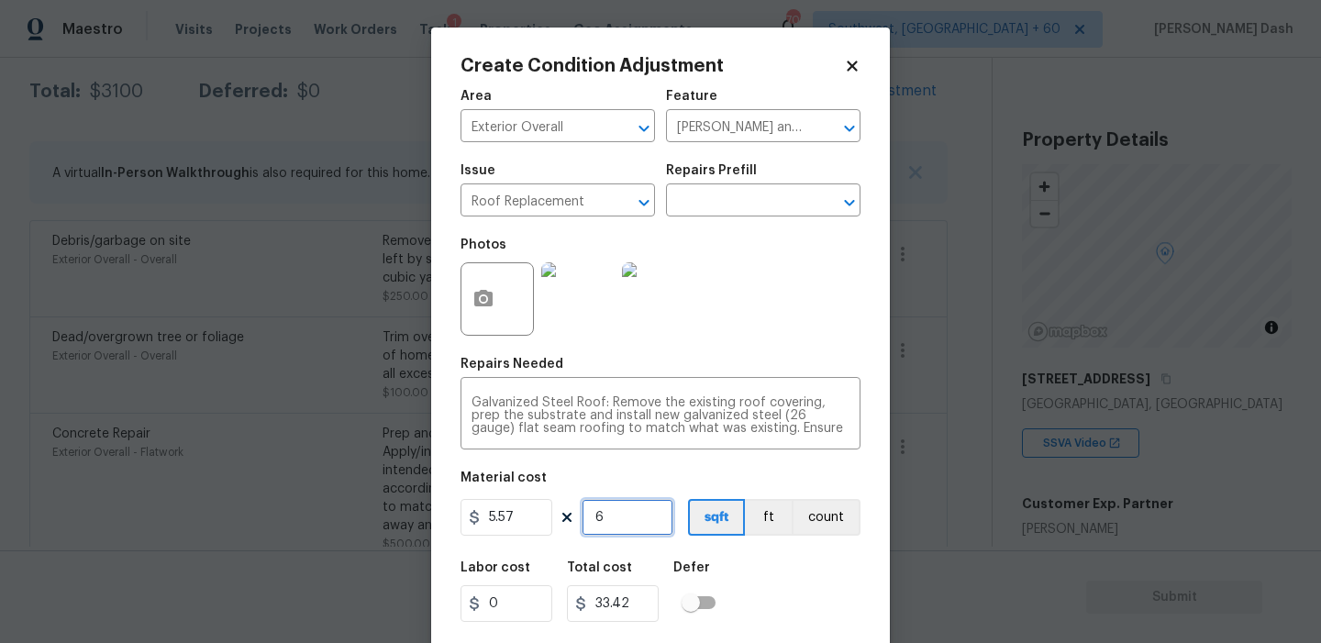
type input "334.2"
type input "600"
type input "3342"
type input "600"
click at [792, 594] on div "Labor cost 0 Total cost 3342 Defer" at bounding box center [661, 591] width 400 height 83
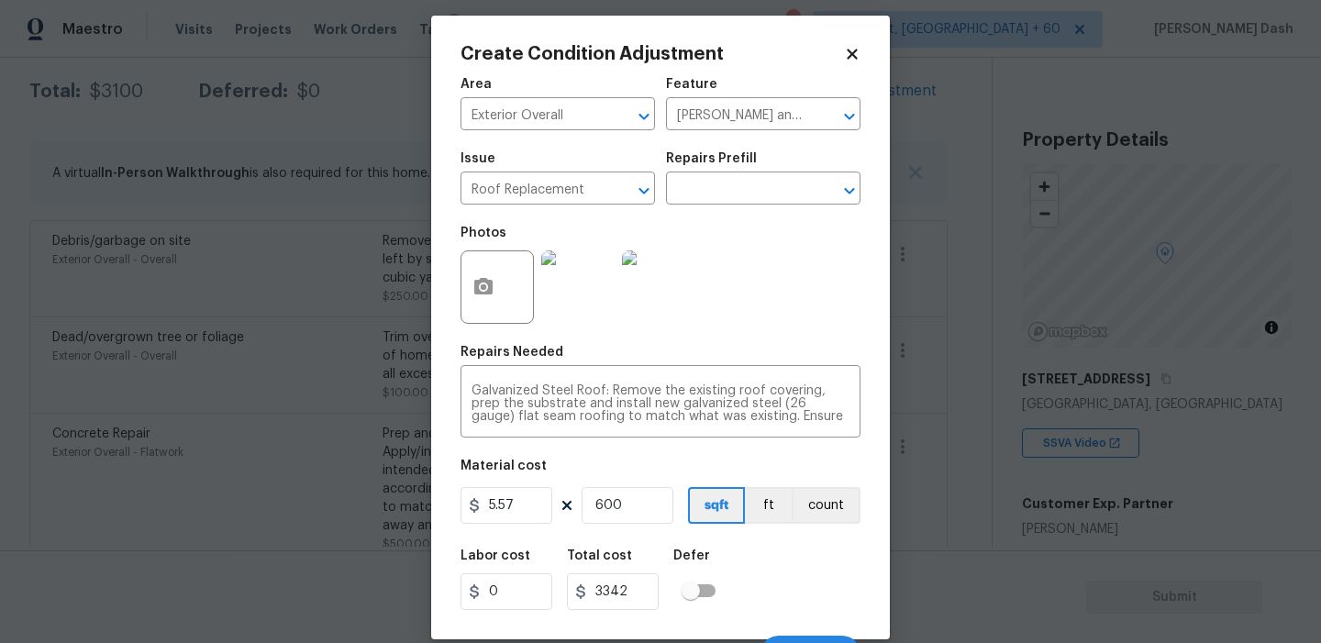
scroll to position [42, 0]
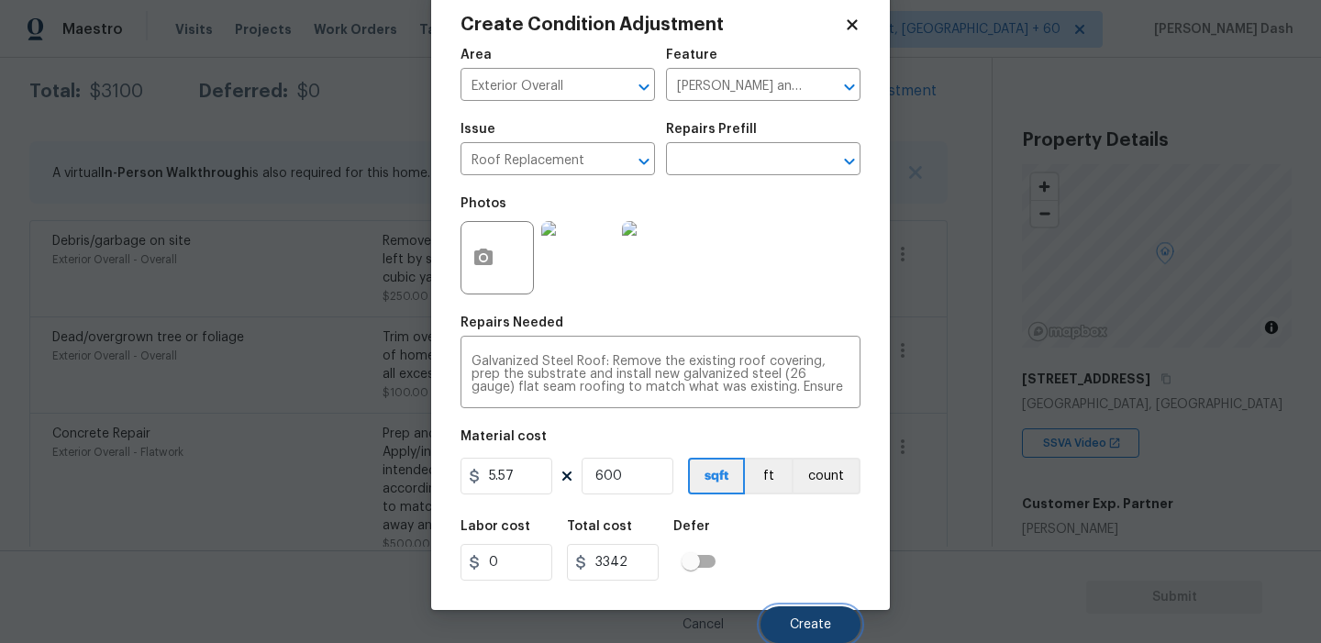
click at [783, 616] on button "Create" at bounding box center [810, 624] width 100 height 37
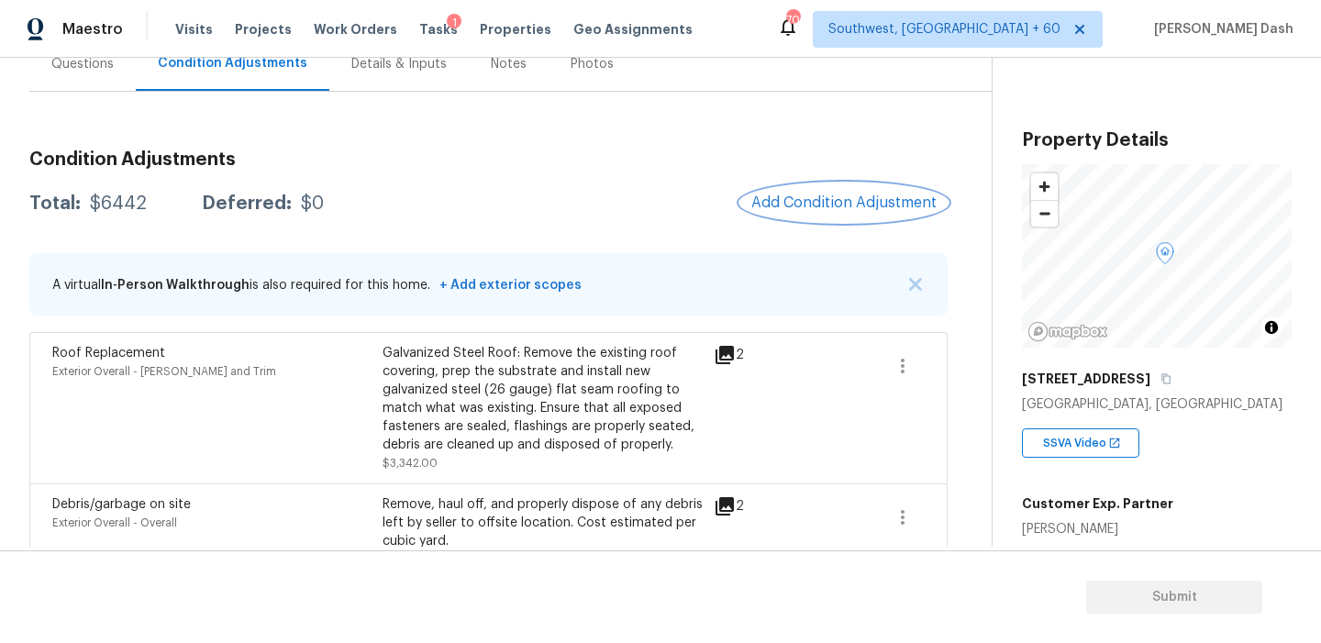
scroll to position [174, 0]
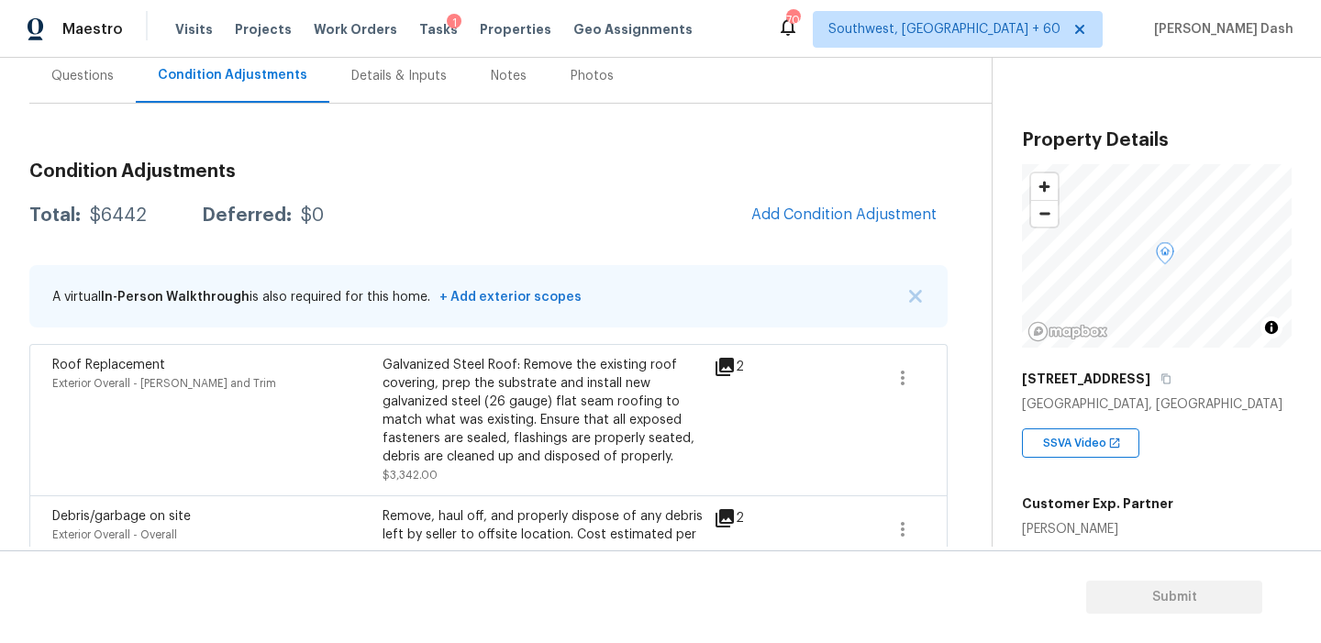
click at [760, 200] on span "Add Condition Adjustment" at bounding box center [843, 215] width 207 height 40
click at [776, 217] on span "Add Condition Adjustment" at bounding box center [843, 214] width 185 height 17
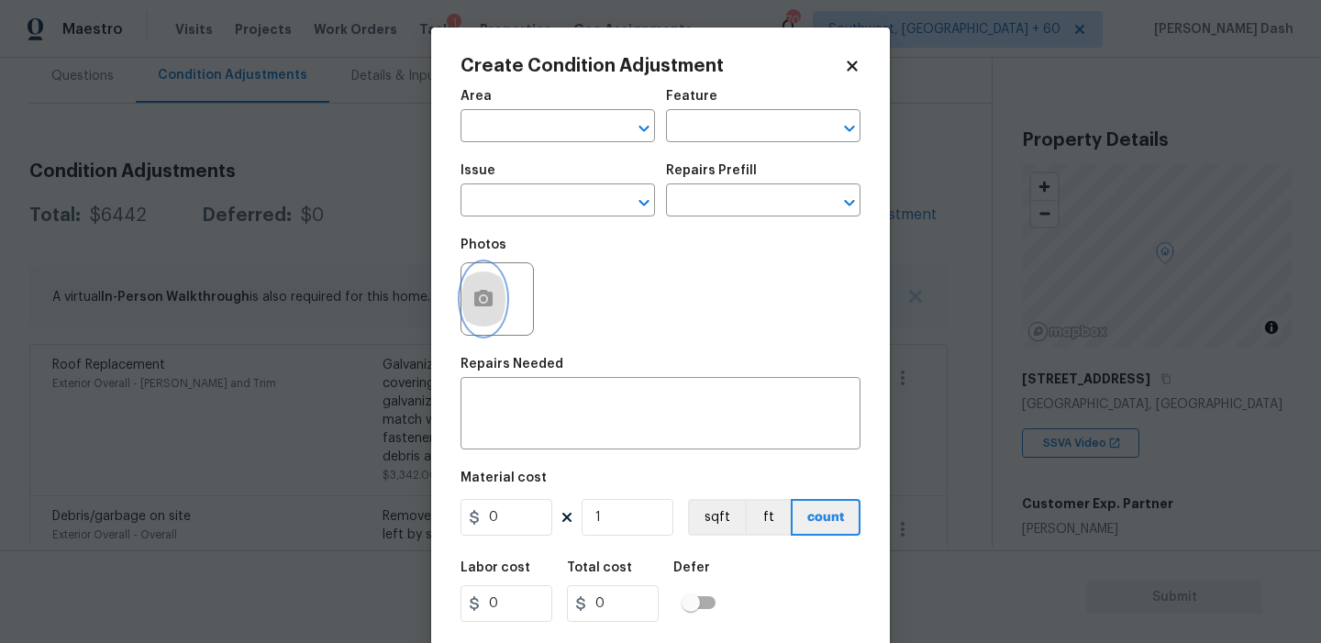
click at [477, 305] on icon "button" at bounding box center [483, 298] width 18 height 17
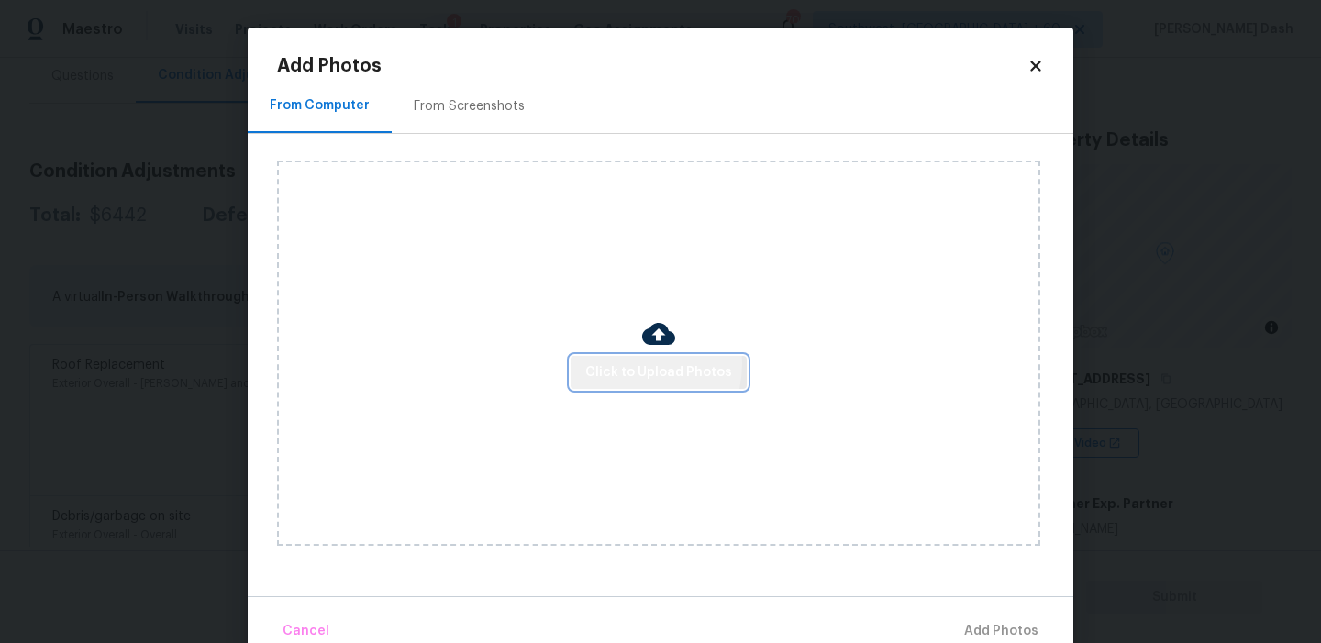
click at [633, 363] on span "Click to Upload Photos" at bounding box center [658, 372] width 147 height 23
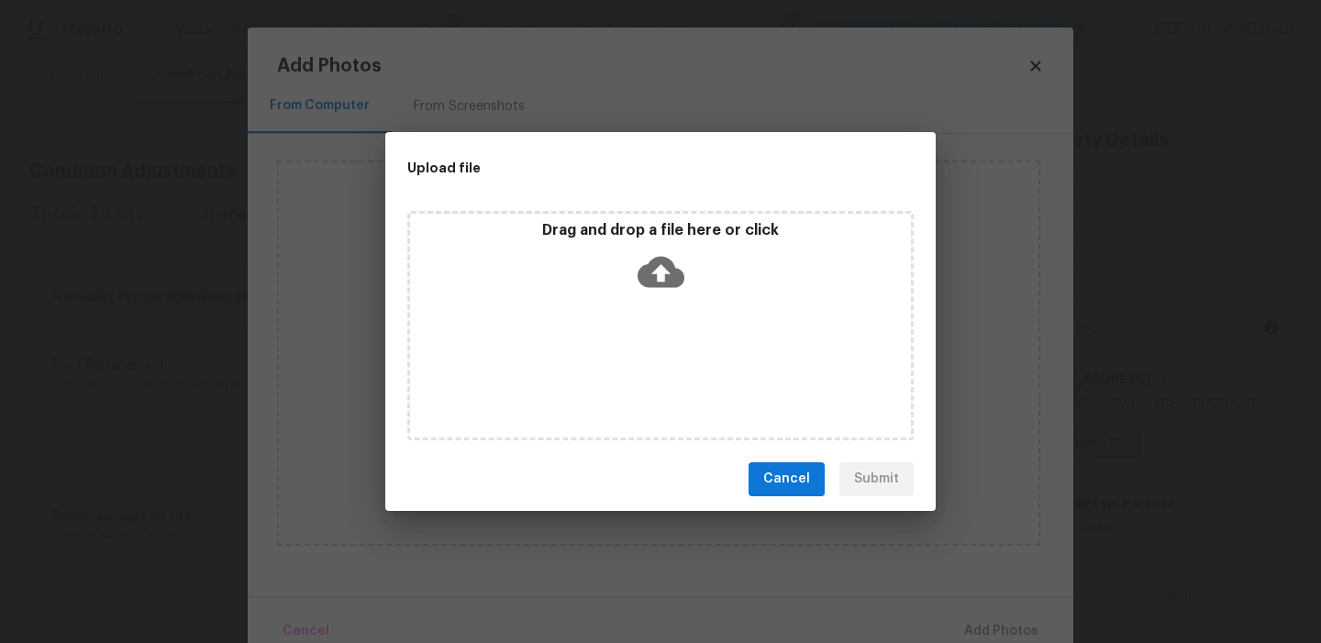
click at [633, 363] on div "Drag and drop a file here or click" at bounding box center [660, 325] width 506 height 229
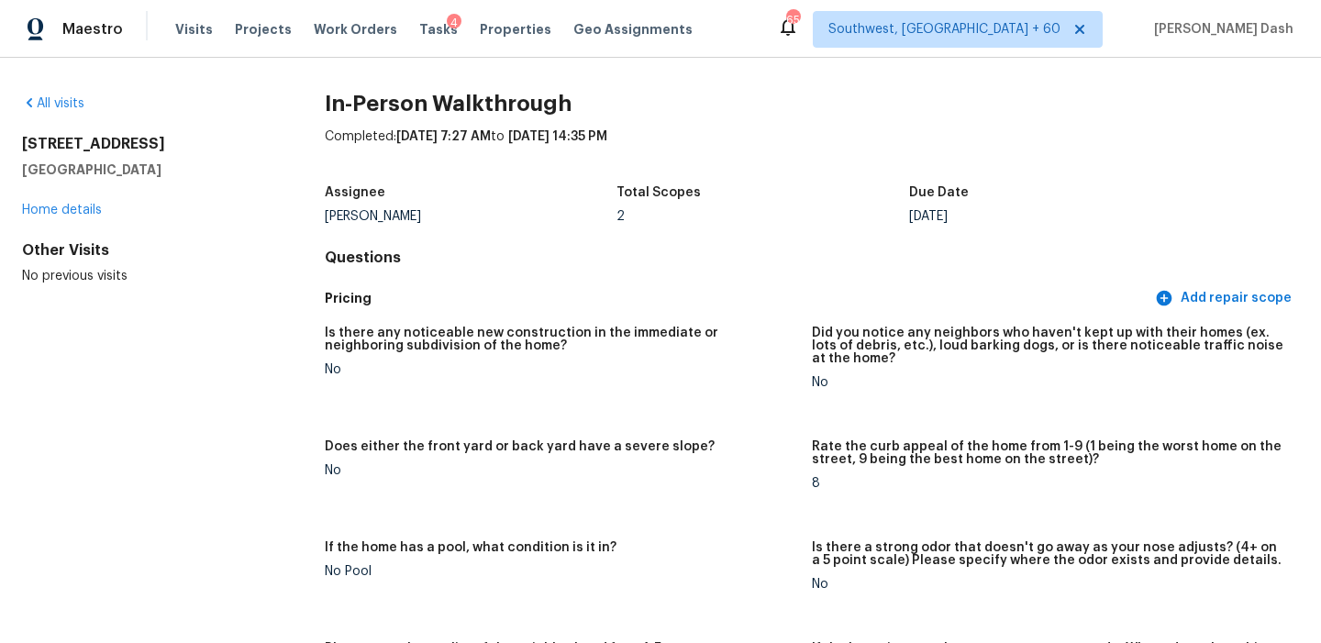
scroll to position [2357, 0]
